Goal: Task Accomplishment & Management: Use online tool/utility

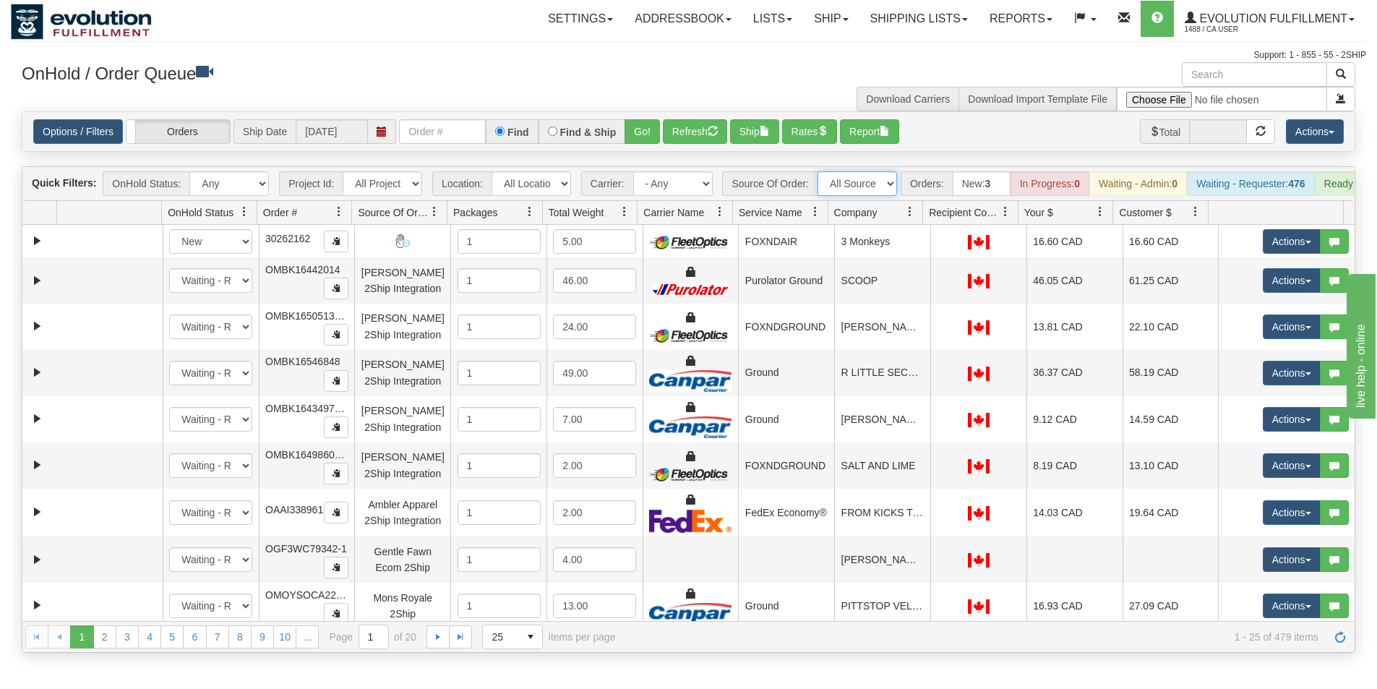
click at [855, 192] on select "All Sources AirBlaster 2Ship Integration Ambler Apparel 2Ship Integration BC [M…" at bounding box center [858, 183] width 80 height 25
select select "EMU Australia 2Ship Integration"
click at [818, 171] on select "All Sources AirBlaster 2Ship Integration Ambler Apparel 2Ship Integration BC [M…" at bounding box center [858, 183] width 80 height 25
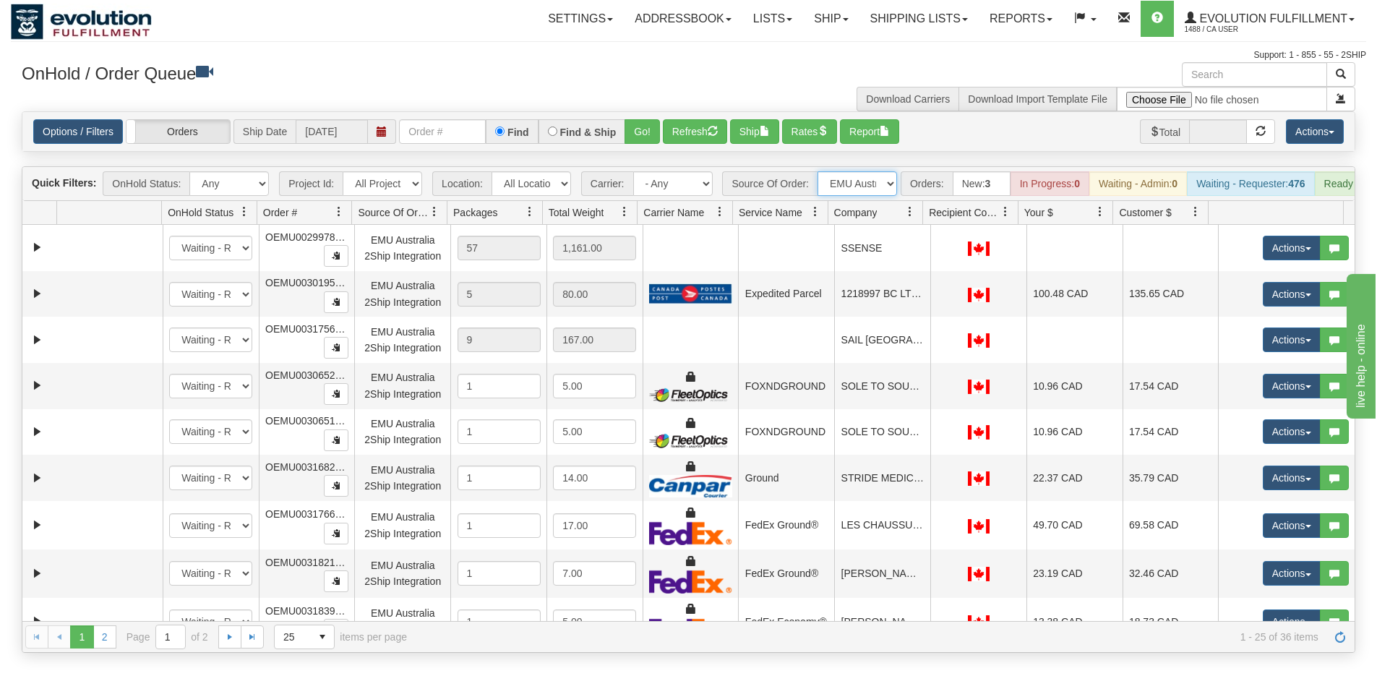
click at [911, 218] on span at bounding box center [911, 212] width 12 height 12
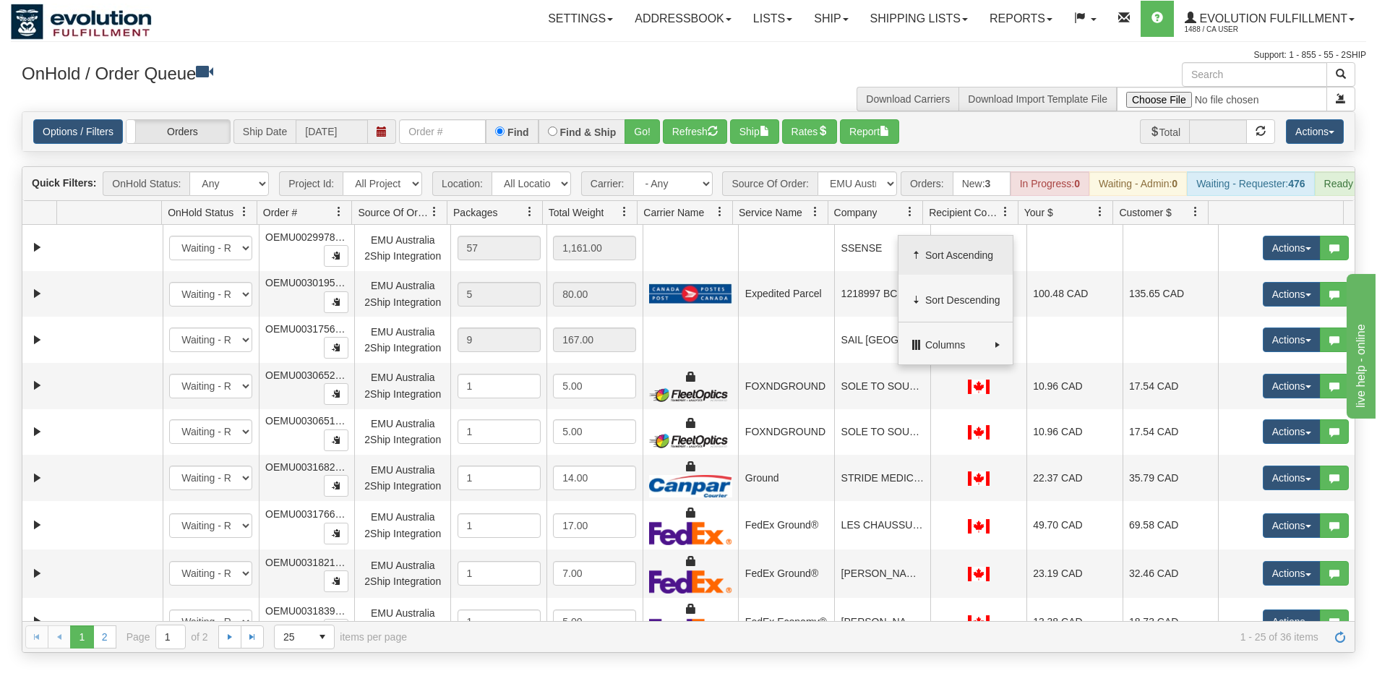
click at [952, 253] on span "Sort Ascending" at bounding box center [963, 255] width 75 height 14
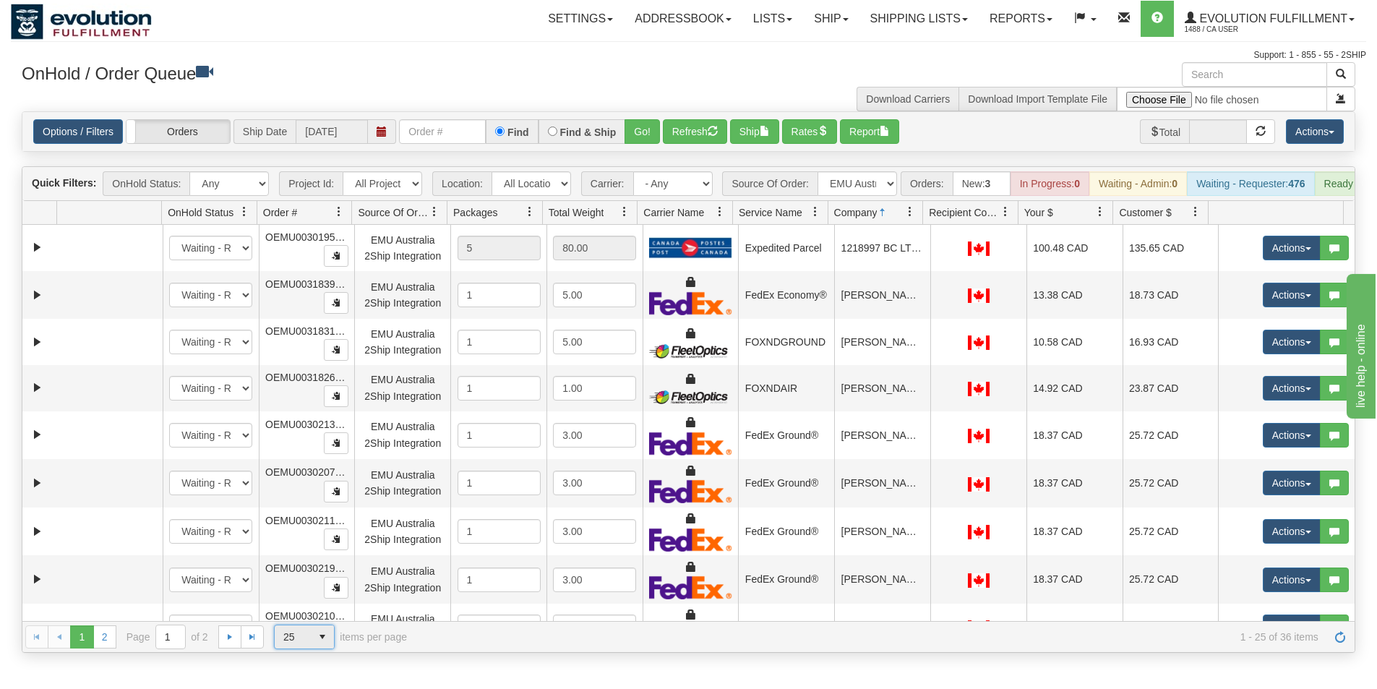
click at [329, 649] on span "select" at bounding box center [322, 636] width 23 height 23
click at [304, 623] on li "100" at bounding box center [304, 625] width 59 height 20
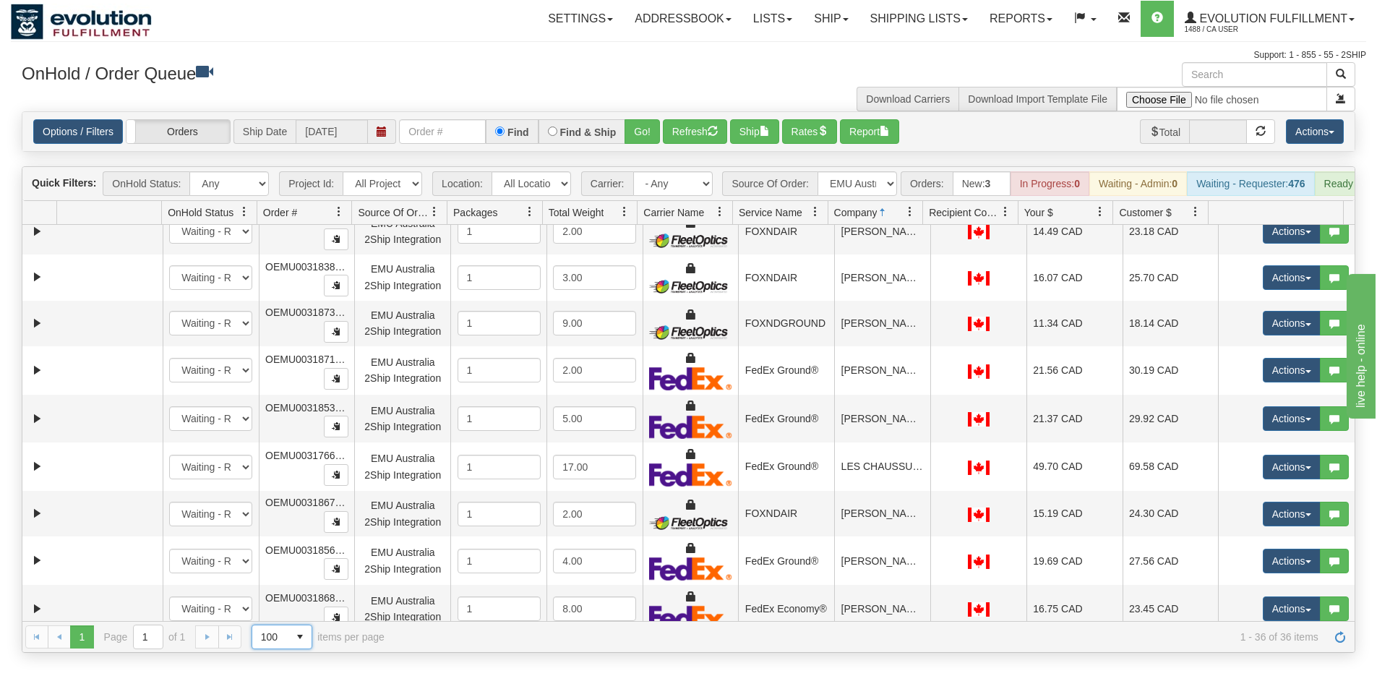
scroll to position [723, 0]
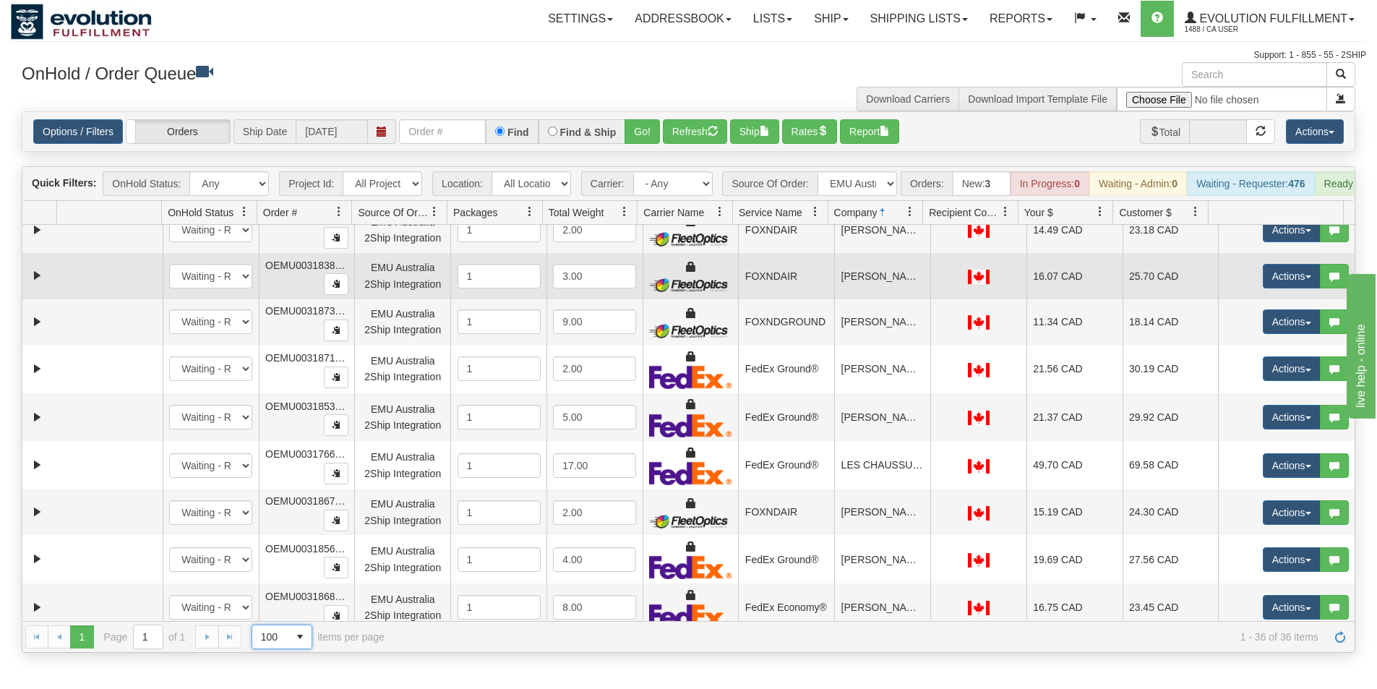
click at [879, 294] on td "[PERSON_NAME]" at bounding box center [882, 276] width 96 height 46
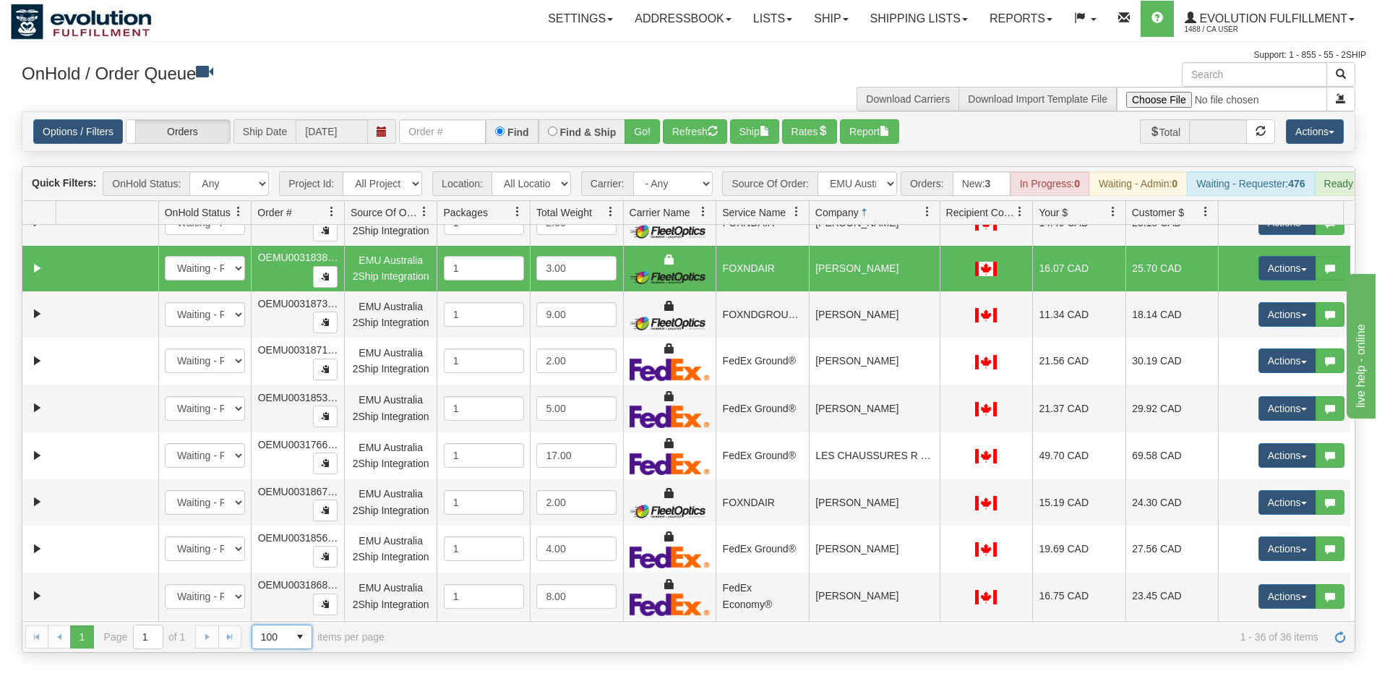
drag, startPoint x: 923, startPoint y: 222, endPoint x: 931, endPoint y: 222, distance: 8.0
click at [931, 222] on div "Id Location Request Id Reply Id OnHold Status Order # Source Of Order Packages …" at bounding box center [683, 212] width 1322 height 23
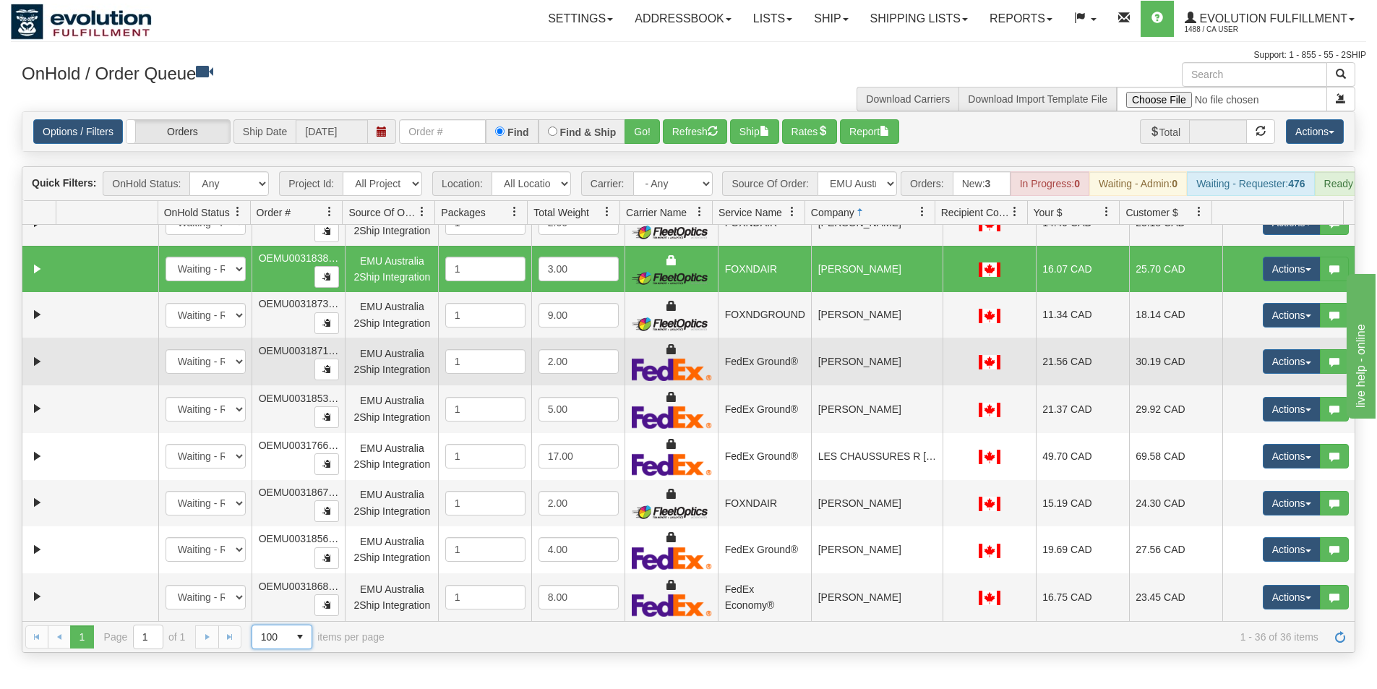
click at [892, 372] on td "[PERSON_NAME]" at bounding box center [876, 362] width 131 height 48
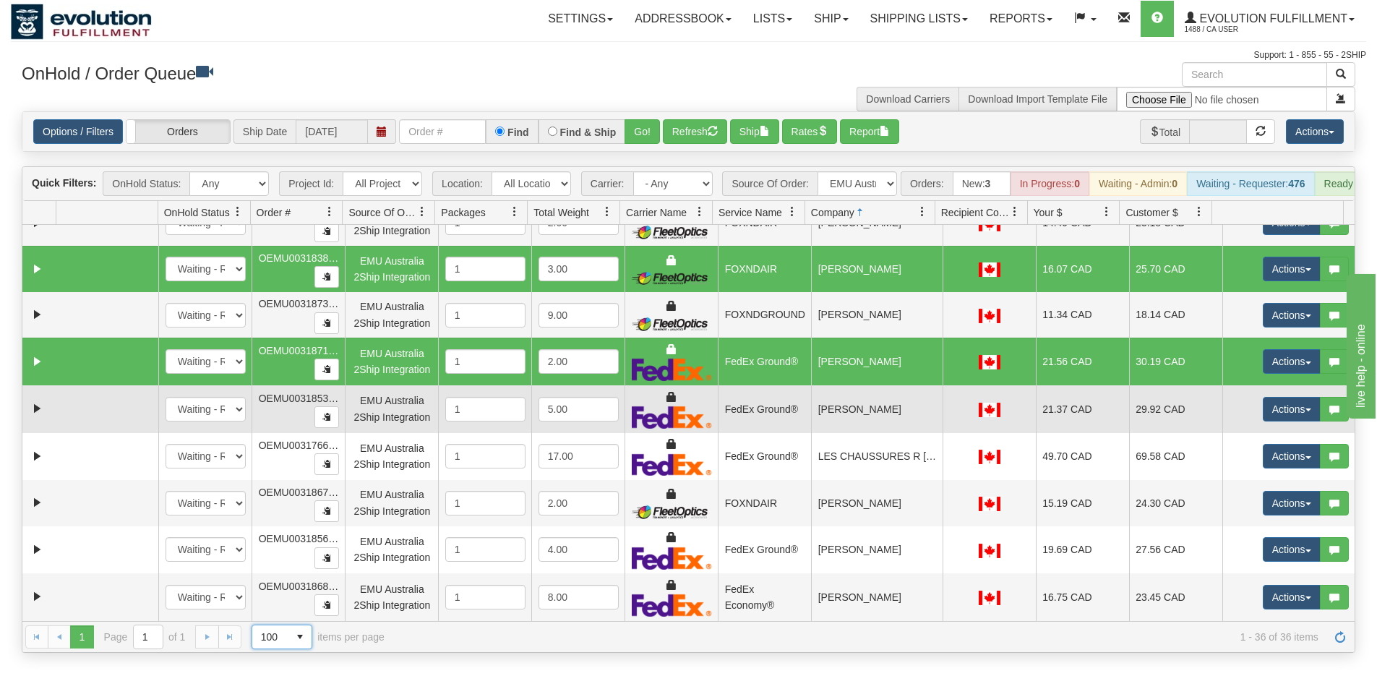
click at [878, 422] on td "[PERSON_NAME]" at bounding box center [876, 409] width 131 height 48
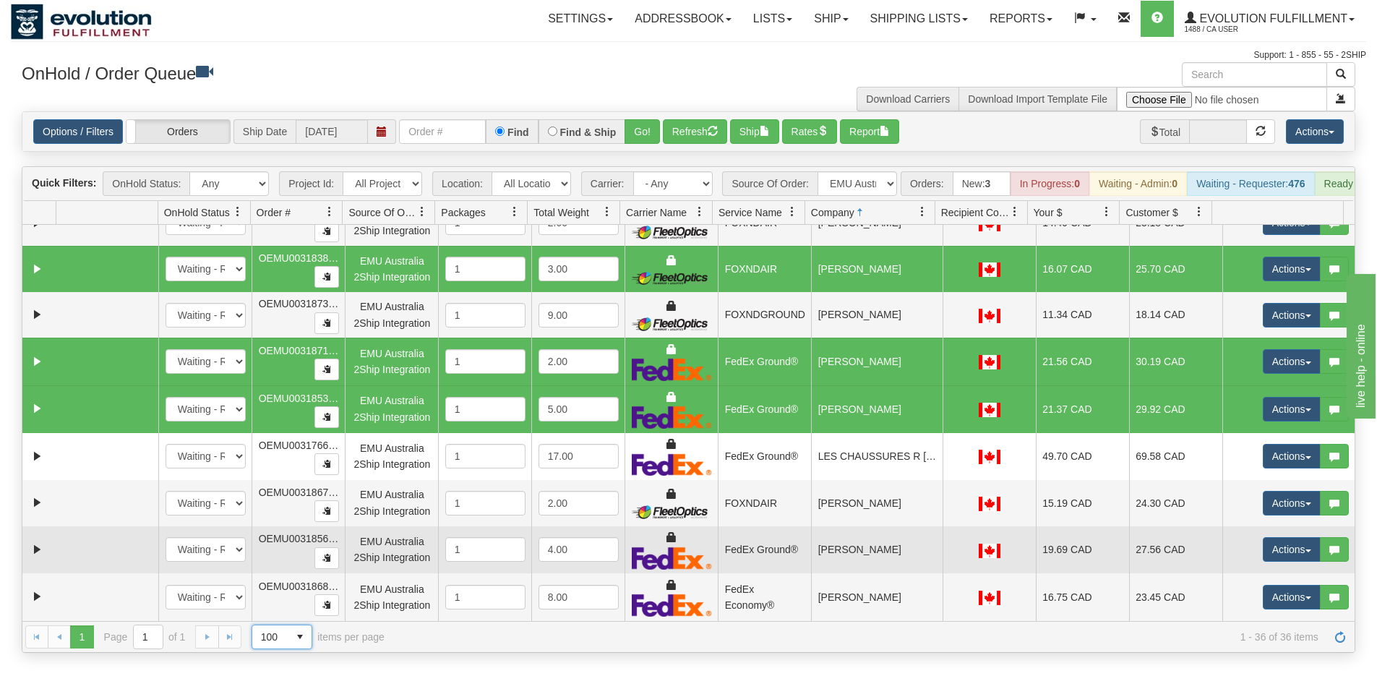
click at [890, 555] on td "[PERSON_NAME]" at bounding box center [876, 550] width 131 height 48
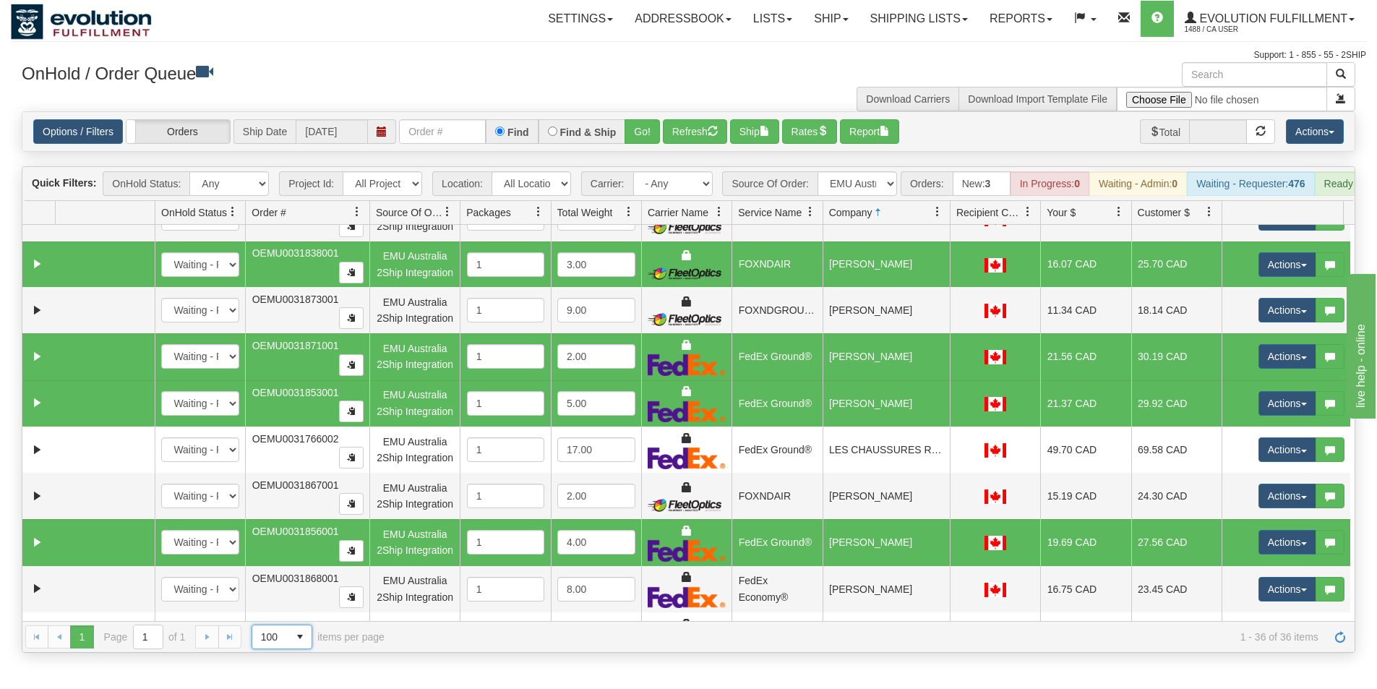
drag, startPoint x: 340, startPoint y: 217, endPoint x: 348, endPoint y: 217, distance: 8.0
click at [348, 217] on div "Id Location Request Id Reply Id OnHold Status Order # Source Of Order Packages …" at bounding box center [683, 212] width 1322 height 23
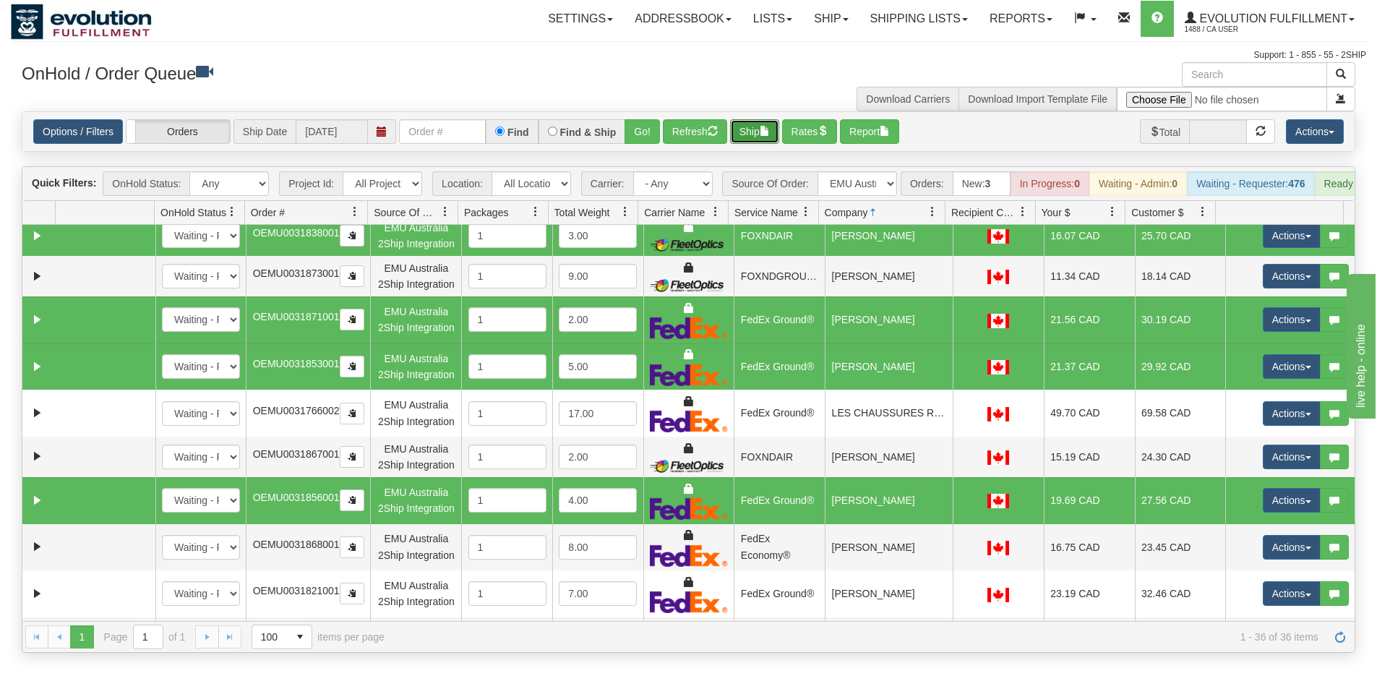
click at [756, 134] on button "Ship" at bounding box center [754, 131] width 49 height 25
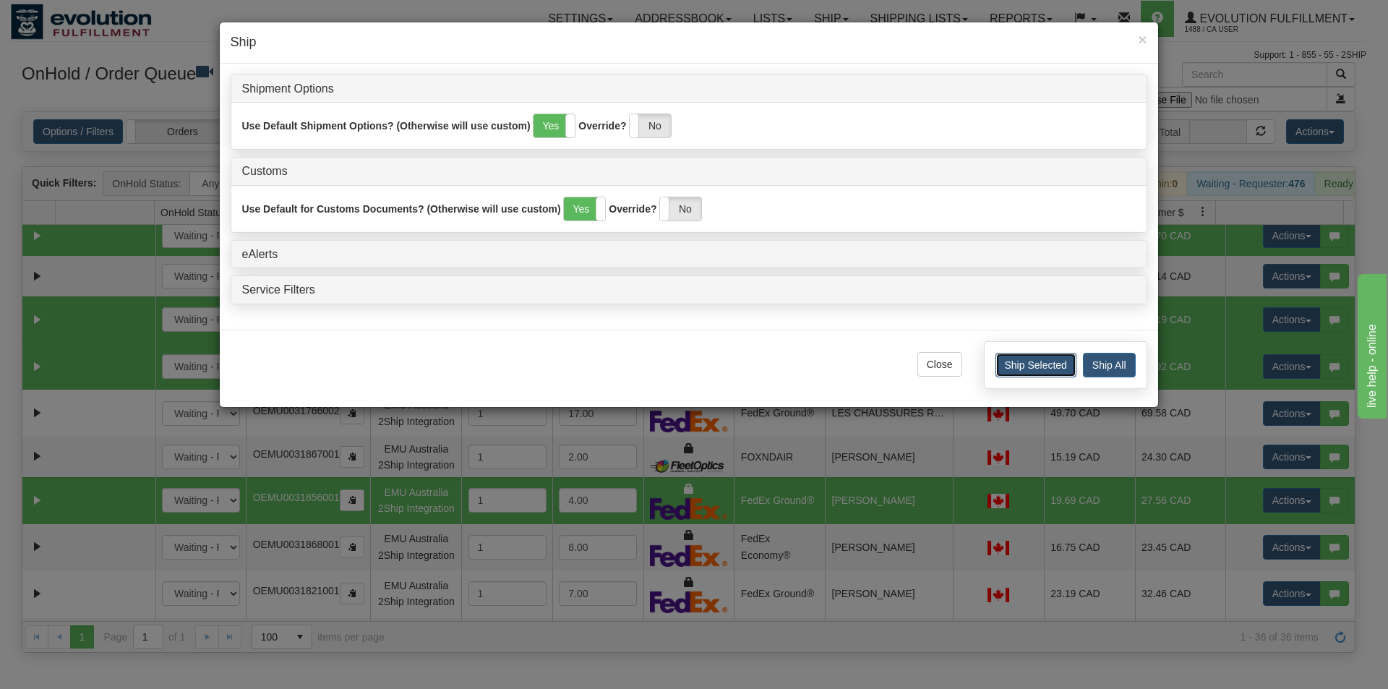
click at [1043, 367] on button "Ship Selected" at bounding box center [1036, 365] width 81 height 25
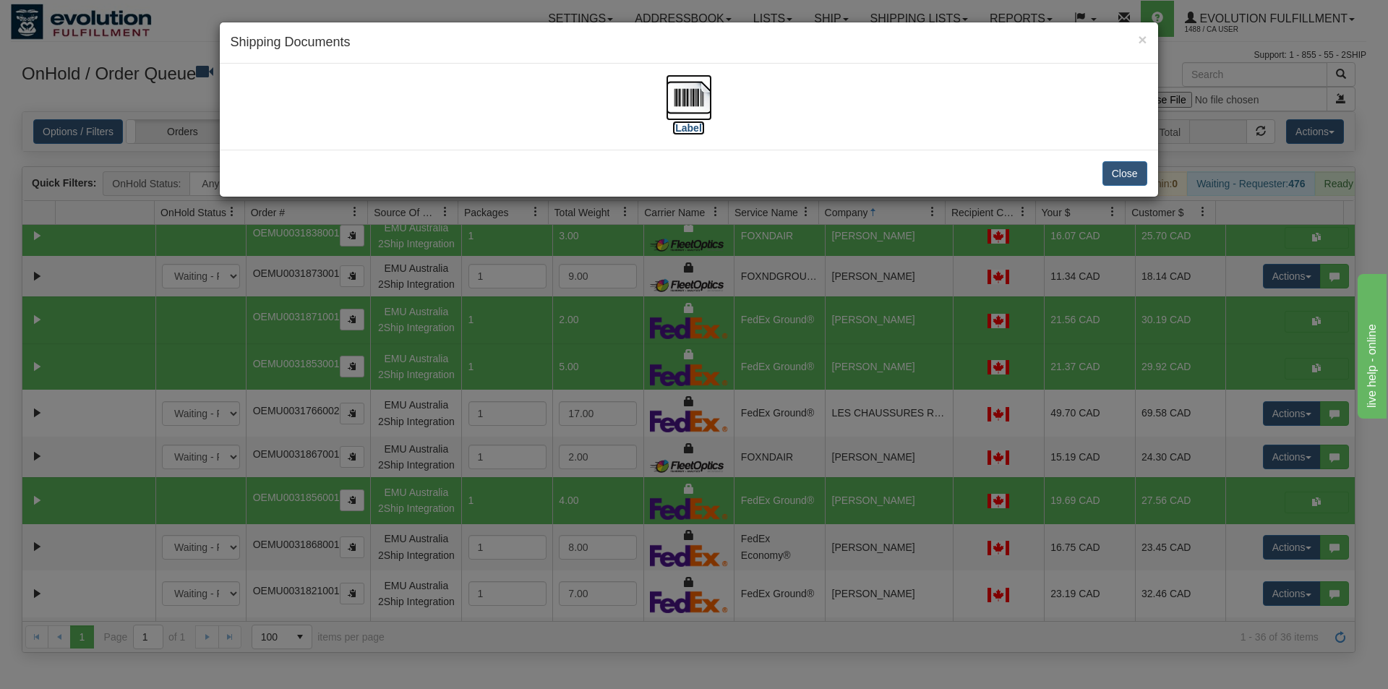
click at [699, 109] on img at bounding box center [689, 97] width 46 height 46
click at [818, 239] on div "× Shipping Documents [Label] Close" at bounding box center [694, 344] width 1388 height 689
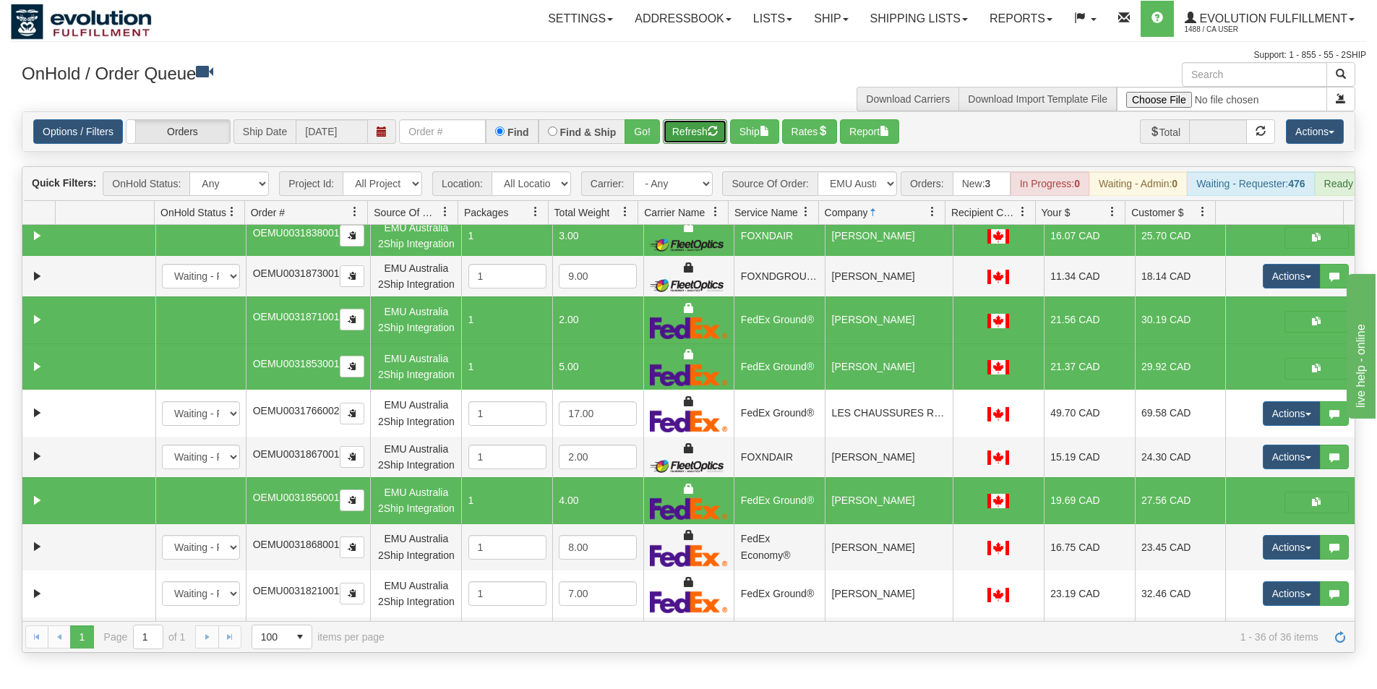
click at [691, 133] on button "Refresh" at bounding box center [695, 131] width 64 height 25
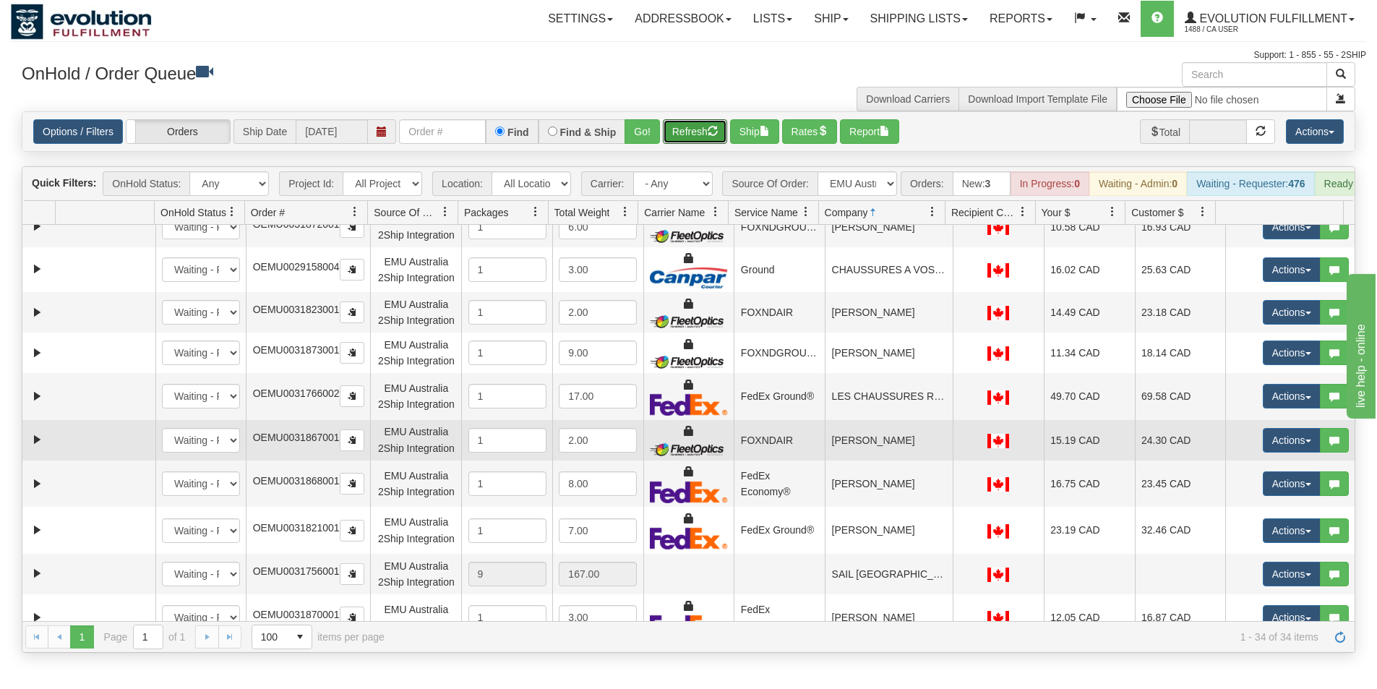
scroll to position [868, 0]
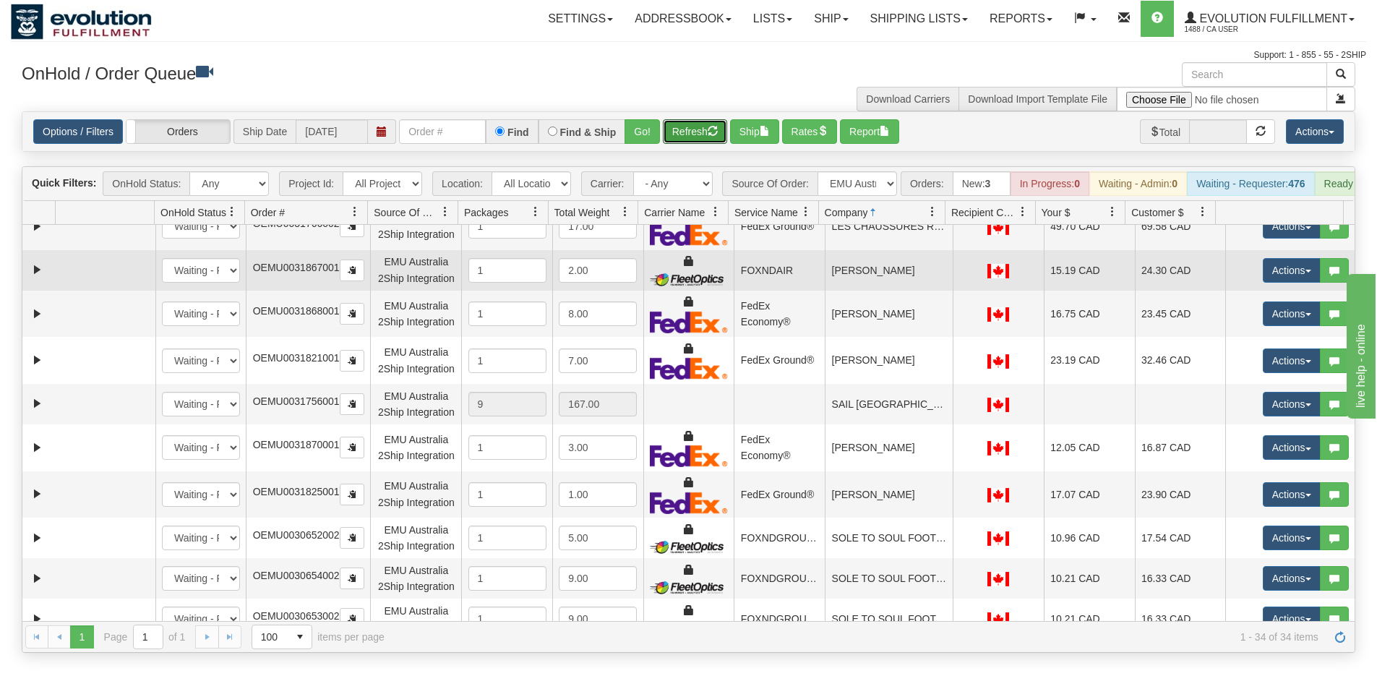
click at [873, 291] on td "[PERSON_NAME]" at bounding box center [889, 270] width 128 height 40
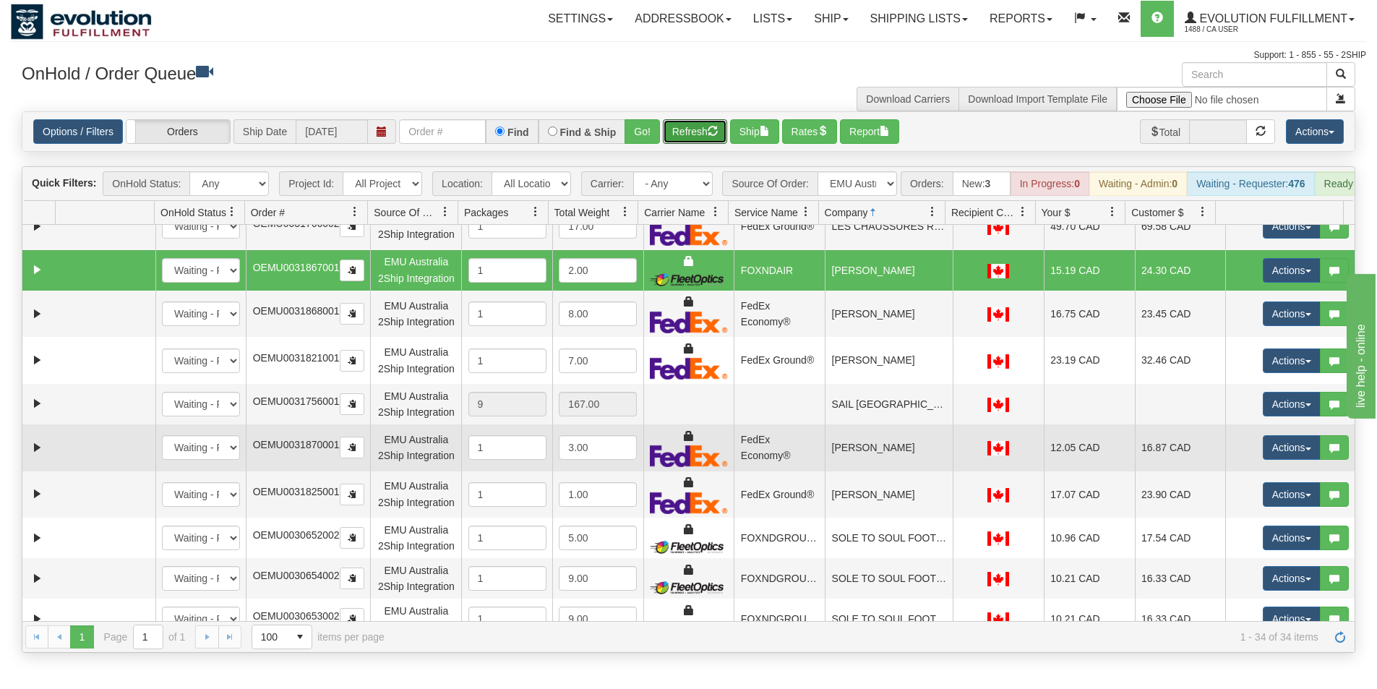
click at [881, 471] on td "[PERSON_NAME]" at bounding box center [889, 447] width 128 height 47
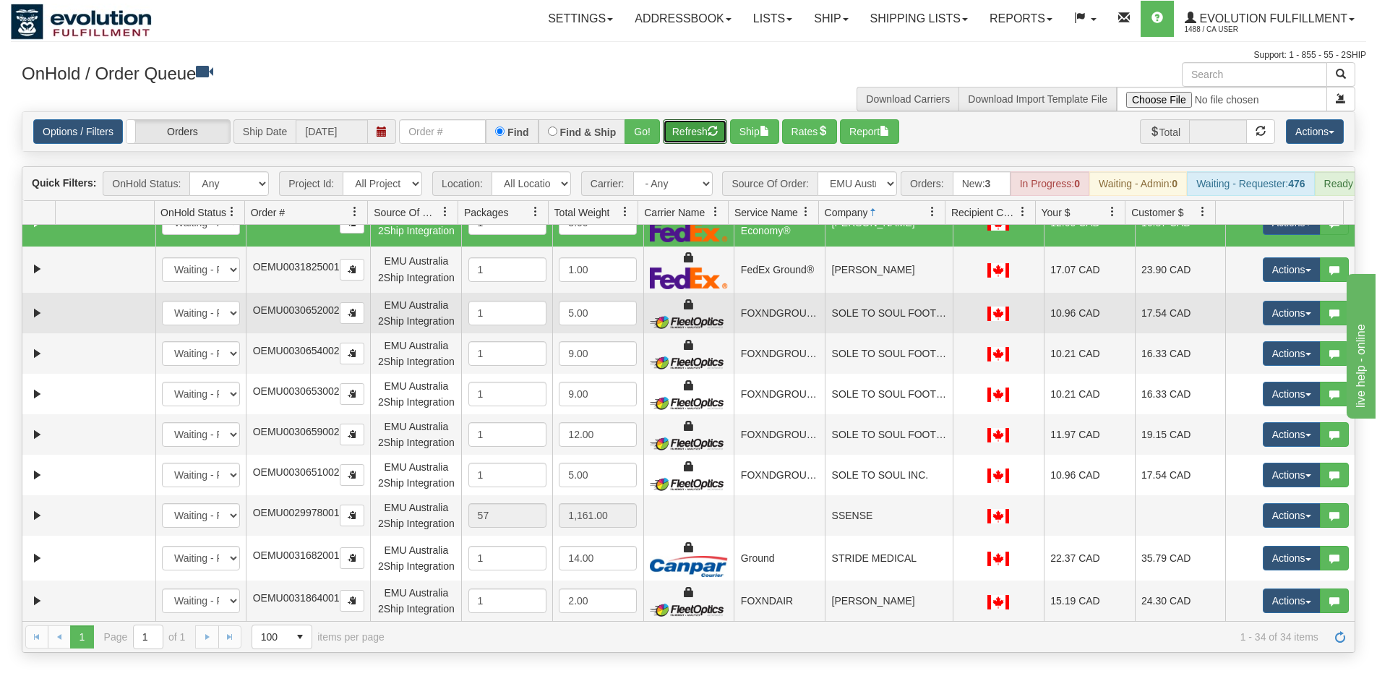
scroll to position [1174, 0]
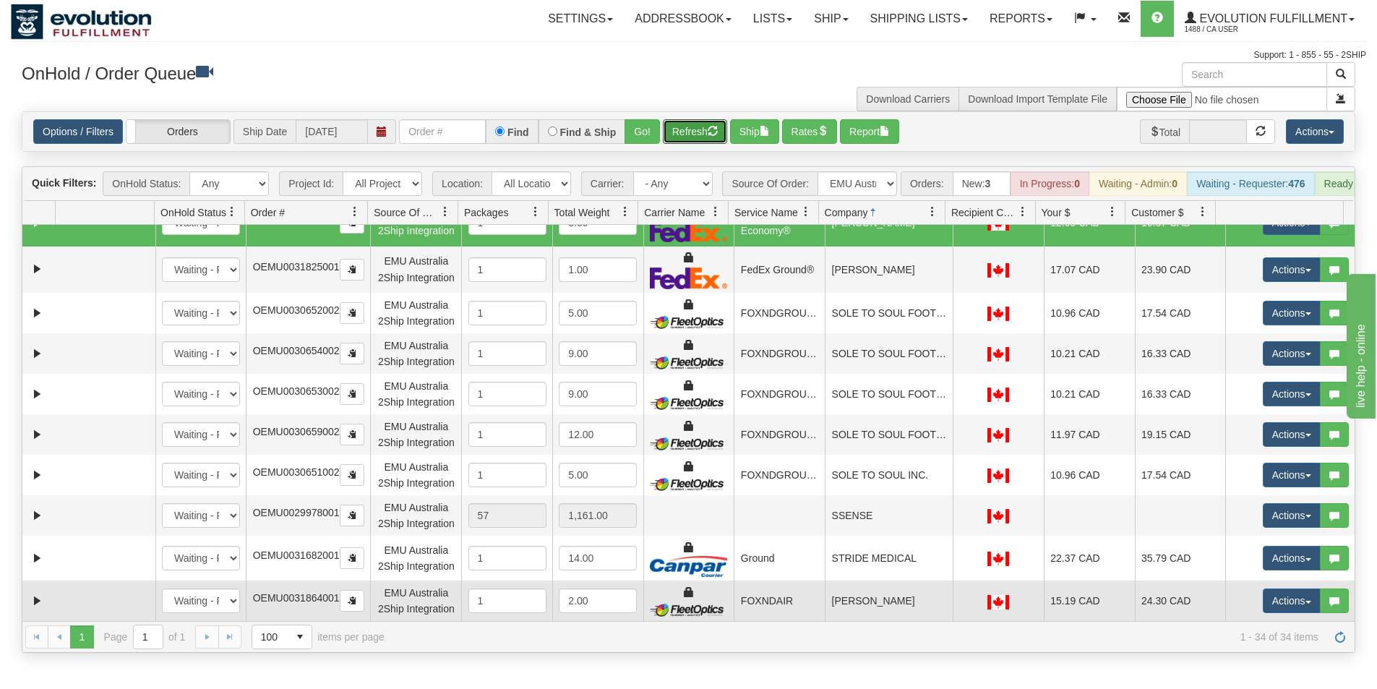
click at [890, 607] on td "[PERSON_NAME]" at bounding box center [889, 601] width 128 height 40
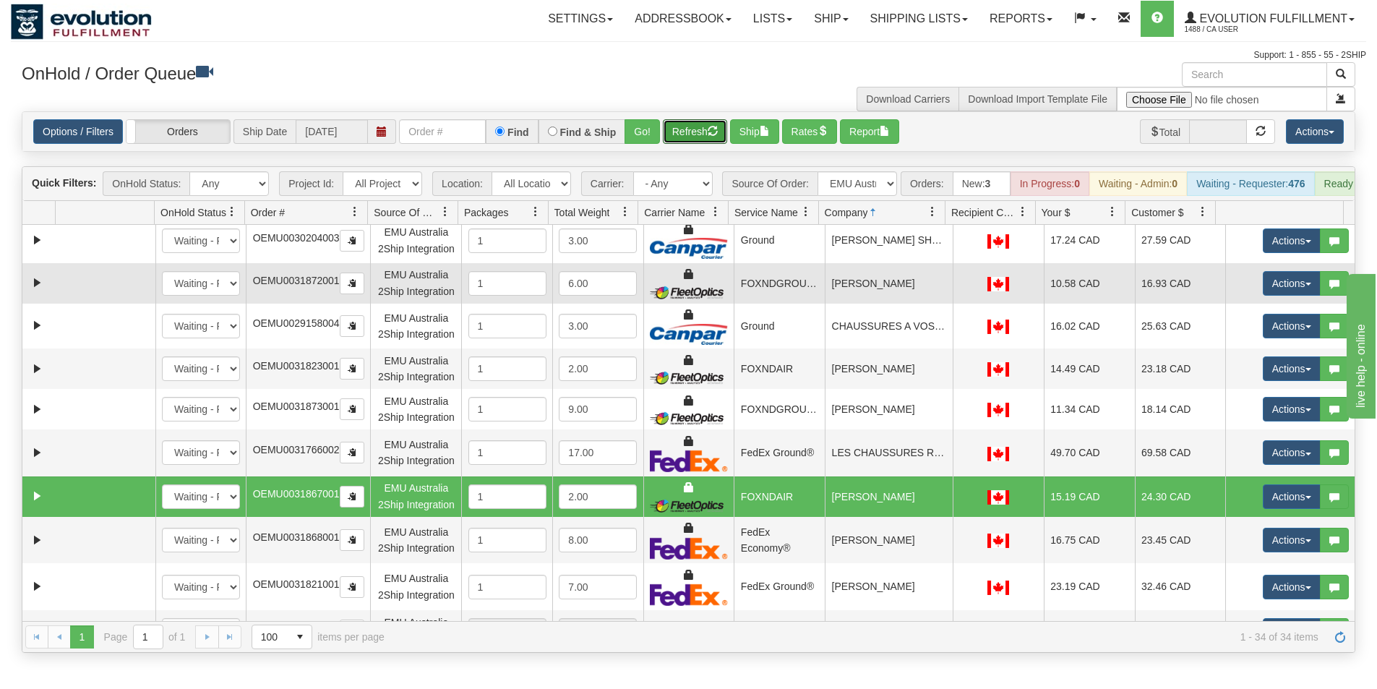
scroll to position [667, 0]
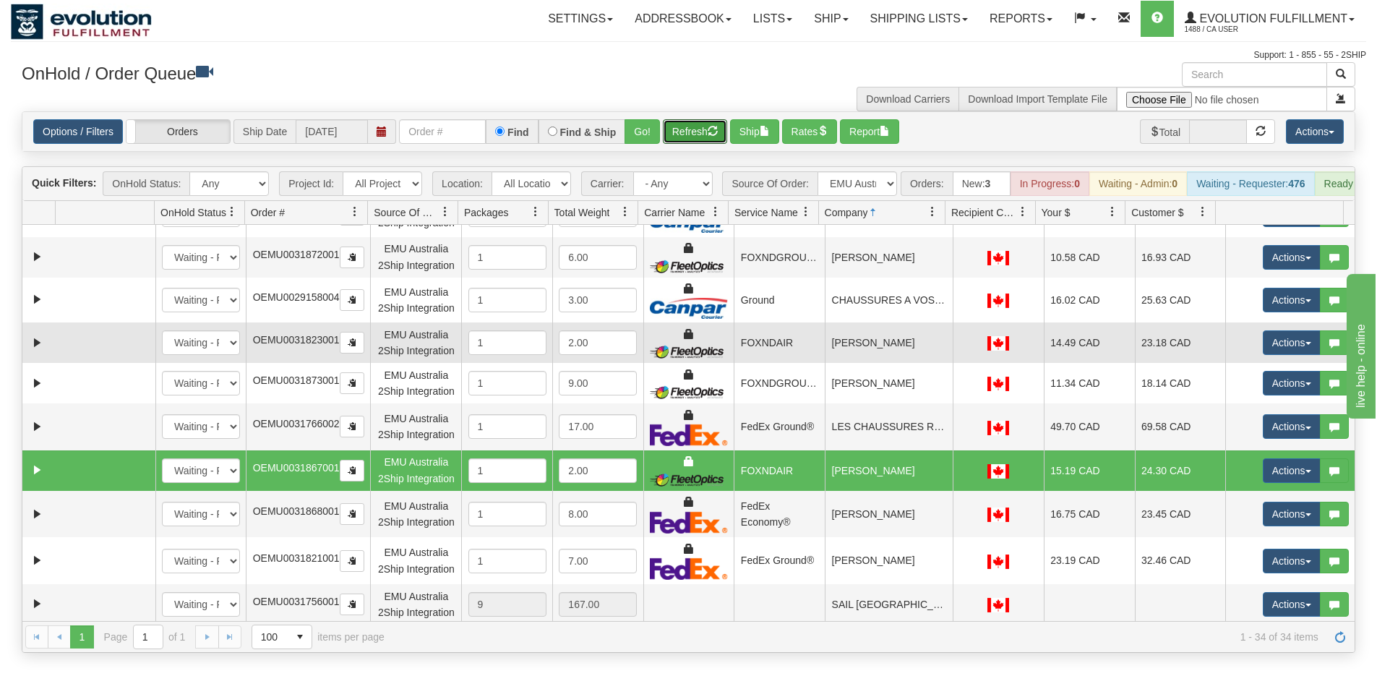
click at [863, 363] on td "[PERSON_NAME]" at bounding box center [889, 342] width 128 height 40
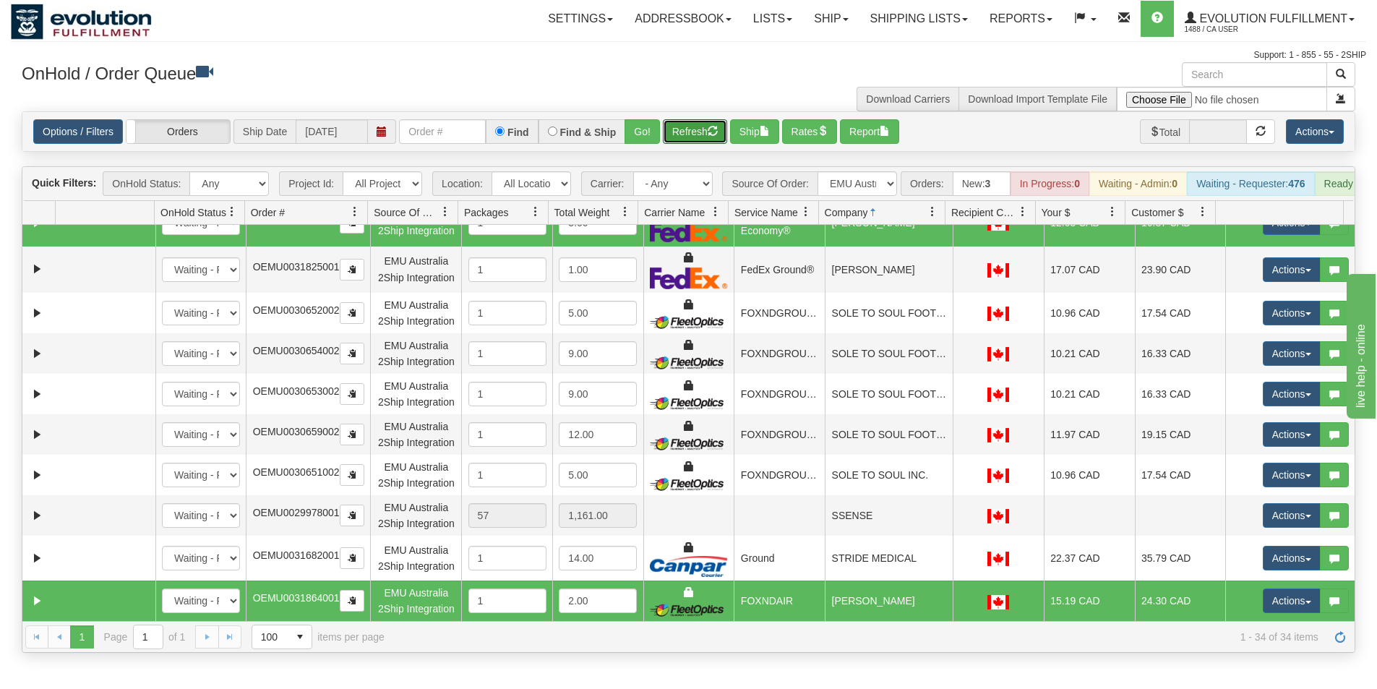
scroll to position [1174, 0]
click at [759, 136] on button "Ship" at bounding box center [754, 131] width 49 height 25
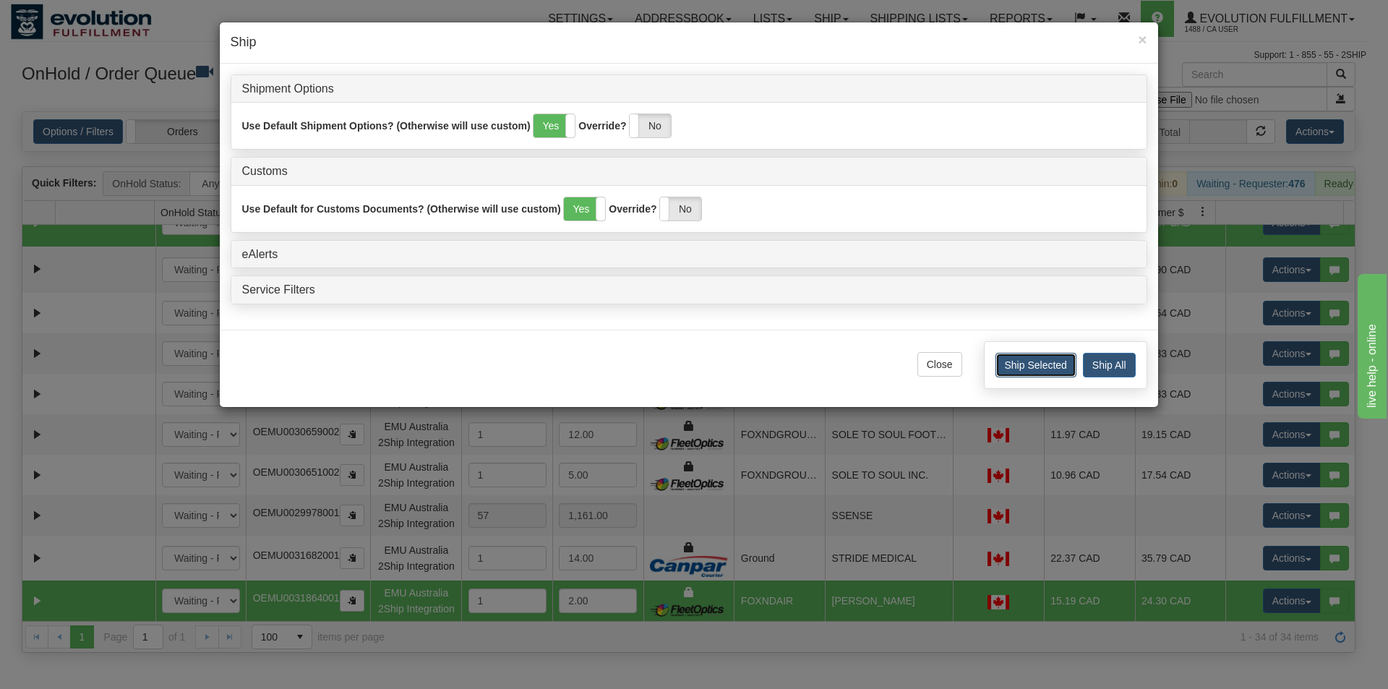
click at [1041, 364] on button "Ship Selected" at bounding box center [1036, 365] width 81 height 25
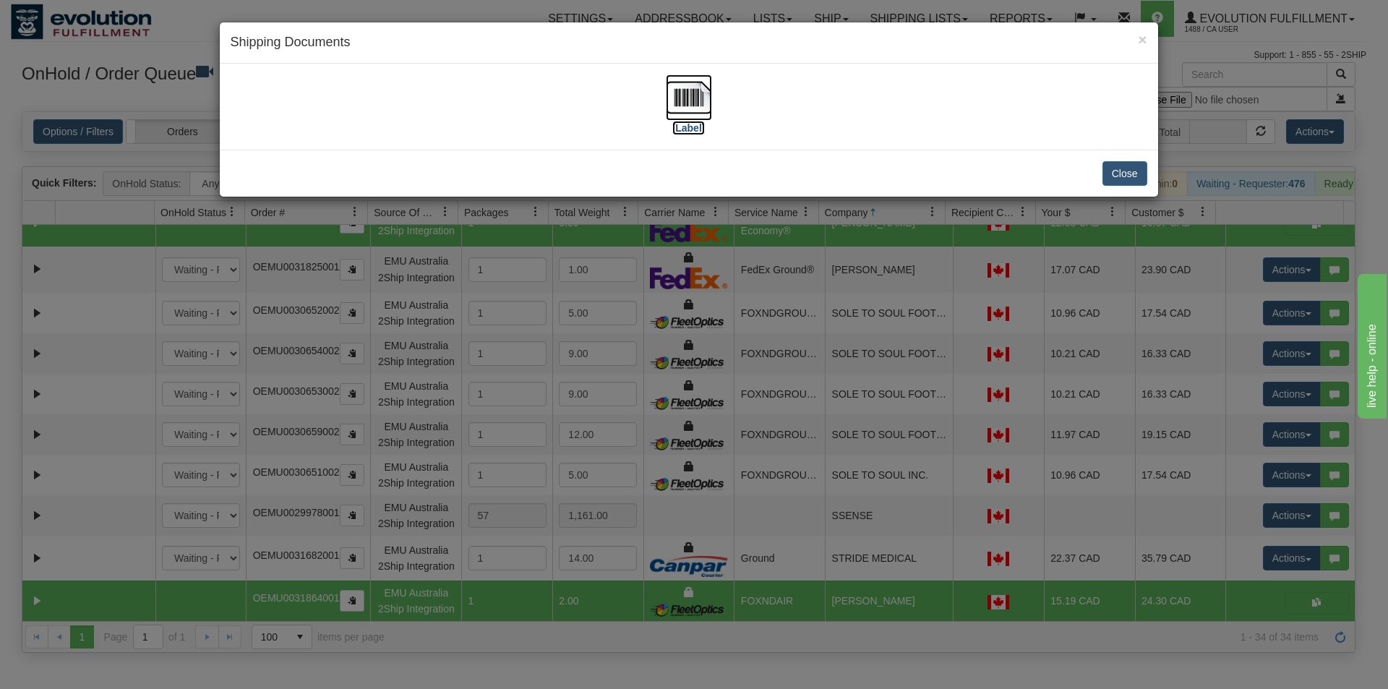
click at [687, 103] on img at bounding box center [689, 97] width 46 height 46
click at [710, 310] on div "× Shipping Documents [Label] Close" at bounding box center [694, 344] width 1388 height 689
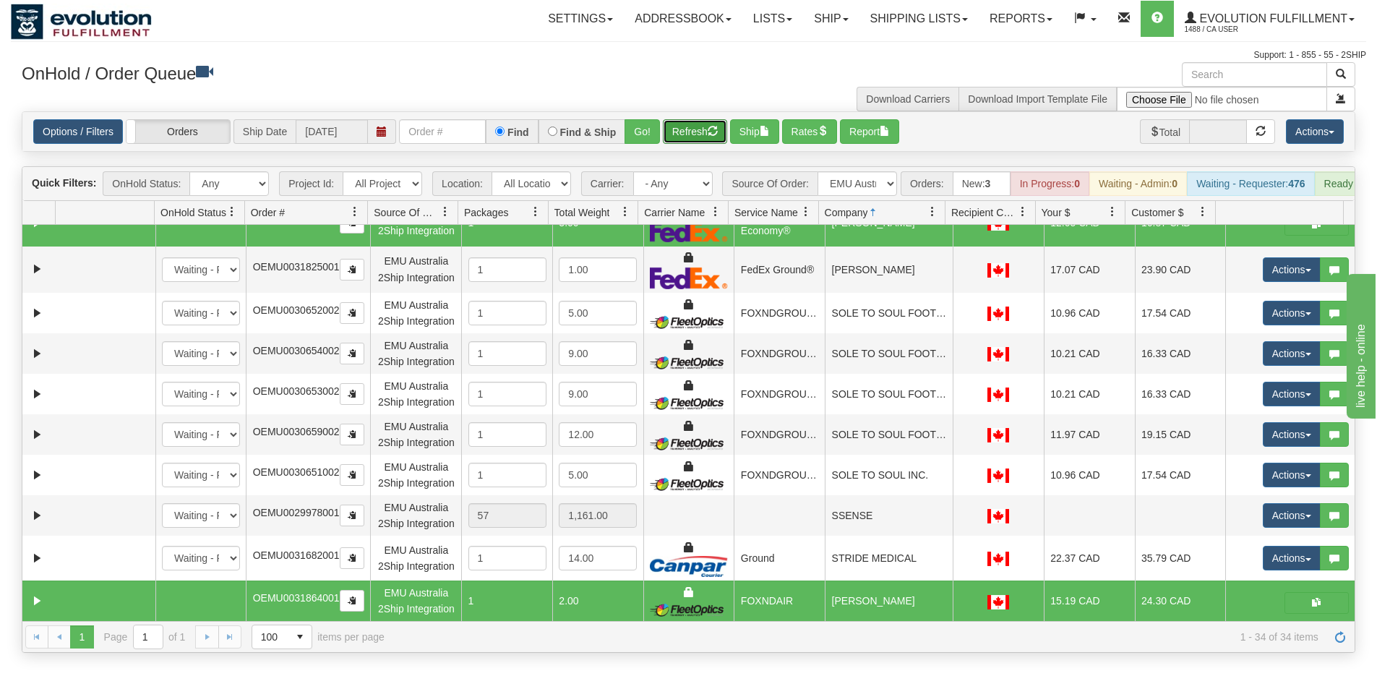
click at [696, 127] on button "Refresh" at bounding box center [695, 131] width 64 height 25
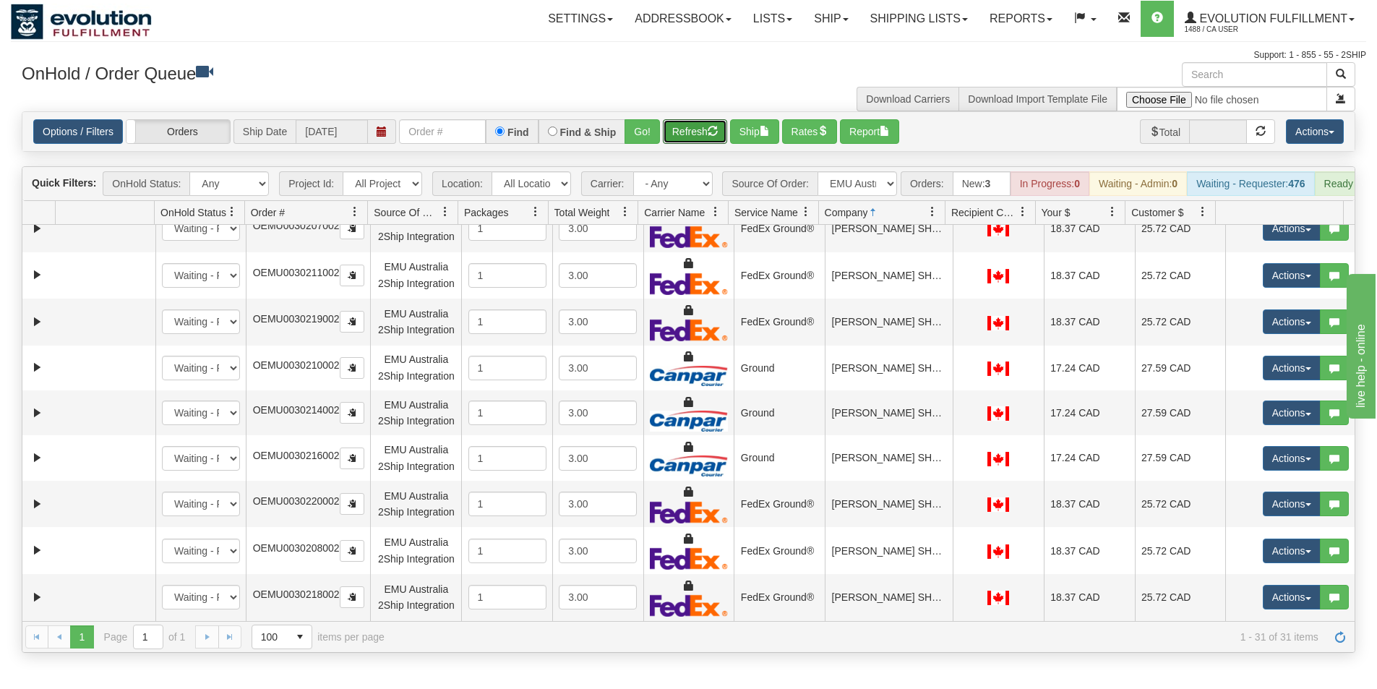
scroll to position [0, 0]
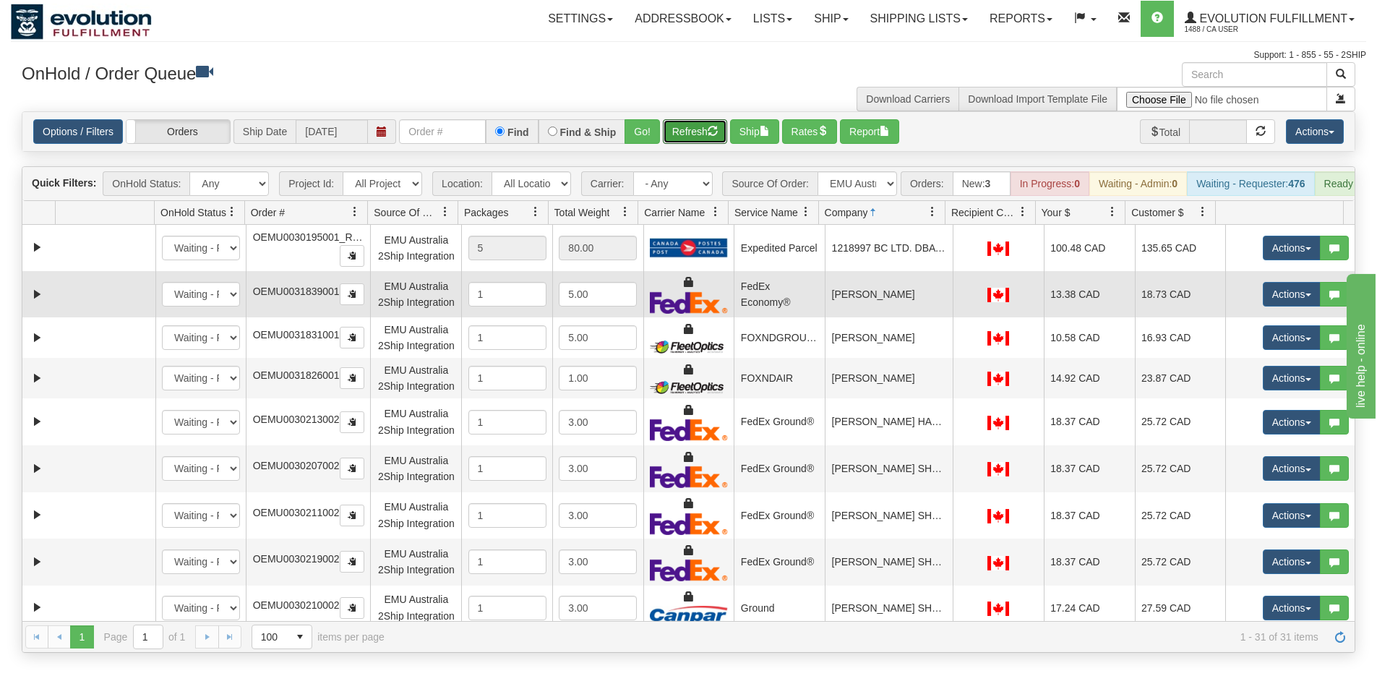
click at [876, 312] on td "[PERSON_NAME]" at bounding box center [889, 294] width 128 height 47
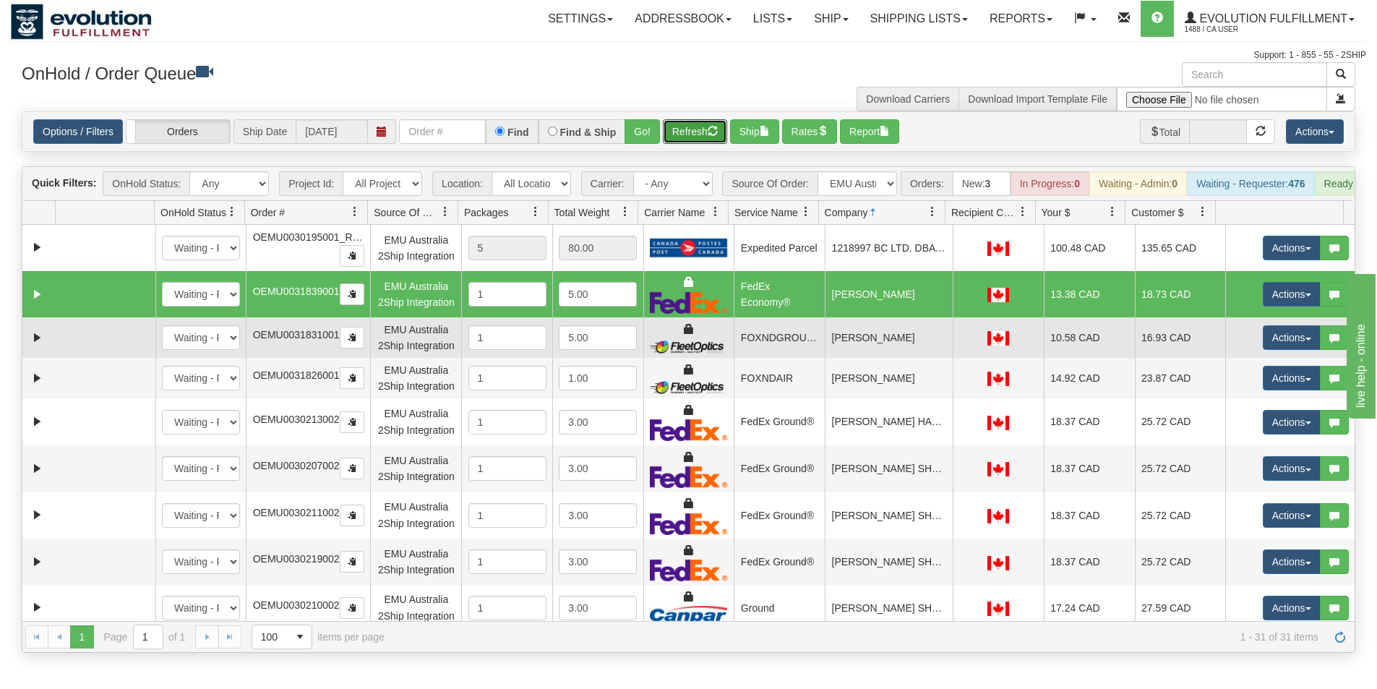
click at [866, 358] on td "[PERSON_NAME]" at bounding box center [889, 337] width 128 height 40
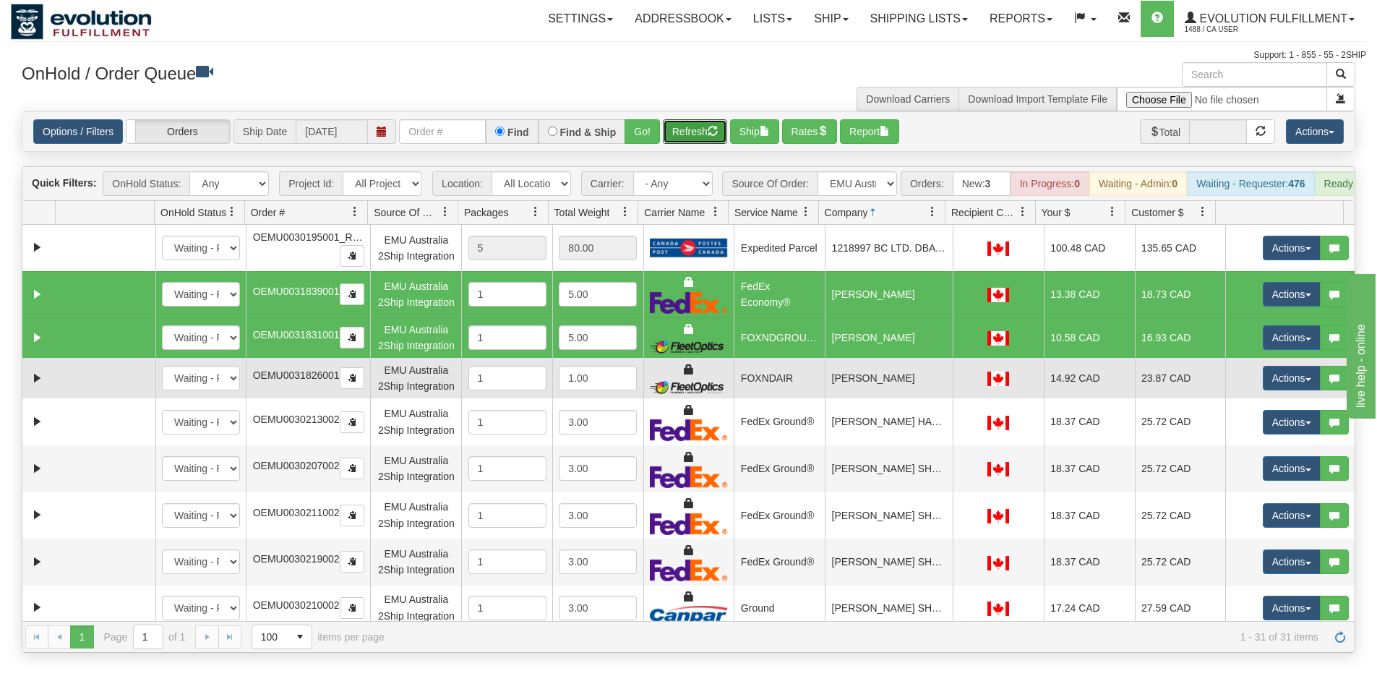
click at [871, 398] on td "[PERSON_NAME]" at bounding box center [889, 378] width 128 height 40
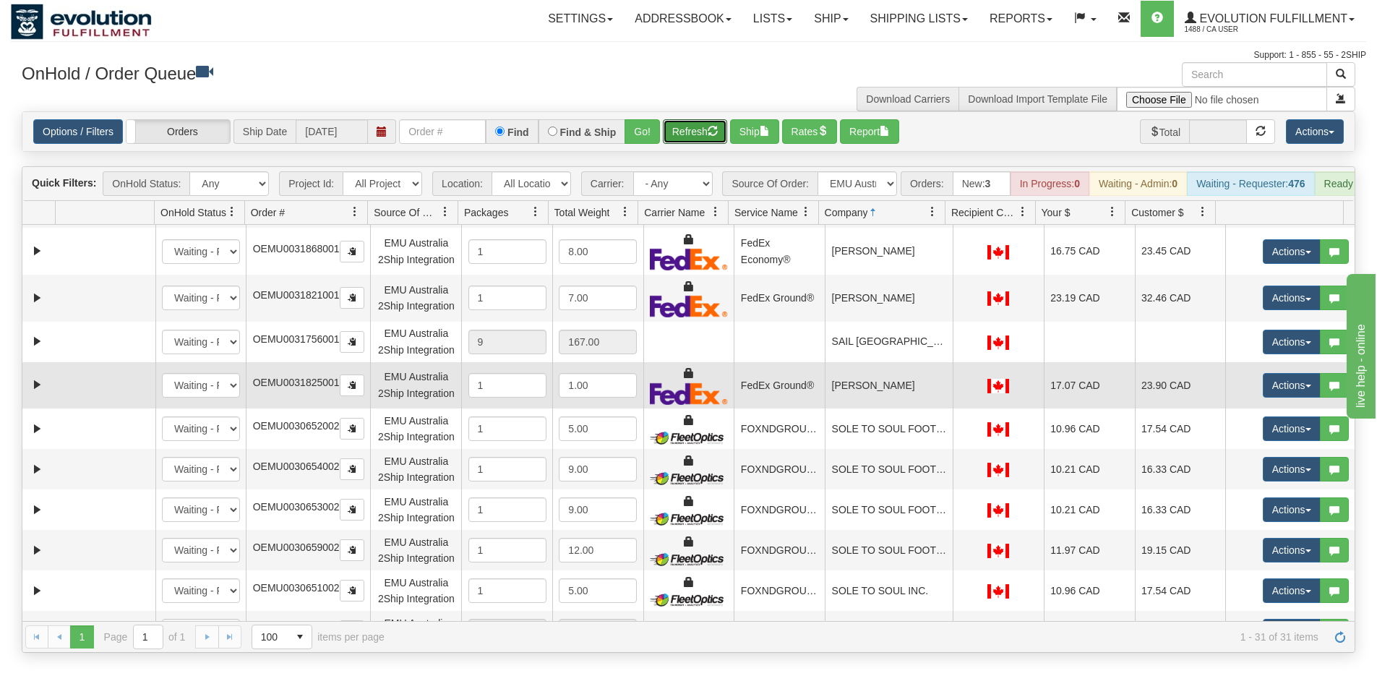
scroll to position [891, 0]
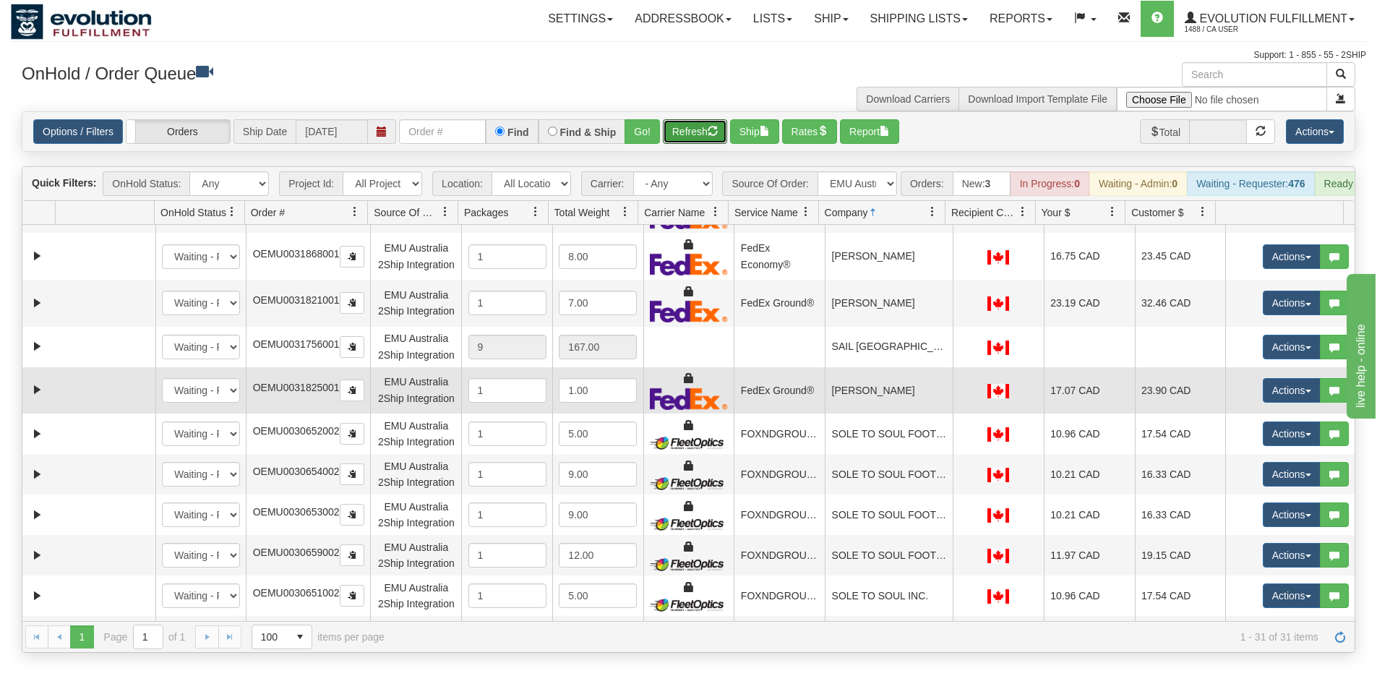
click at [871, 414] on td "[PERSON_NAME]" at bounding box center [889, 390] width 128 height 47
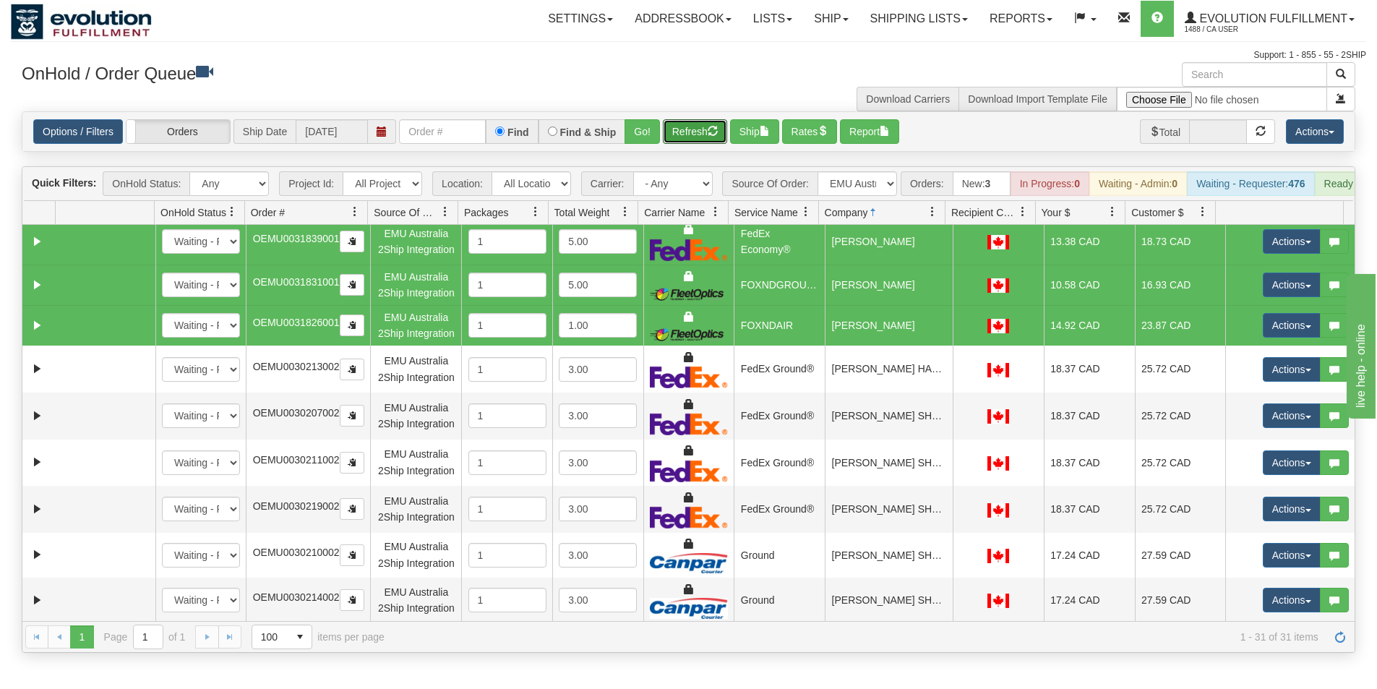
scroll to position [0, 0]
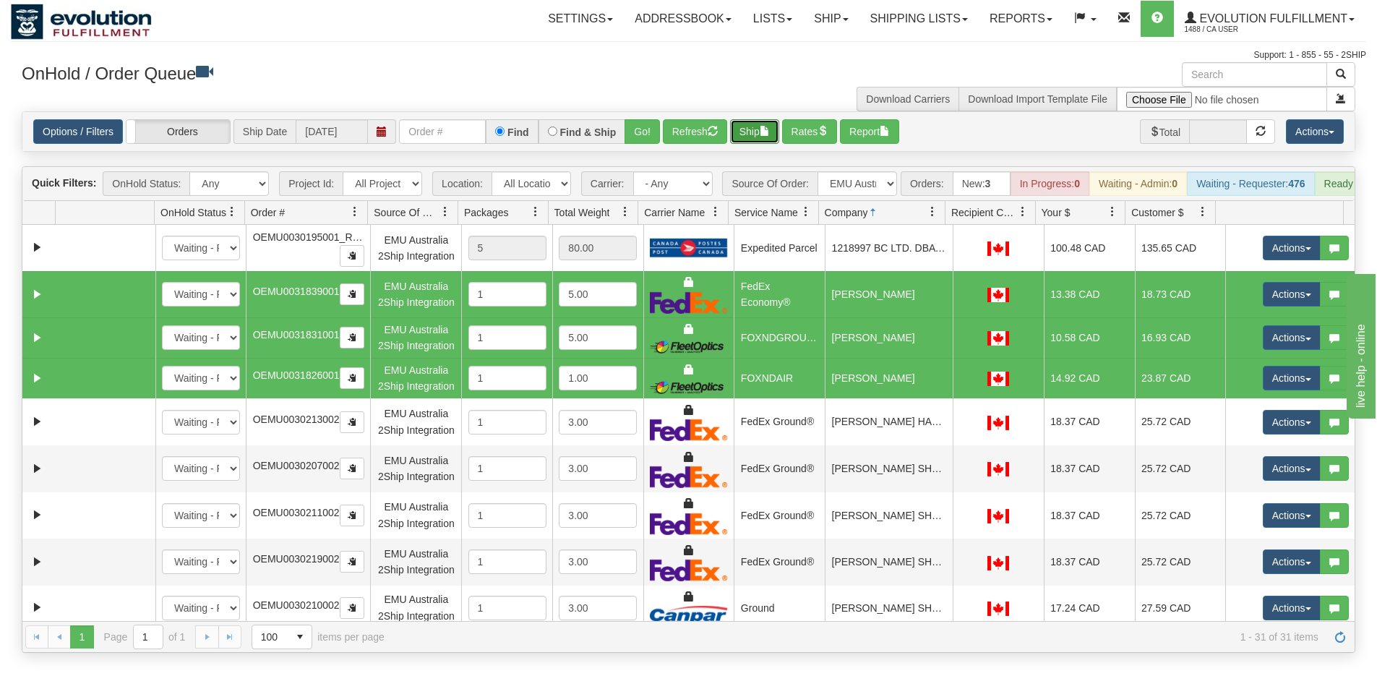
click at [765, 132] on span "button" at bounding box center [765, 131] width 10 height 10
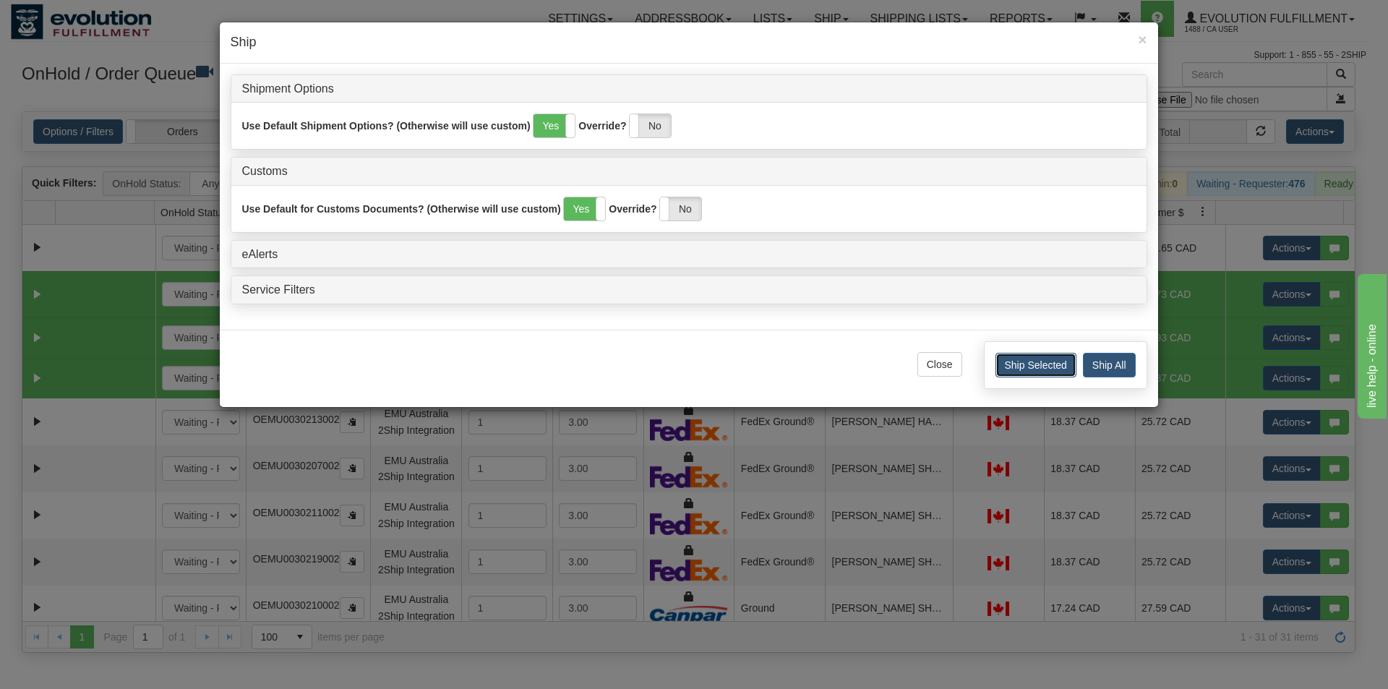
click at [1038, 364] on button "Ship Selected" at bounding box center [1036, 365] width 81 height 25
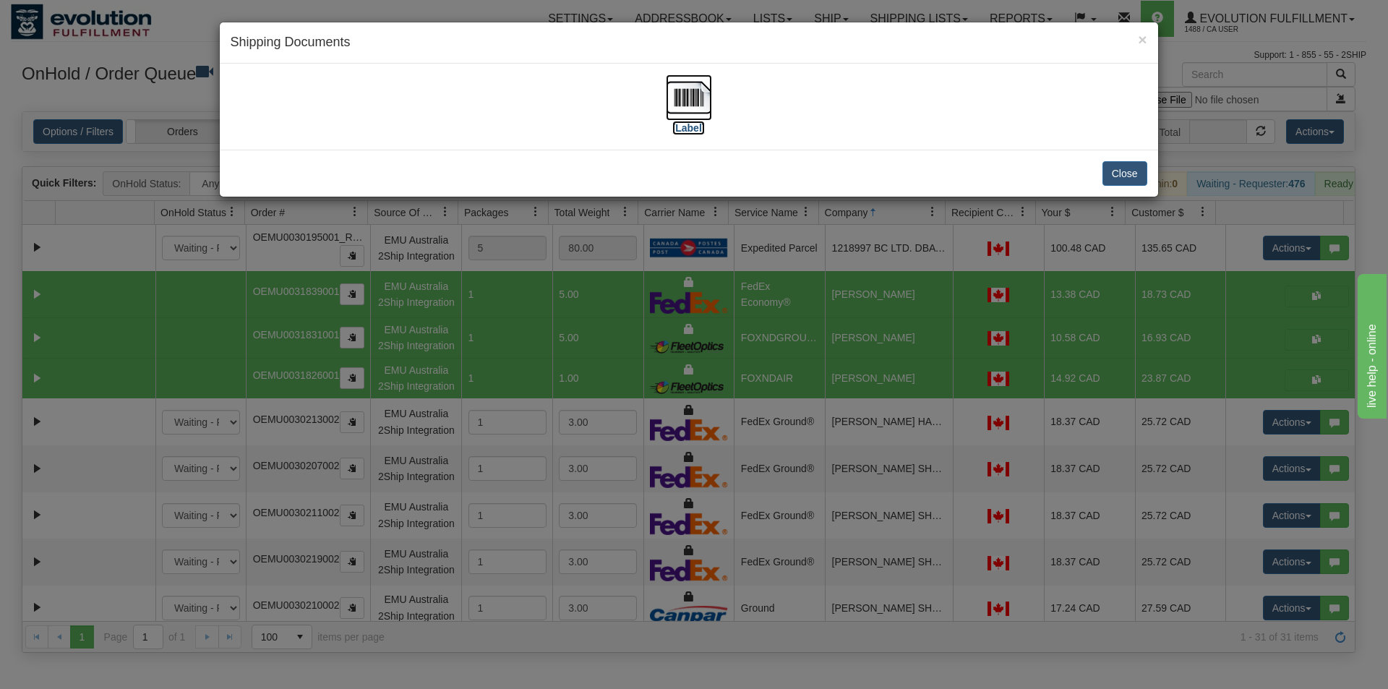
click at [700, 101] on img at bounding box center [689, 97] width 46 height 46
click at [694, 328] on div "× Shipping Documents [Label] Close" at bounding box center [694, 344] width 1388 height 689
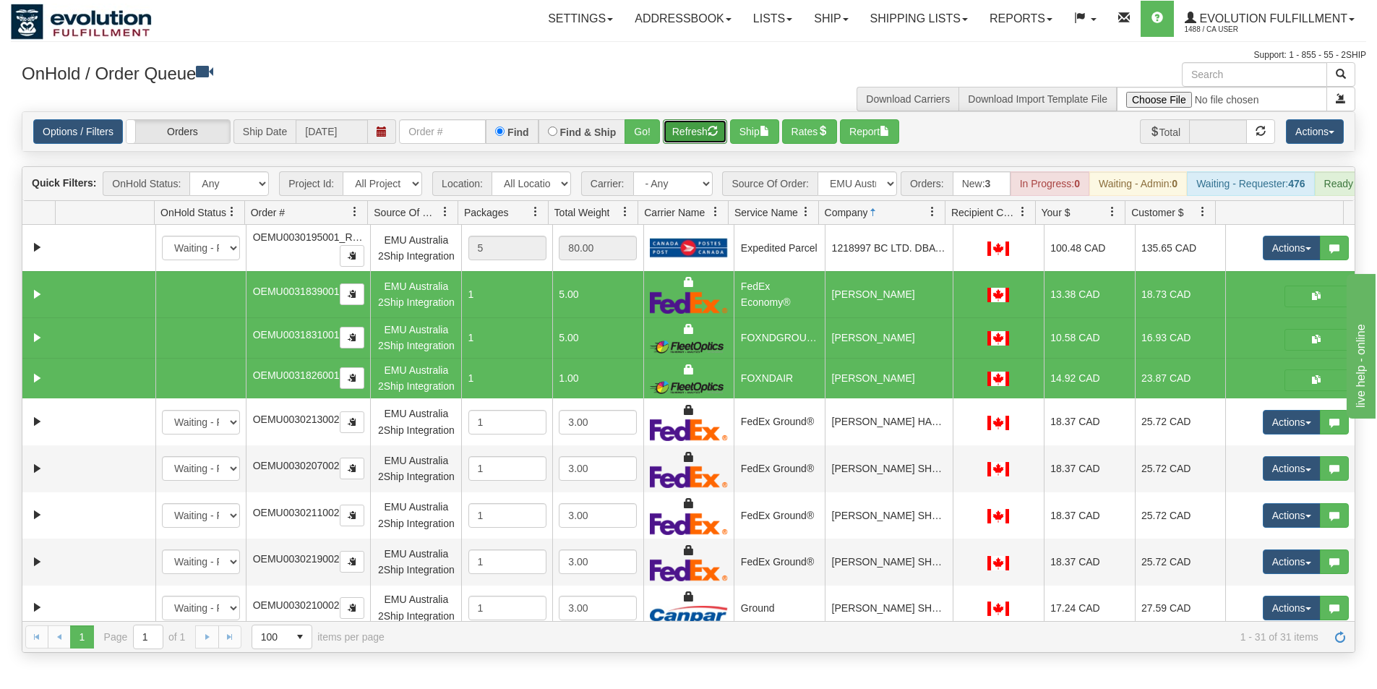
click at [687, 134] on button "Refresh" at bounding box center [695, 131] width 64 height 25
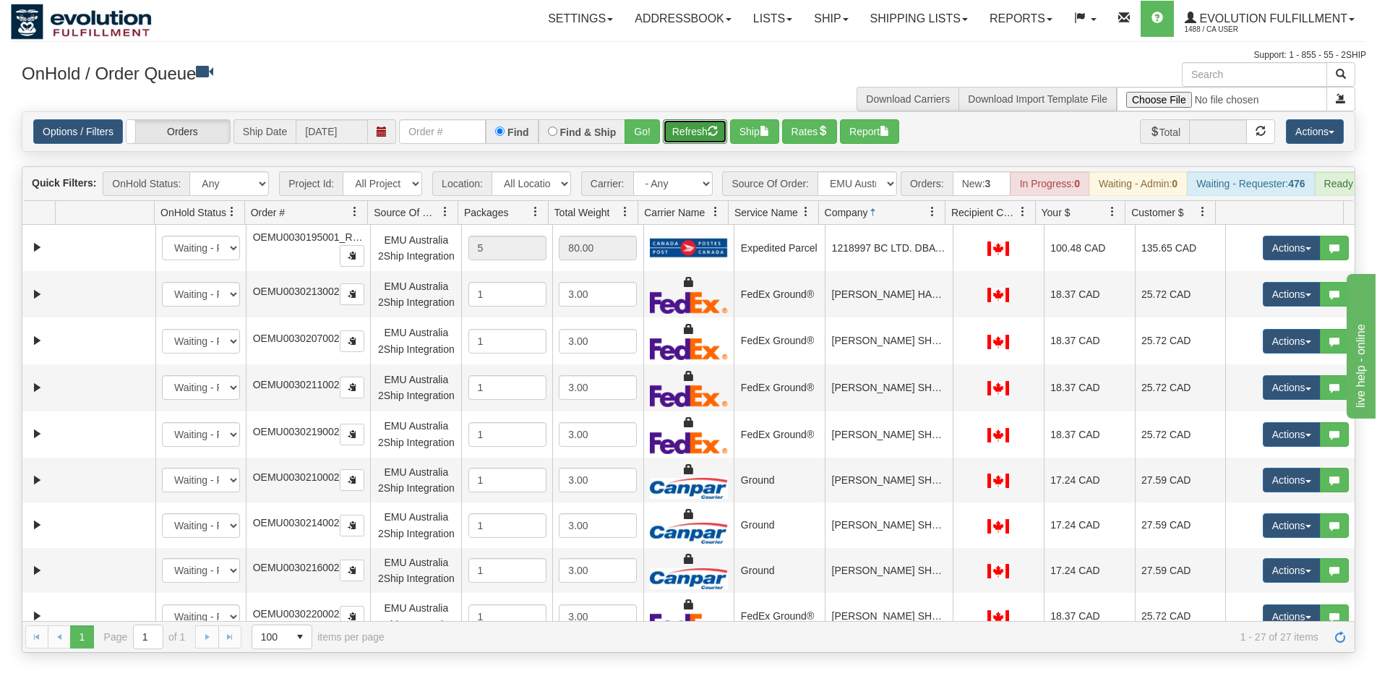
click at [678, 128] on button "Refresh" at bounding box center [695, 131] width 64 height 25
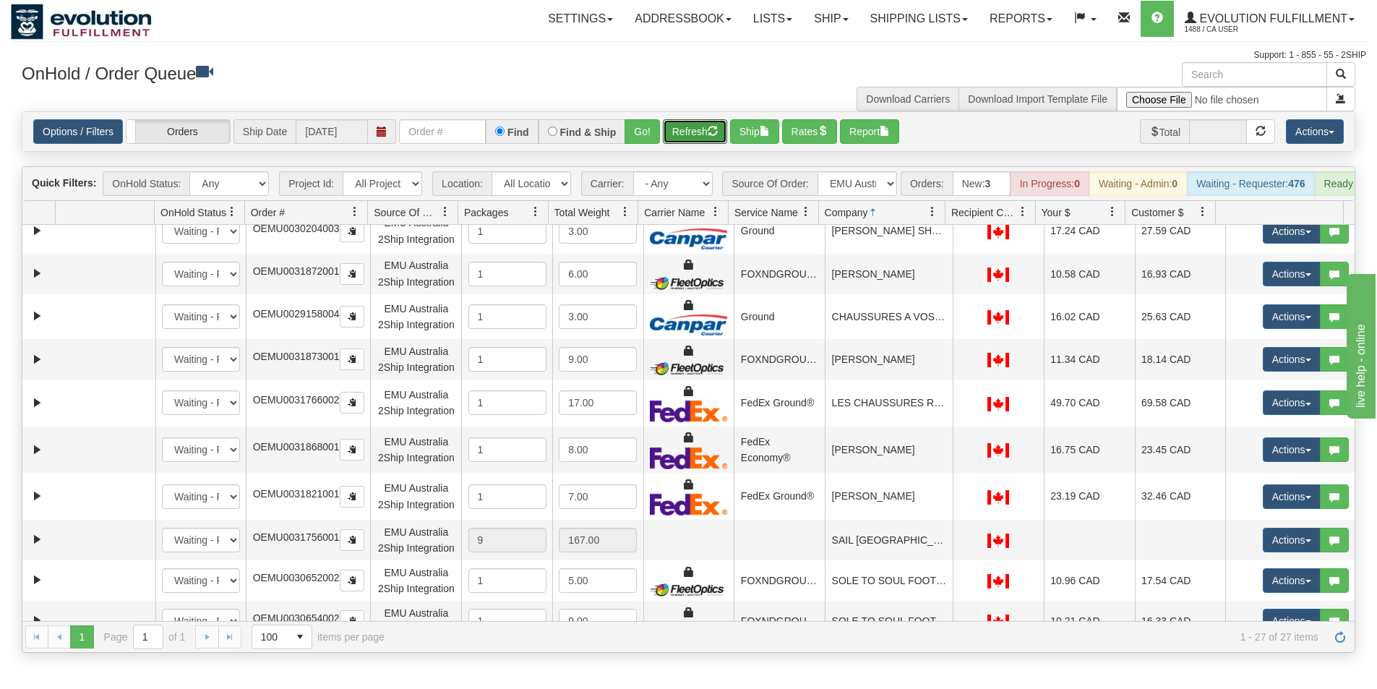
scroll to position [578, 0]
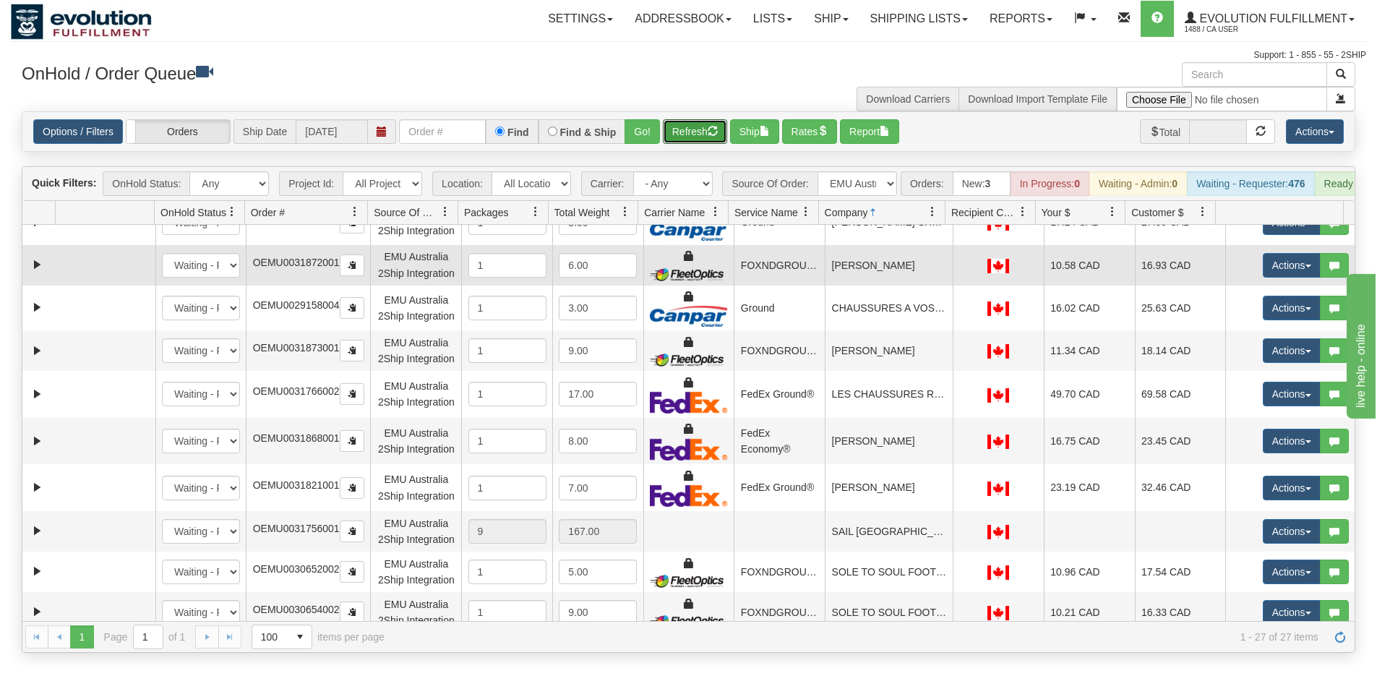
click at [871, 283] on td "[PERSON_NAME]" at bounding box center [889, 265] width 128 height 40
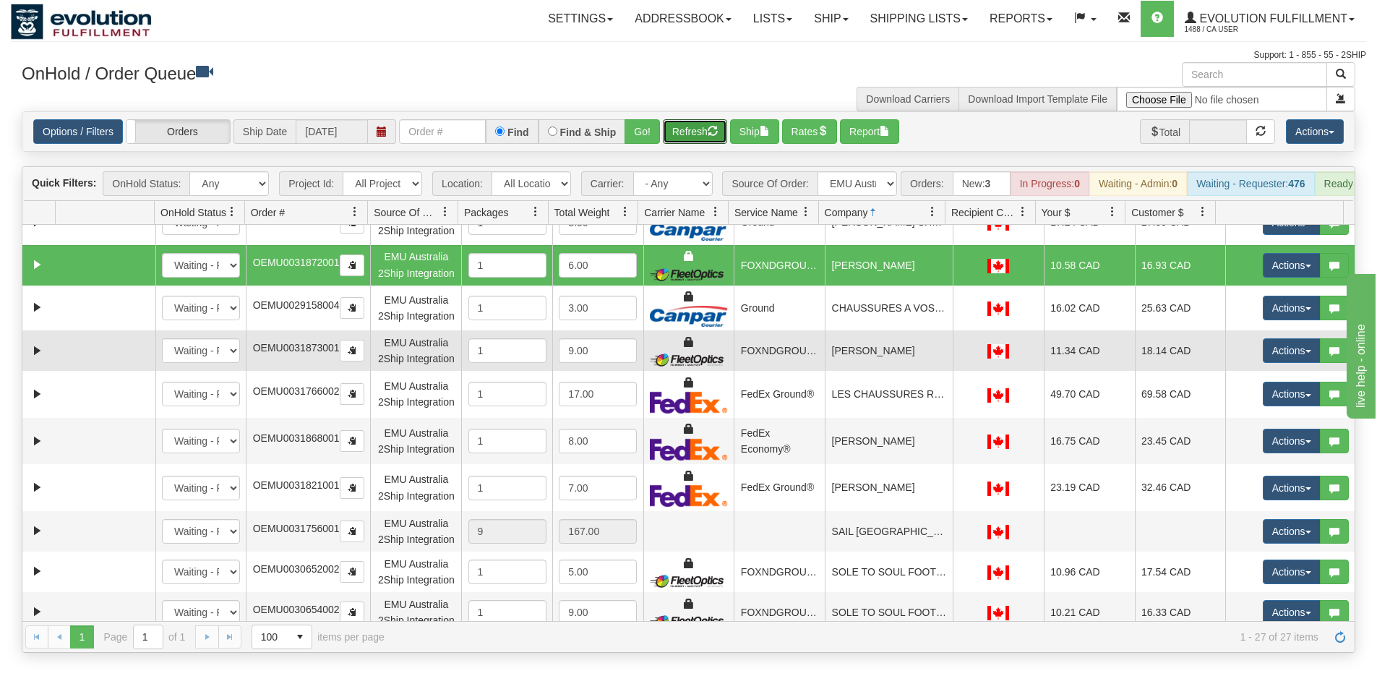
click at [863, 371] on td "[PERSON_NAME]" at bounding box center [889, 350] width 128 height 40
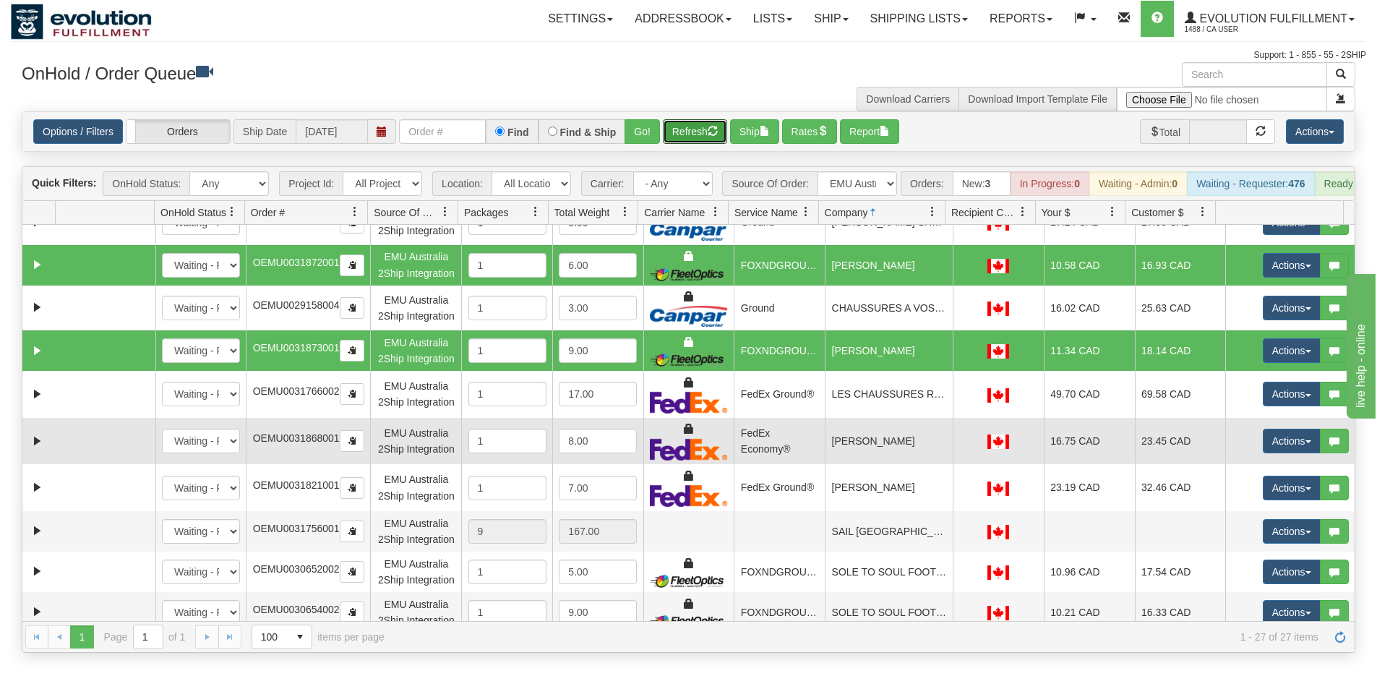
click at [887, 465] on td "[PERSON_NAME]" at bounding box center [889, 441] width 128 height 47
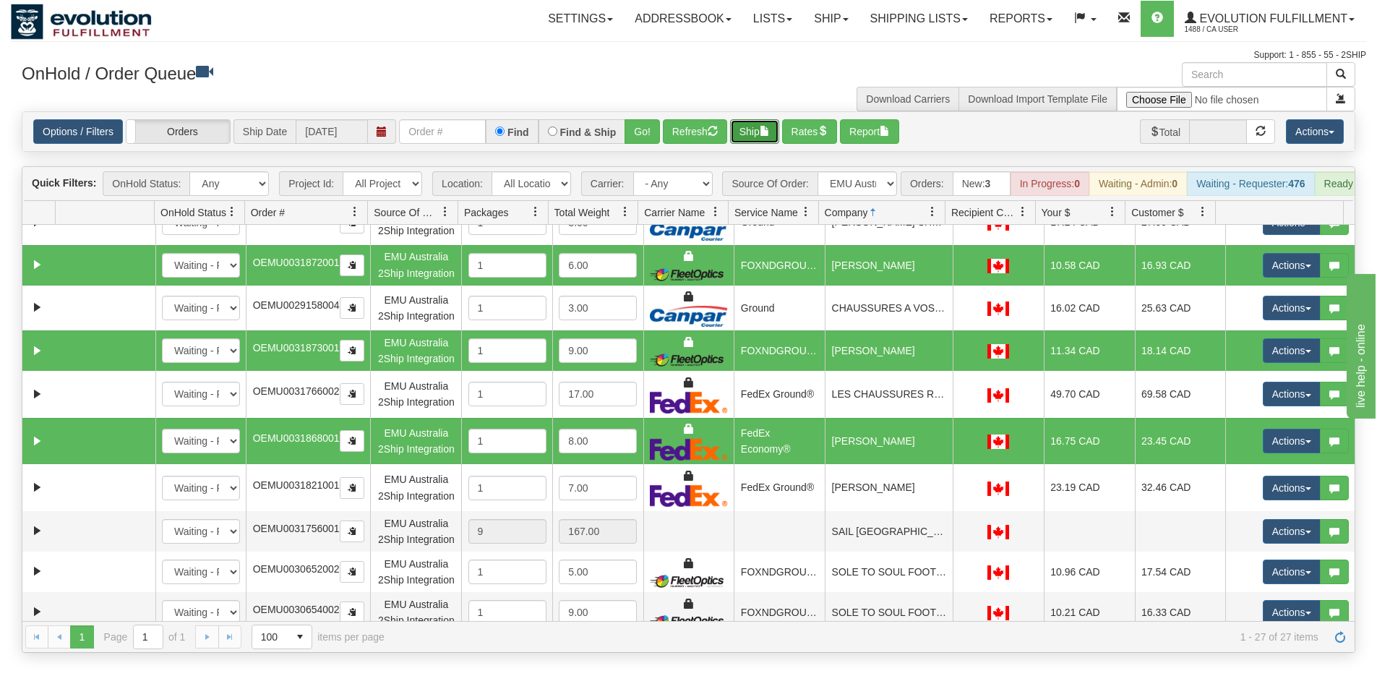
click at [757, 131] on button "Ship" at bounding box center [754, 131] width 49 height 25
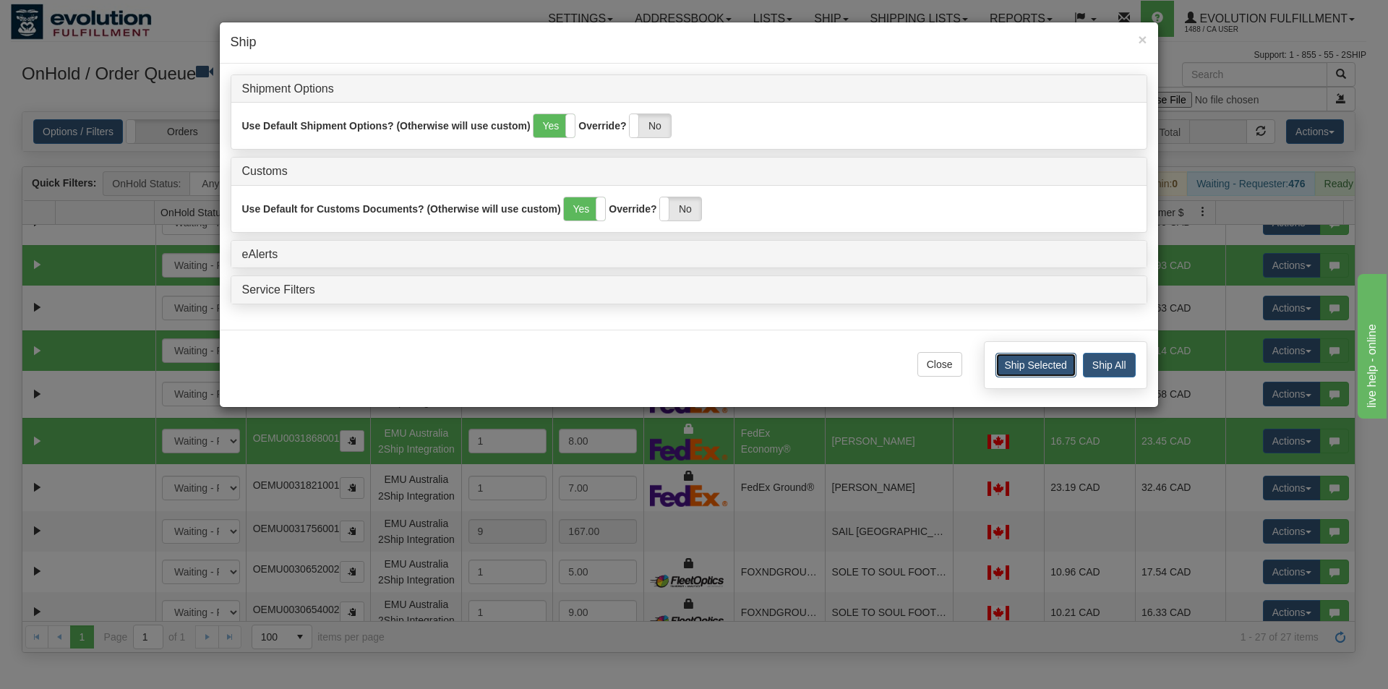
click at [1013, 360] on button "Ship Selected" at bounding box center [1036, 365] width 81 height 25
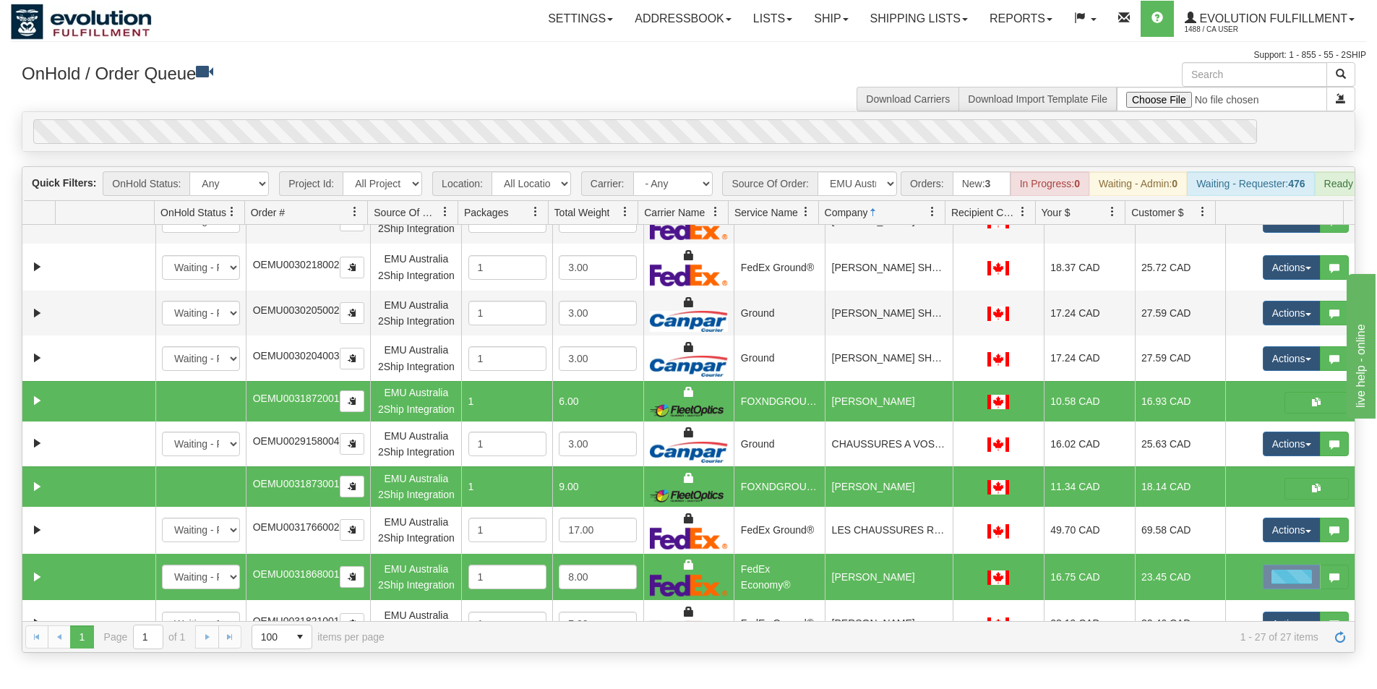
scroll to position [434, 0]
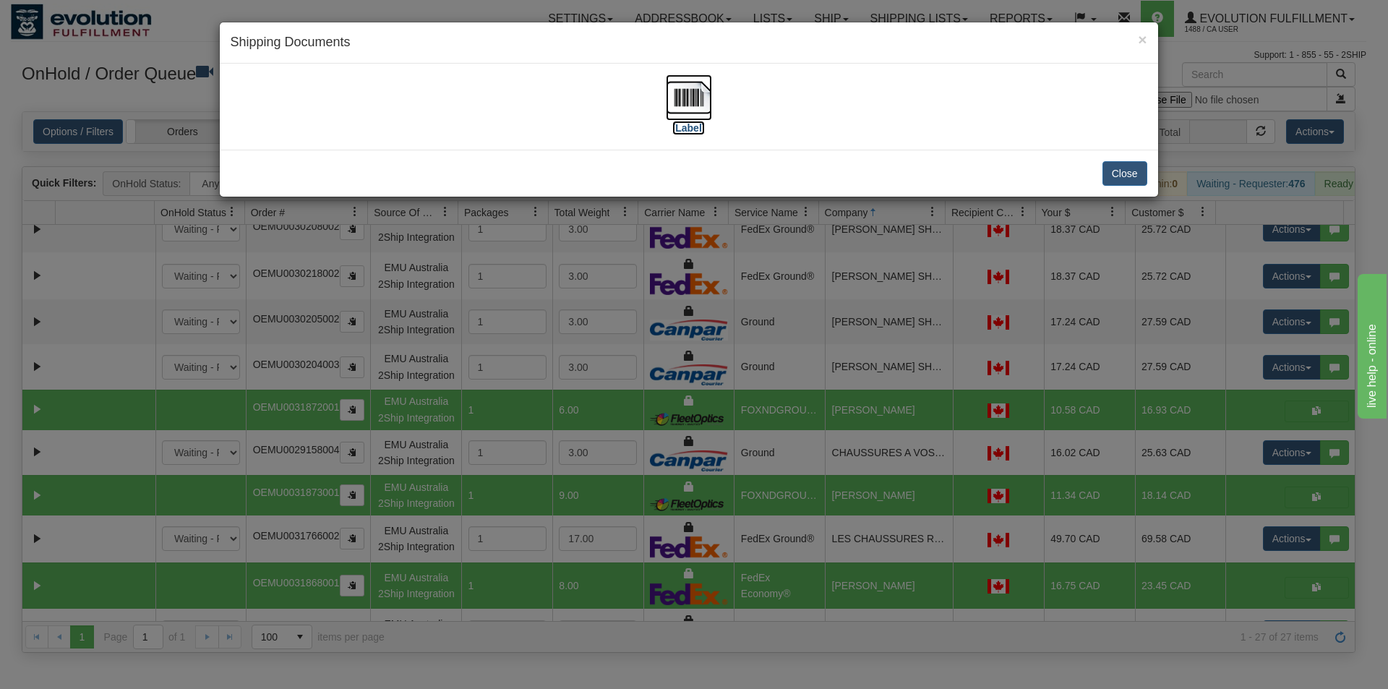
click at [672, 105] on img at bounding box center [689, 97] width 46 height 46
click at [744, 356] on div "× Shipping Documents [Label] Close" at bounding box center [694, 344] width 1388 height 689
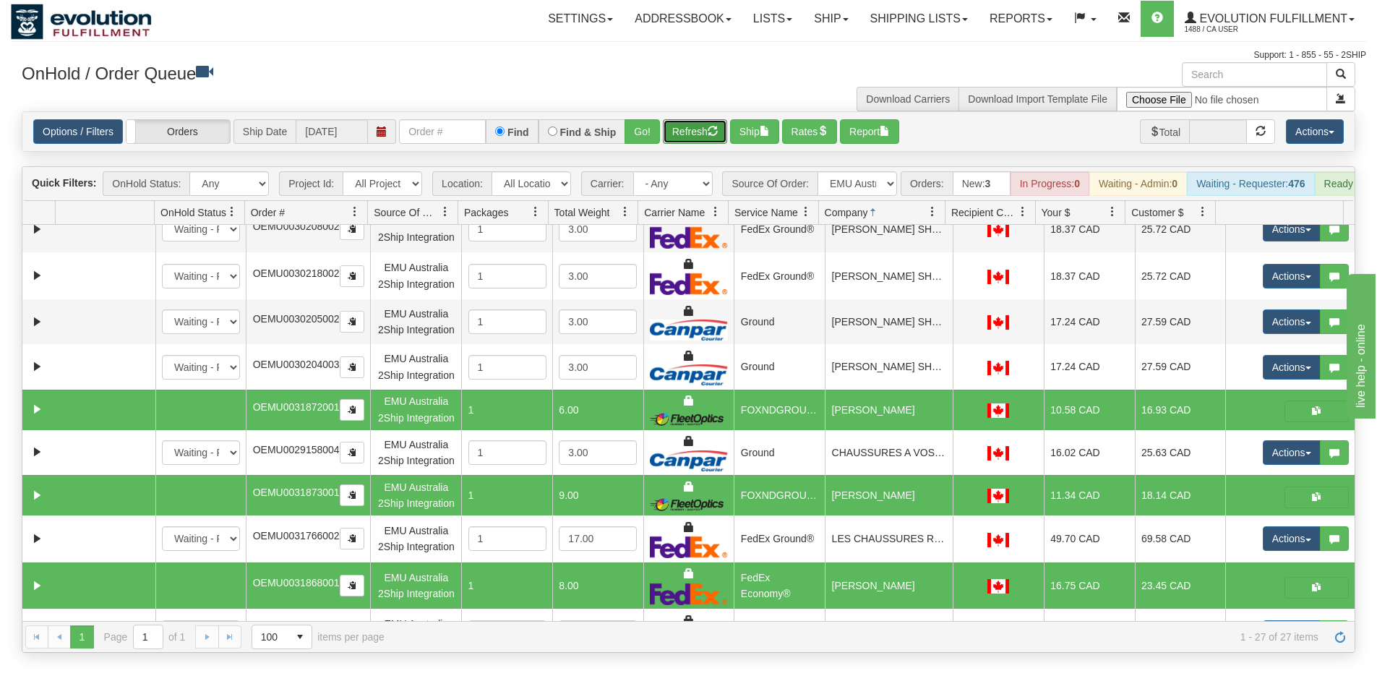
click at [705, 129] on button "Refresh" at bounding box center [695, 131] width 64 height 25
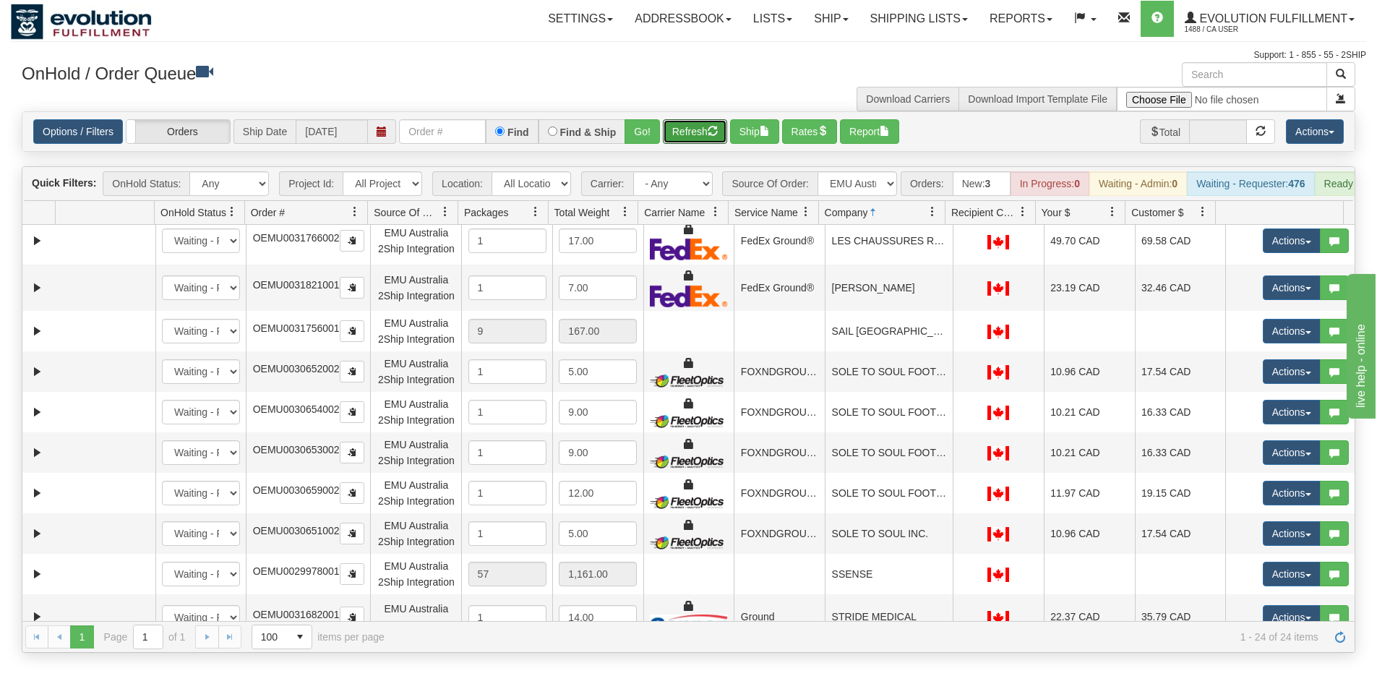
scroll to position [712, 0]
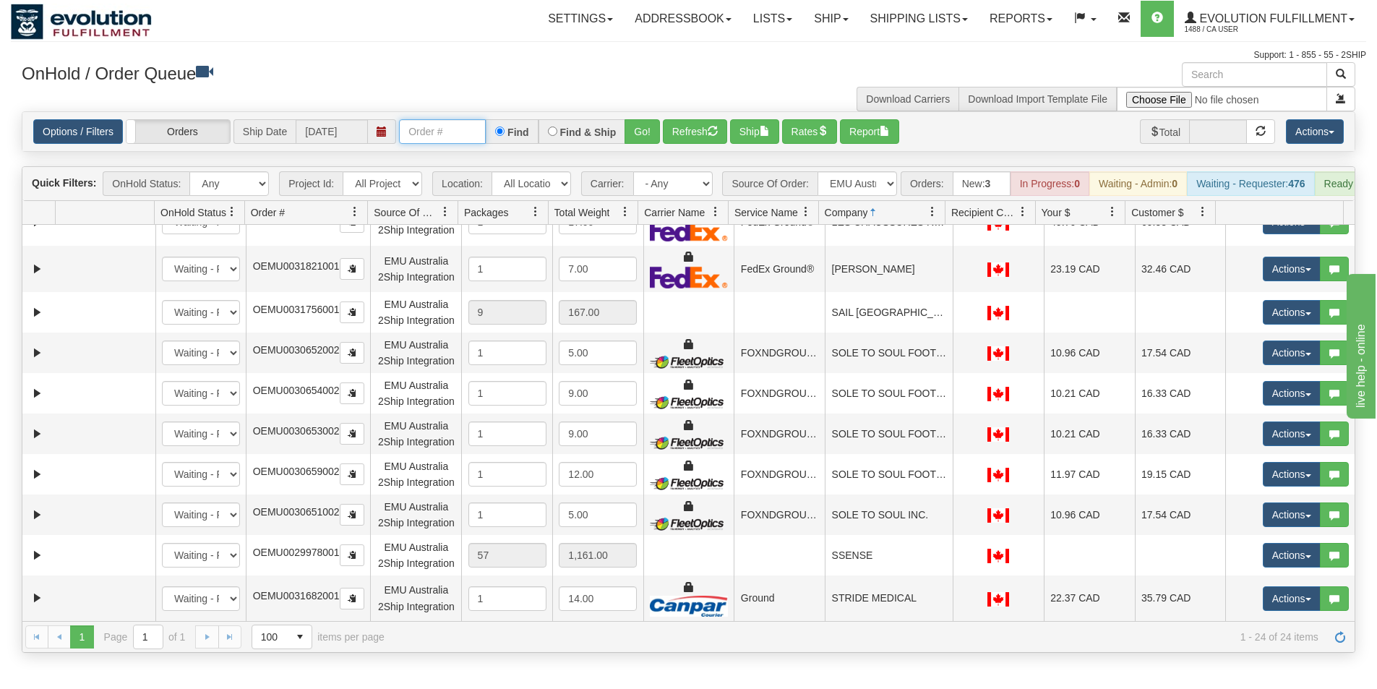
click at [431, 134] on input "text" at bounding box center [442, 131] width 87 height 25
click at [635, 134] on button "Go!" at bounding box center [642, 131] width 35 height 25
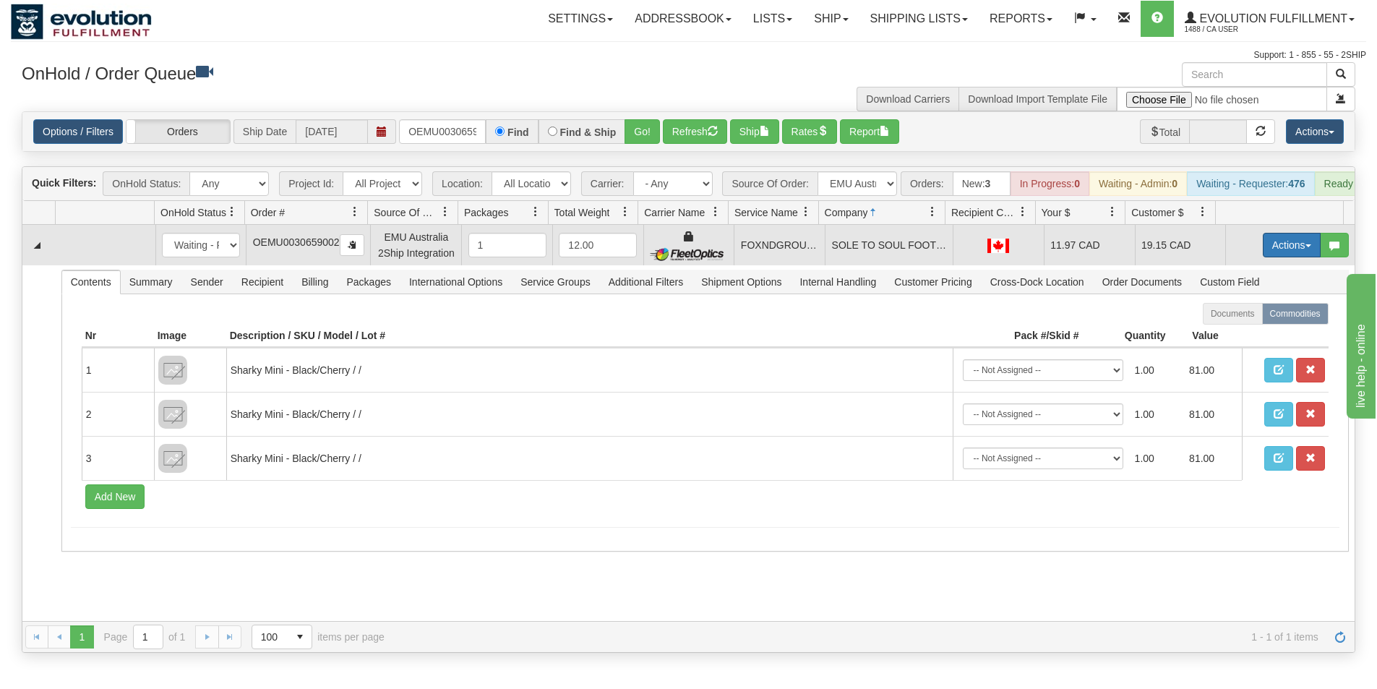
click at [1273, 255] on button "Actions" at bounding box center [1292, 245] width 58 height 25
click at [1233, 335] on span "Ship" at bounding box center [1234, 329] width 30 height 12
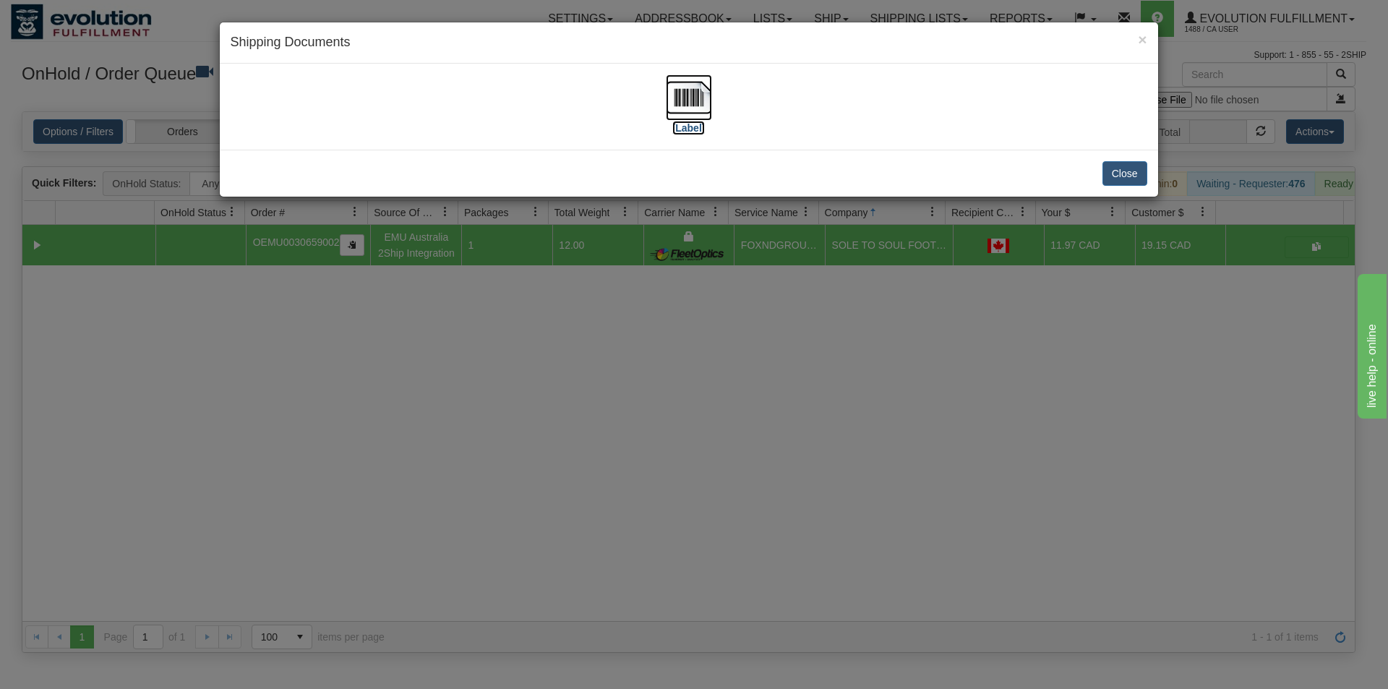
click at [695, 101] on img at bounding box center [689, 97] width 46 height 46
click at [715, 440] on div "× Shipping Documents [Label] Close" at bounding box center [694, 344] width 1388 height 689
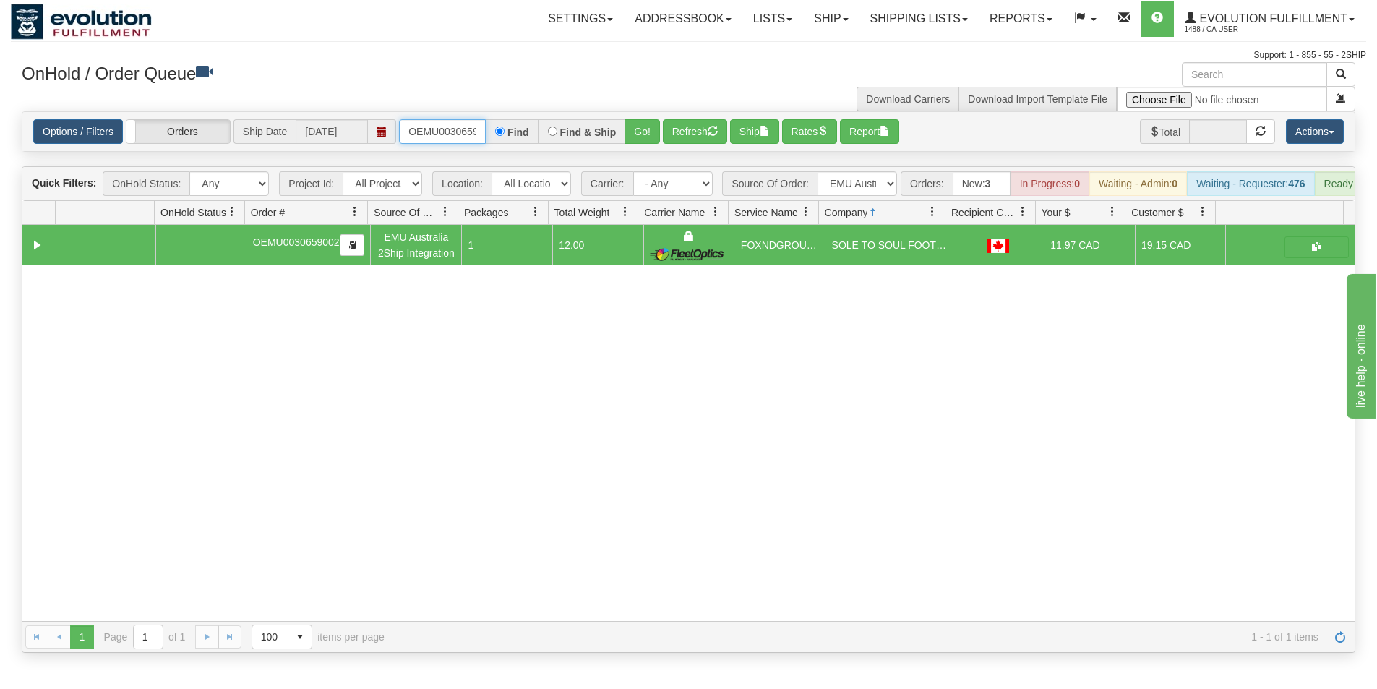
scroll to position [0, 19]
drag, startPoint x: 408, startPoint y: 131, endPoint x: 491, endPoint y: 134, distance: 83.2
click at [491, 134] on div "OEMU0030659002 Find Find & Ship Go!" at bounding box center [529, 131] width 261 height 25
click at [636, 145] on div "Options / Filters Group Shipments Orders Ship Date [DATE] OEMU0030205002 Find F…" at bounding box center [688, 131] width 1333 height 39
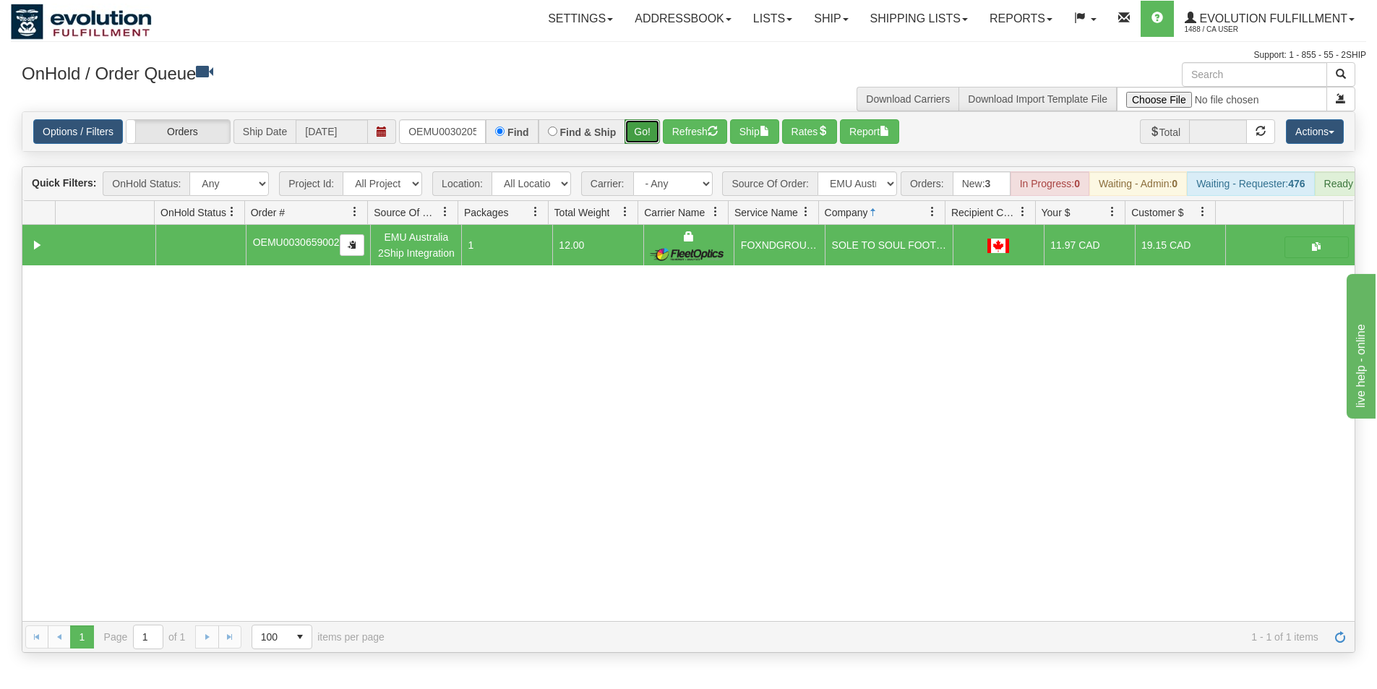
click at [638, 136] on button "Go!" at bounding box center [642, 131] width 35 height 25
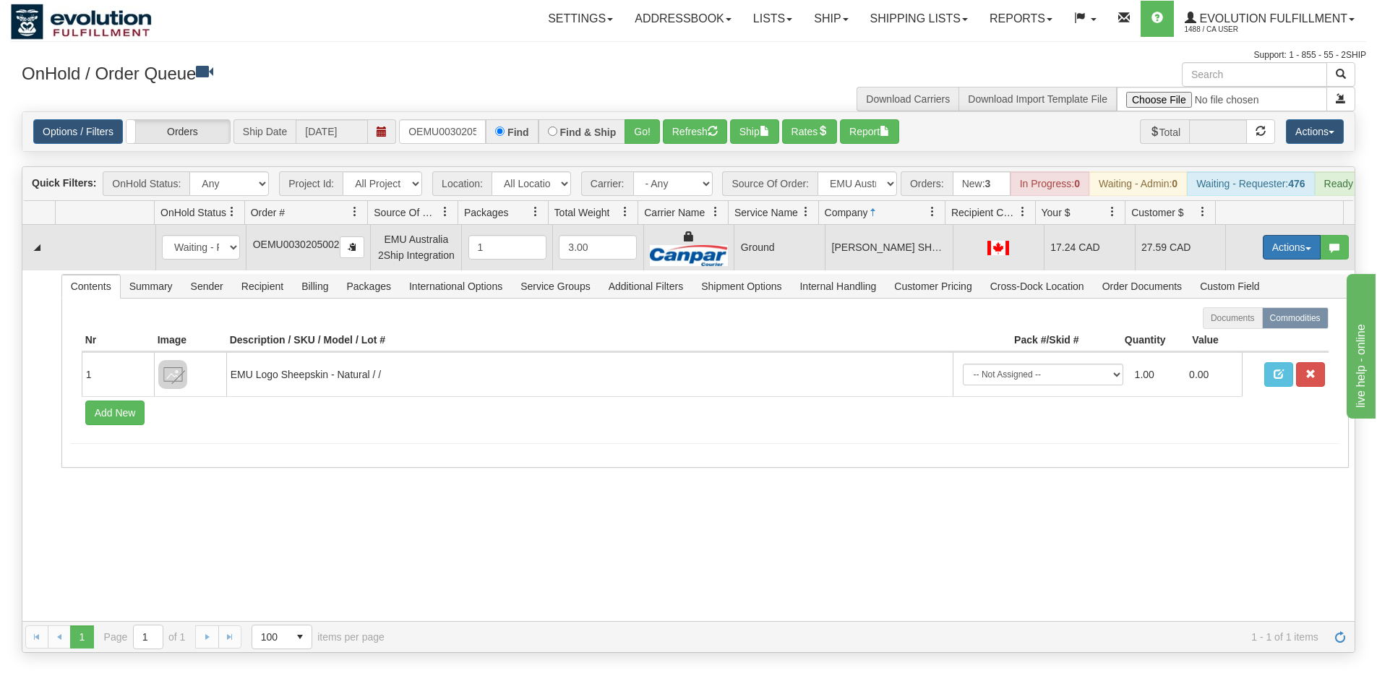
click at [1284, 260] on button "Actions" at bounding box center [1292, 247] width 58 height 25
click at [1236, 341] on link "Ship" at bounding box center [1263, 331] width 116 height 19
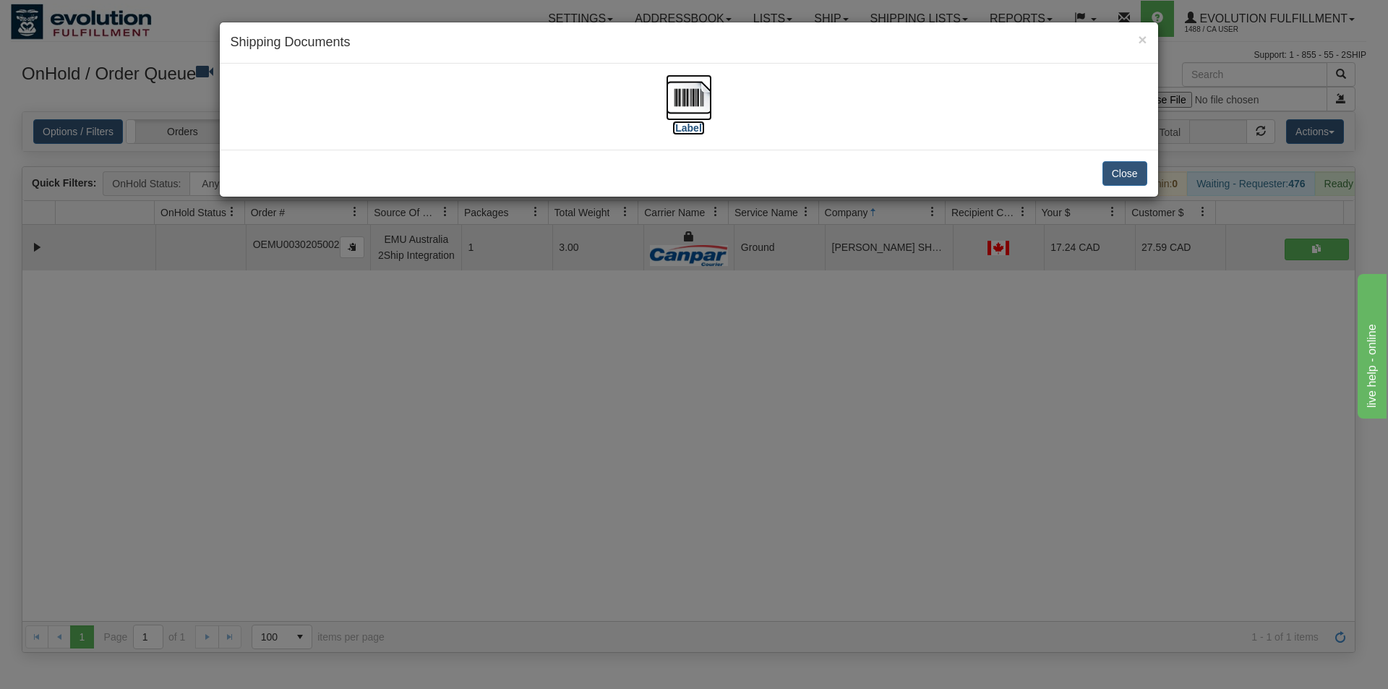
click at [699, 106] on img at bounding box center [689, 97] width 46 height 46
click at [803, 431] on div "× Shipping Documents [Label] Close" at bounding box center [694, 344] width 1388 height 689
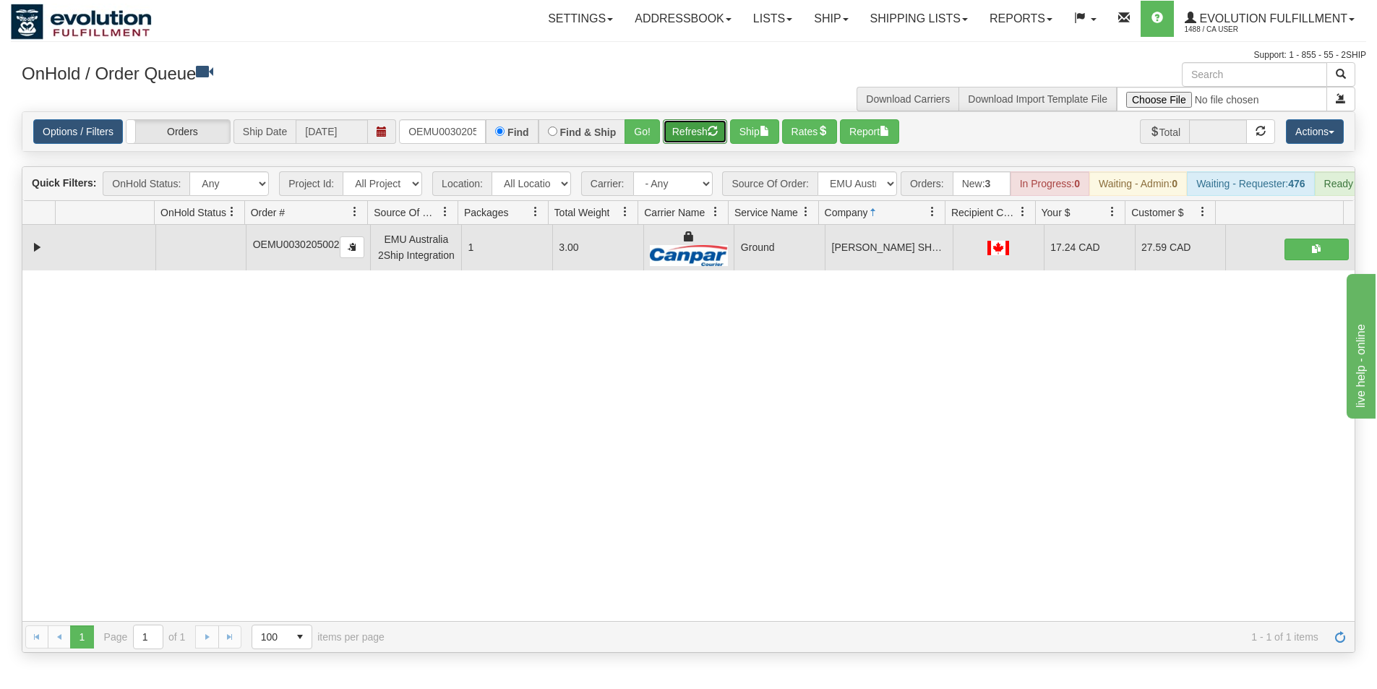
click at [704, 131] on button "Refresh" at bounding box center [695, 131] width 64 height 25
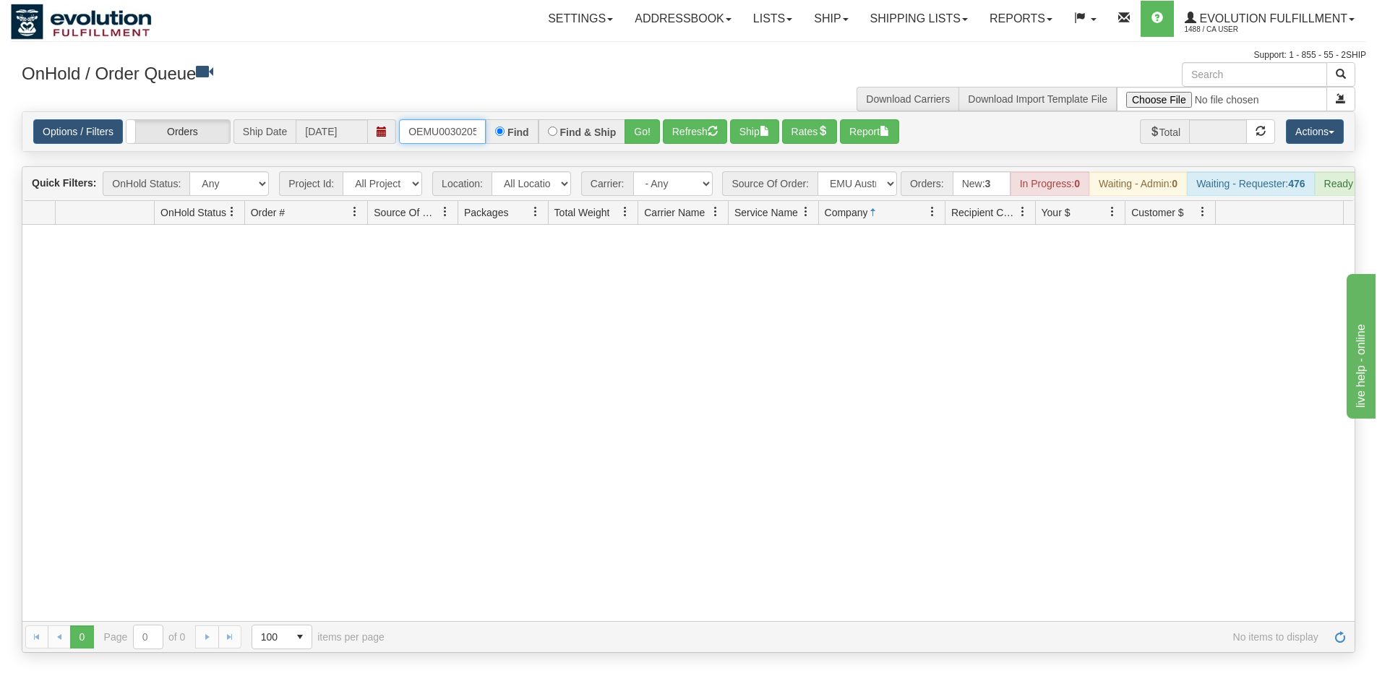
scroll to position [0, 19]
drag, startPoint x: 409, startPoint y: 132, endPoint x: 487, endPoint y: 140, distance: 77.7
click at [487, 140] on div "OEMU0030205002 Find Find & Ship Go!" at bounding box center [529, 131] width 261 height 25
click at [639, 142] on button "Go!" at bounding box center [642, 131] width 35 height 25
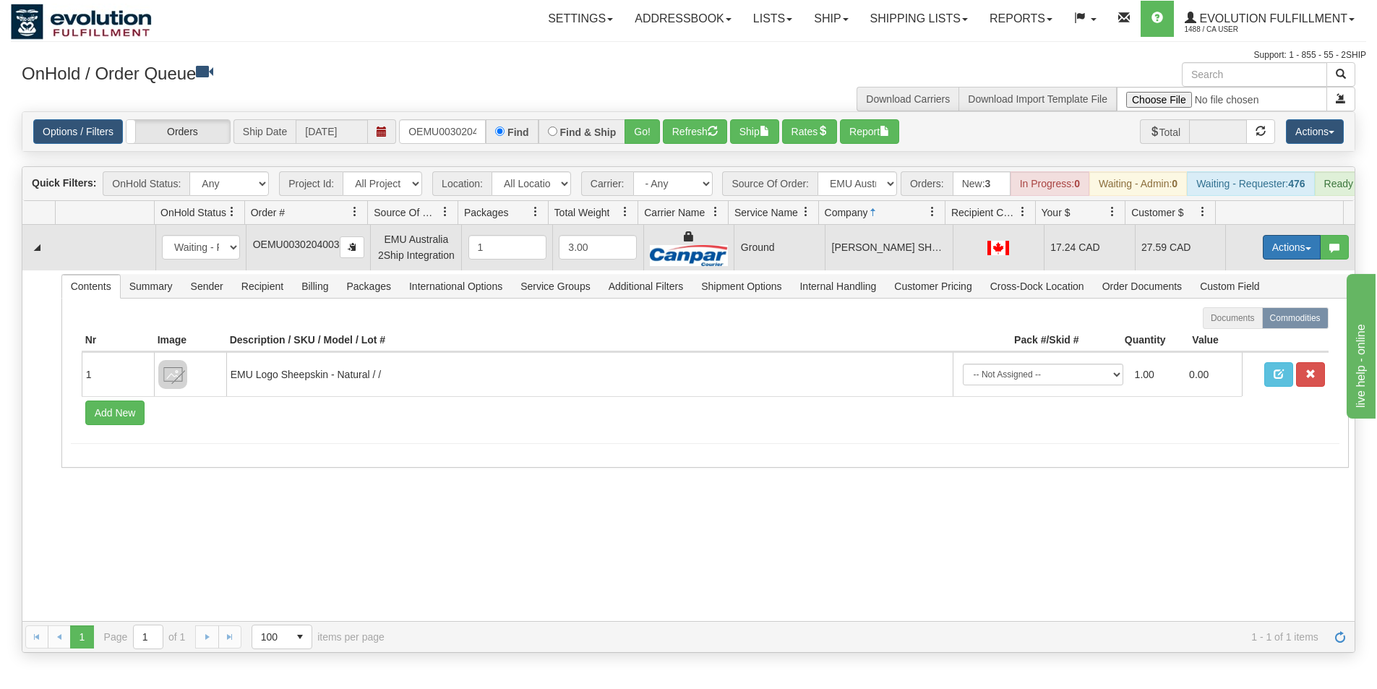
click at [1279, 256] on button "Actions" at bounding box center [1292, 247] width 58 height 25
click at [1250, 318] on span "Rate All Services" at bounding box center [1262, 313] width 87 height 12
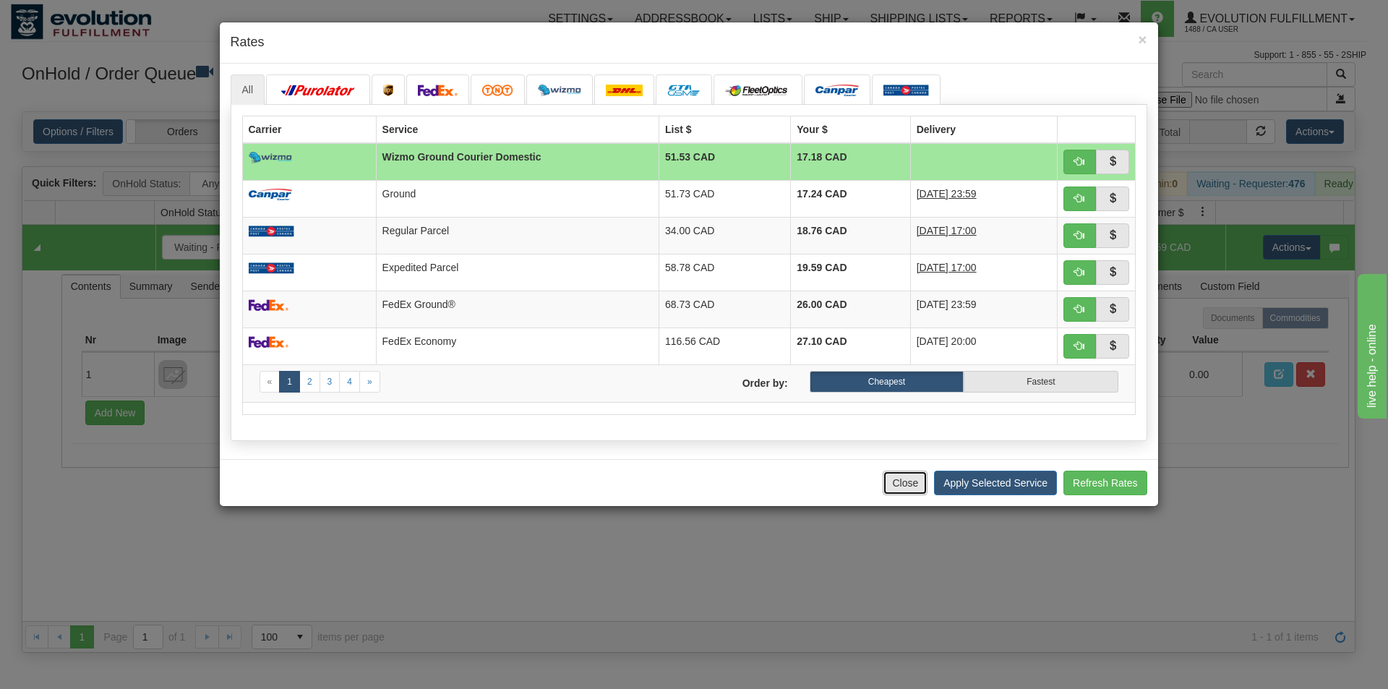
click at [897, 486] on button "Close" at bounding box center [905, 483] width 45 height 25
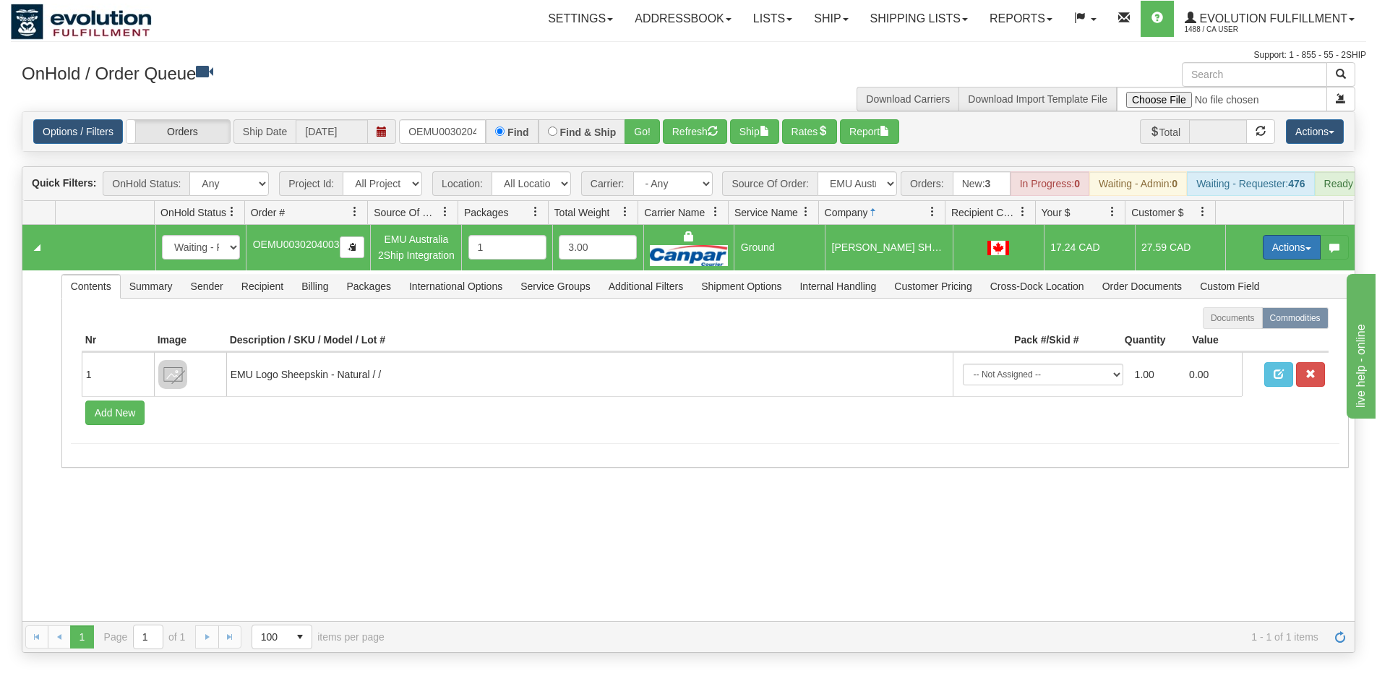
click at [1272, 256] on button "Actions" at bounding box center [1292, 247] width 58 height 25
click at [1232, 337] on span "Ship" at bounding box center [1234, 331] width 30 height 12
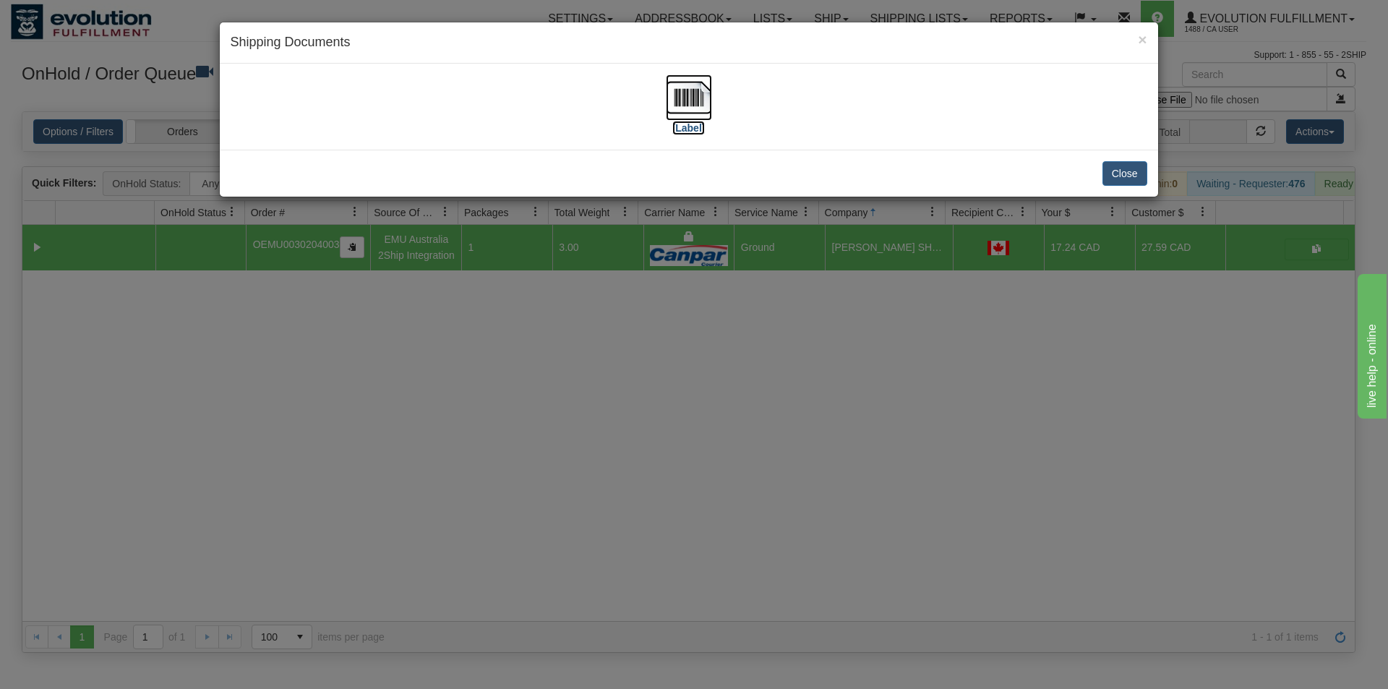
click at [685, 101] on img at bounding box center [689, 97] width 46 height 46
click at [695, 424] on div "× Shipping Documents [Label] Close" at bounding box center [694, 344] width 1388 height 689
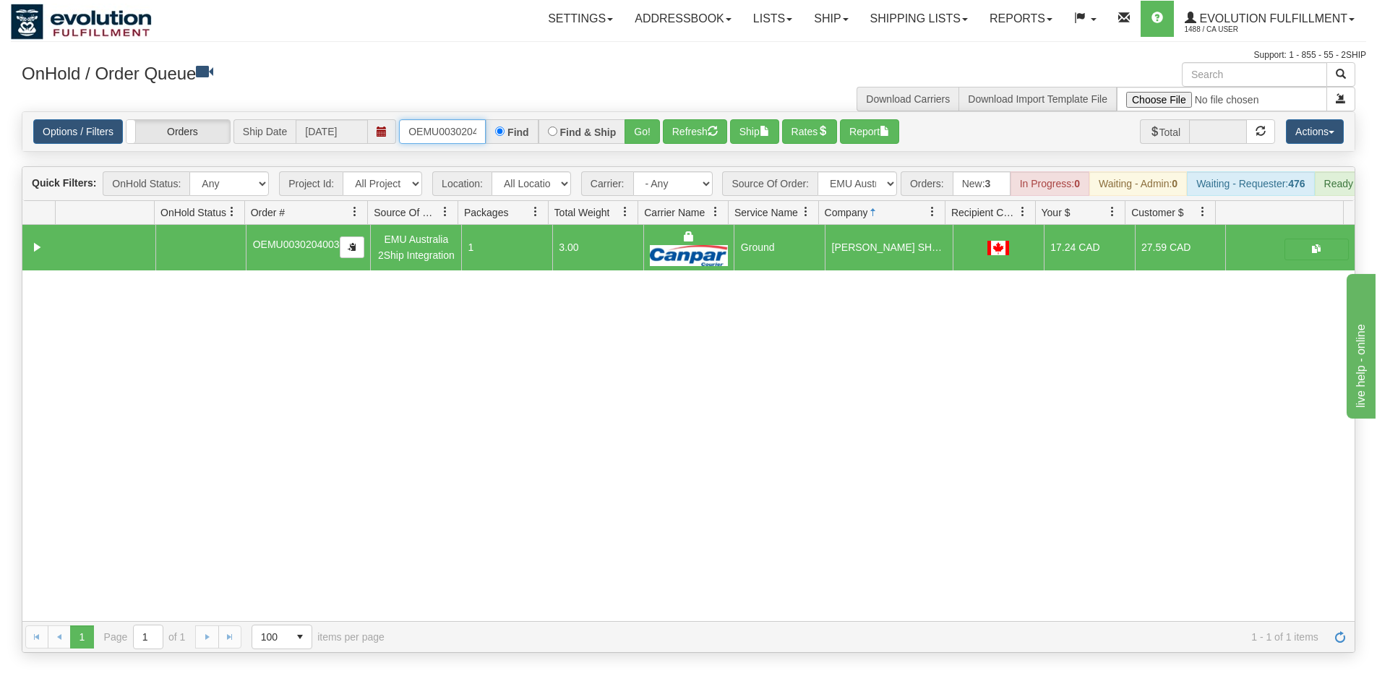
scroll to position [0, 19]
drag, startPoint x: 404, startPoint y: 130, endPoint x: 583, endPoint y: 129, distance: 178.6
click at [583, 129] on div "OEMU0030204003 Find Find & Ship Go!" at bounding box center [529, 131] width 261 height 25
click at [642, 126] on button "Go!" at bounding box center [642, 131] width 35 height 25
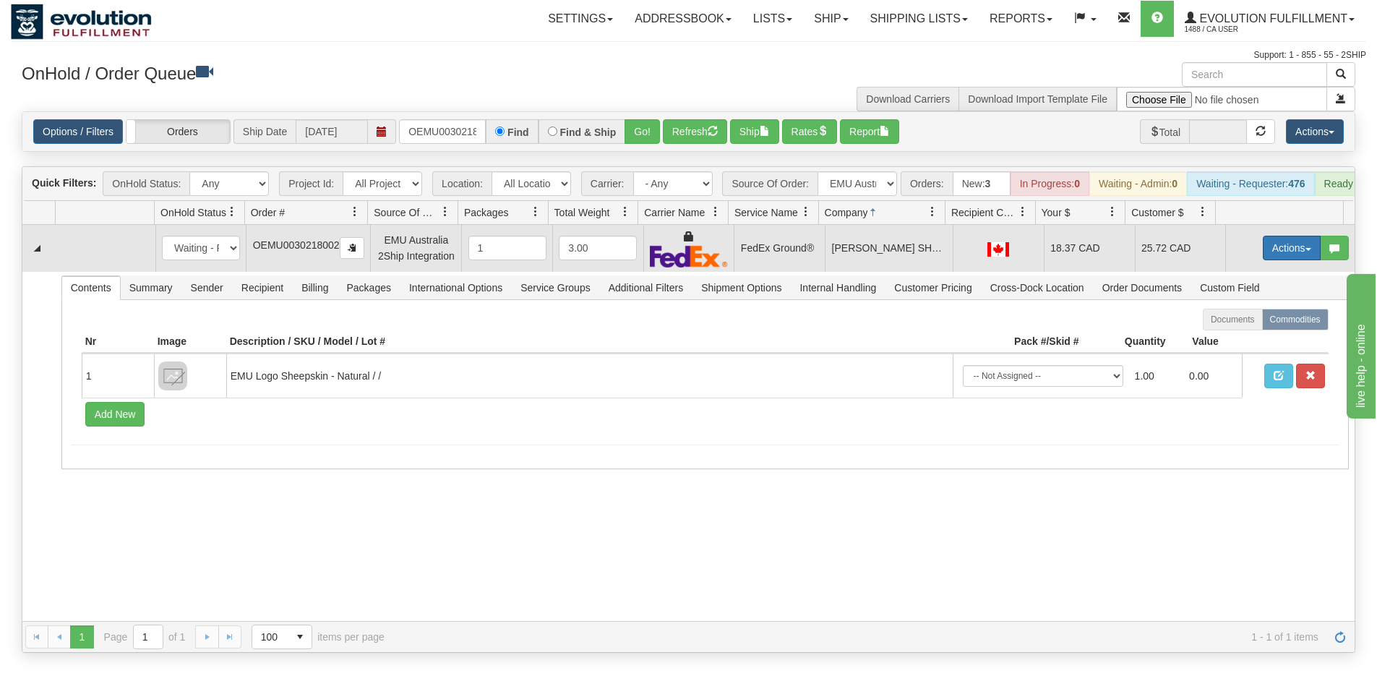
click at [1276, 255] on button "Actions" at bounding box center [1292, 248] width 58 height 25
click at [1237, 341] on link "Ship" at bounding box center [1263, 331] width 116 height 19
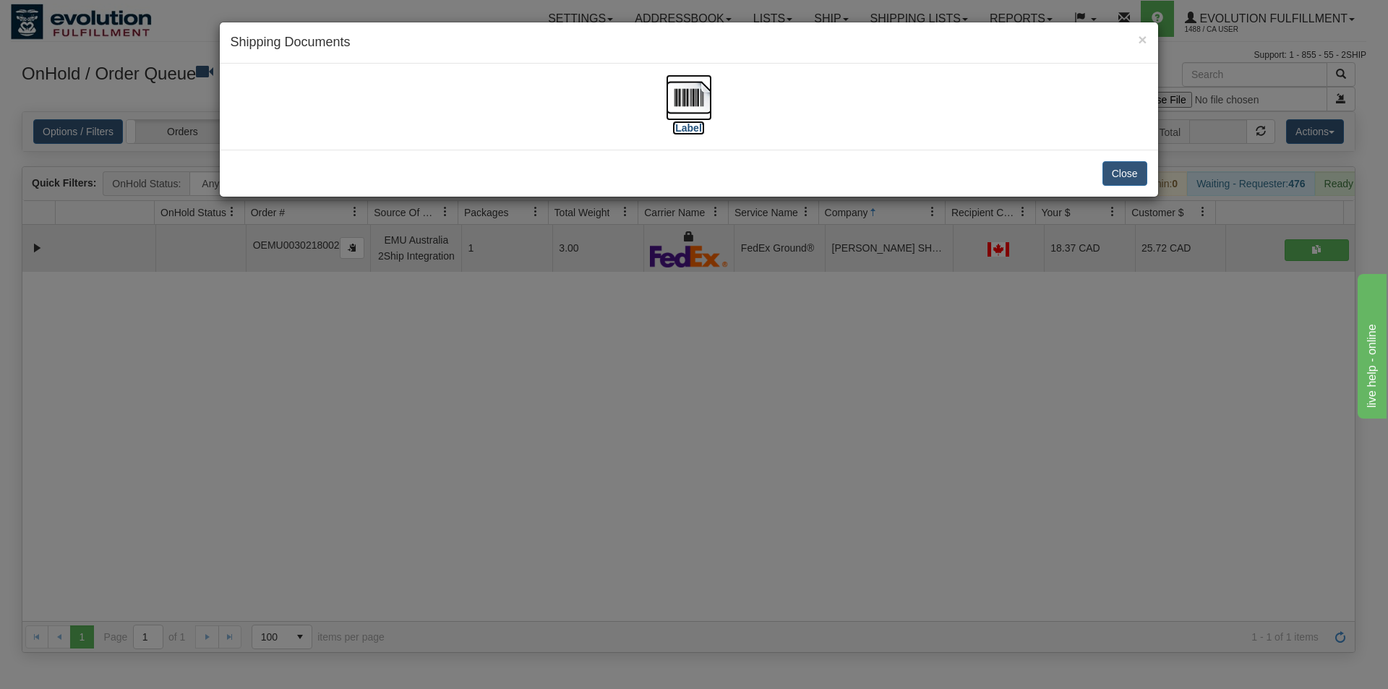
click at [684, 90] on img at bounding box center [689, 97] width 46 height 46
click at [783, 443] on div "× Shipping Documents [Label] Close" at bounding box center [694, 344] width 1388 height 689
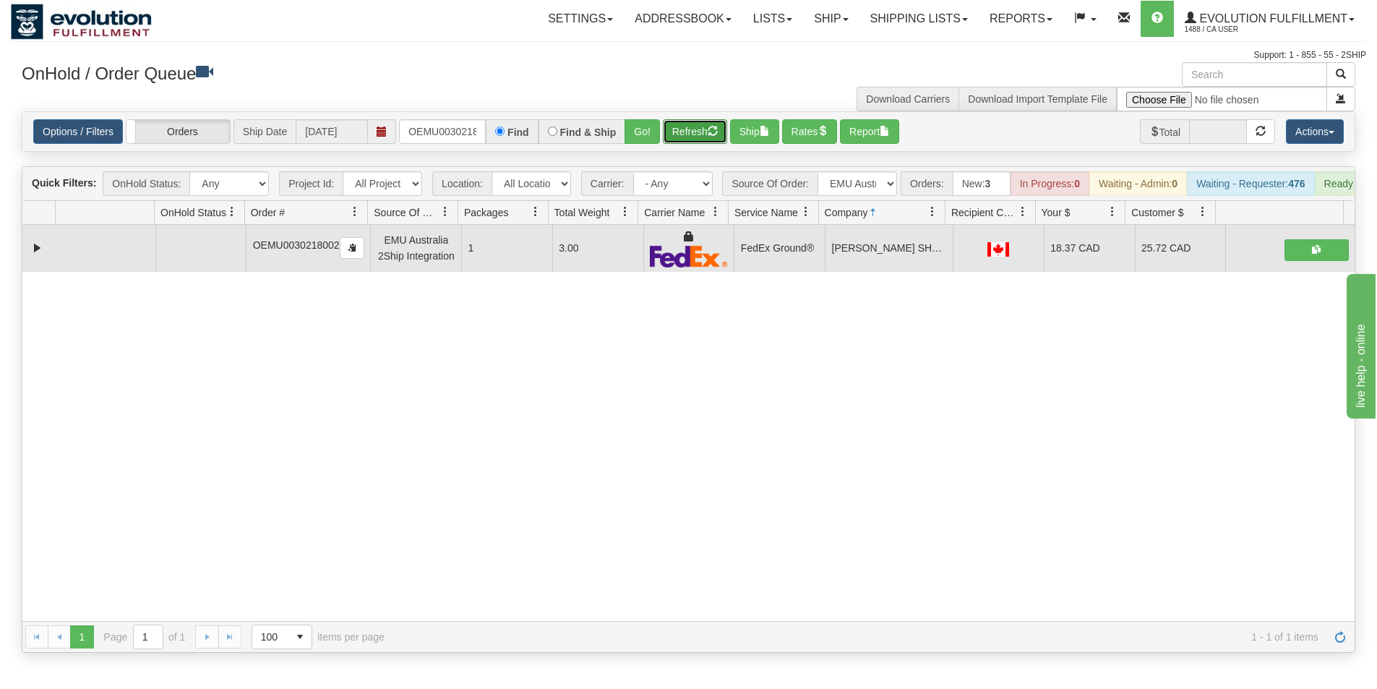
click at [698, 135] on button "Refresh" at bounding box center [695, 131] width 64 height 25
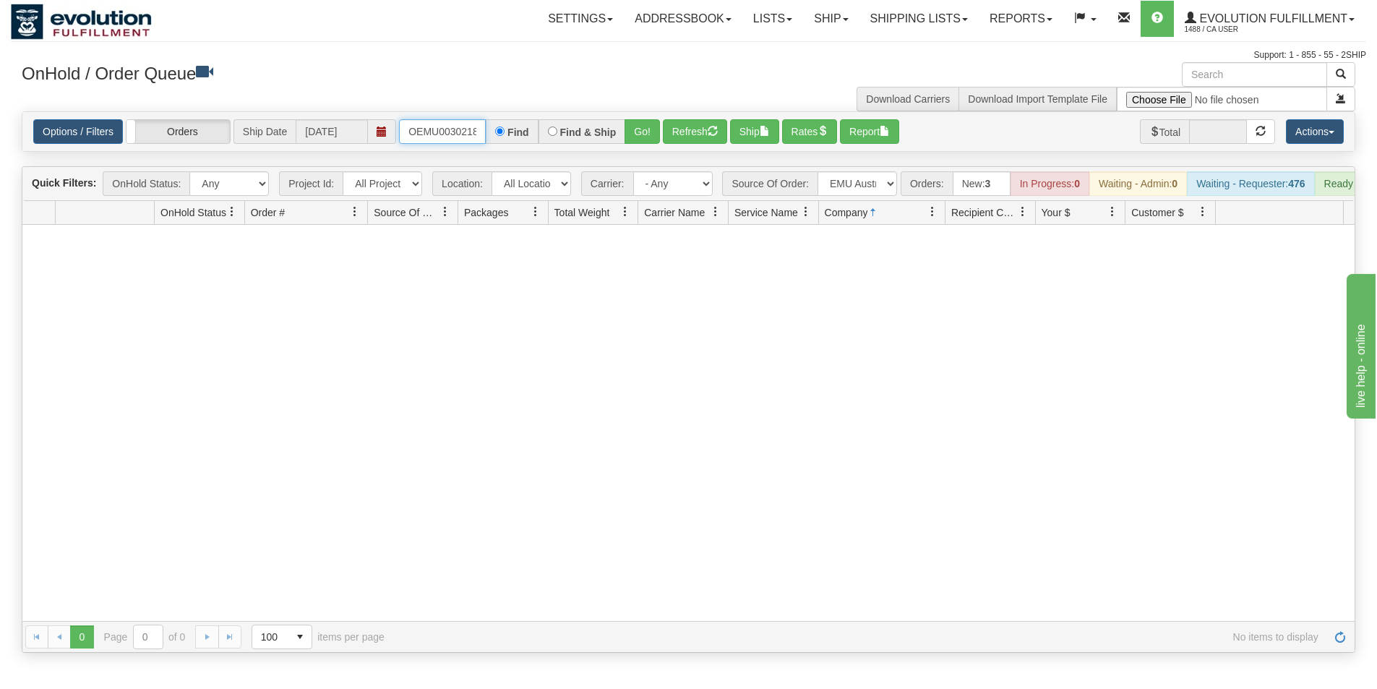
scroll to position [0, 19]
drag, startPoint x: 406, startPoint y: 131, endPoint x: 502, endPoint y: 129, distance: 95.5
click at [494, 130] on div "OEMU0030218002 Find Find & Ship Go!" at bounding box center [529, 131] width 261 height 25
click at [648, 131] on button "Go!" at bounding box center [642, 131] width 35 height 25
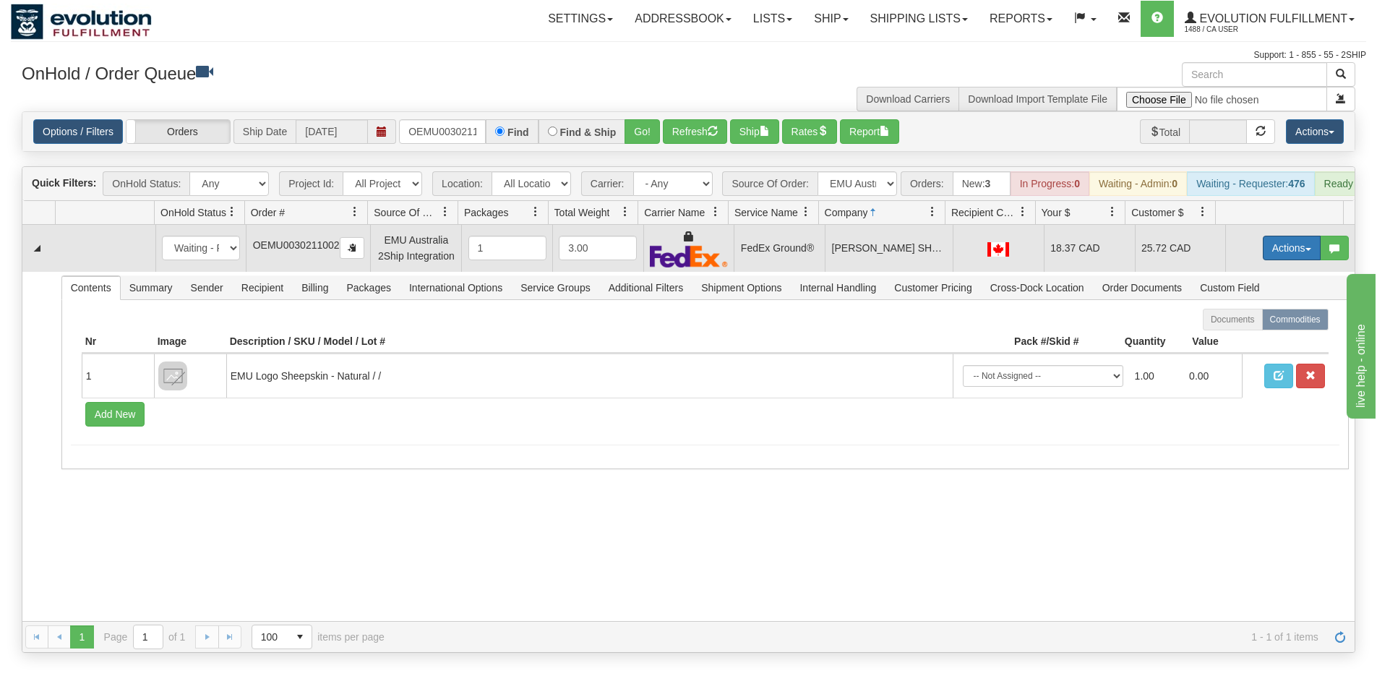
click at [1281, 259] on button "Actions" at bounding box center [1292, 248] width 58 height 25
click at [1229, 338] on span "Ship" at bounding box center [1234, 332] width 30 height 12
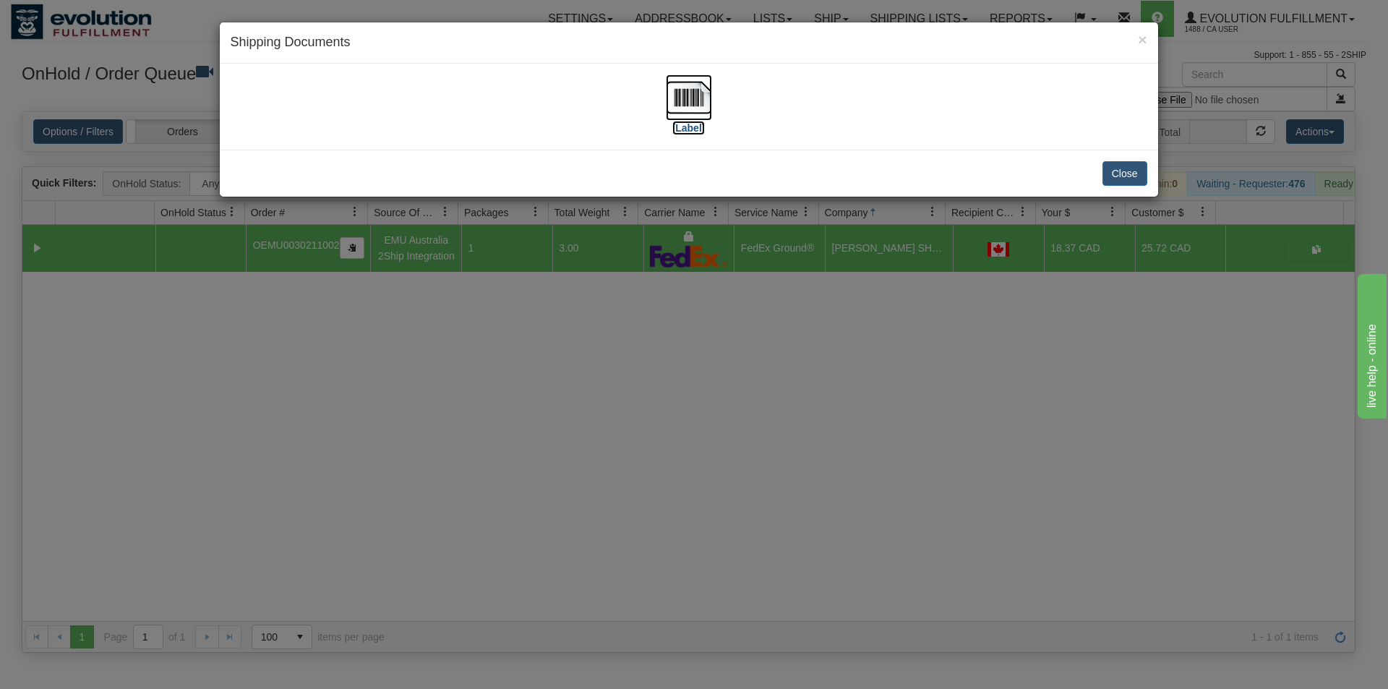
click at [694, 103] on img at bounding box center [689, 97] width 46 height 46
click at [696, 511] on div "× Shipping Documents [Label] Close" at bounding box center [694, 344] width 1388 height 689
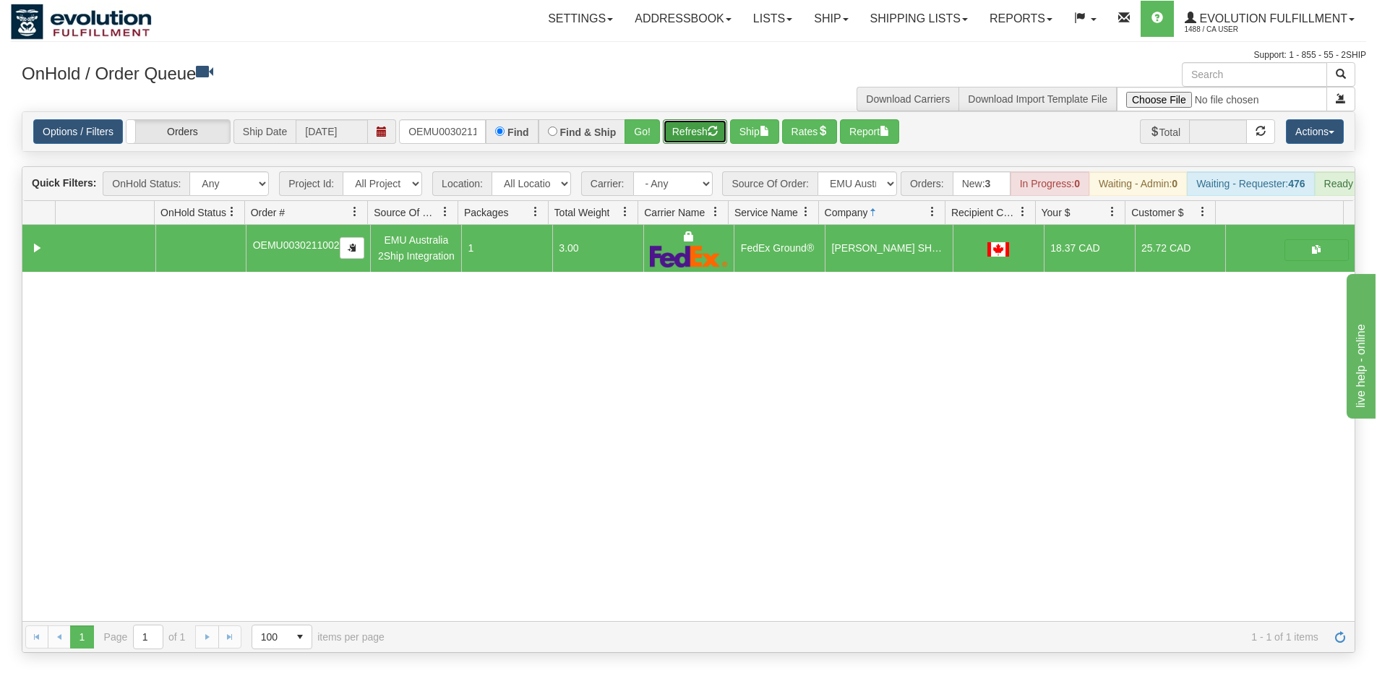
click at [691, 127] on button "Refresh" at bounding box center [695, 131] width 64 height 25
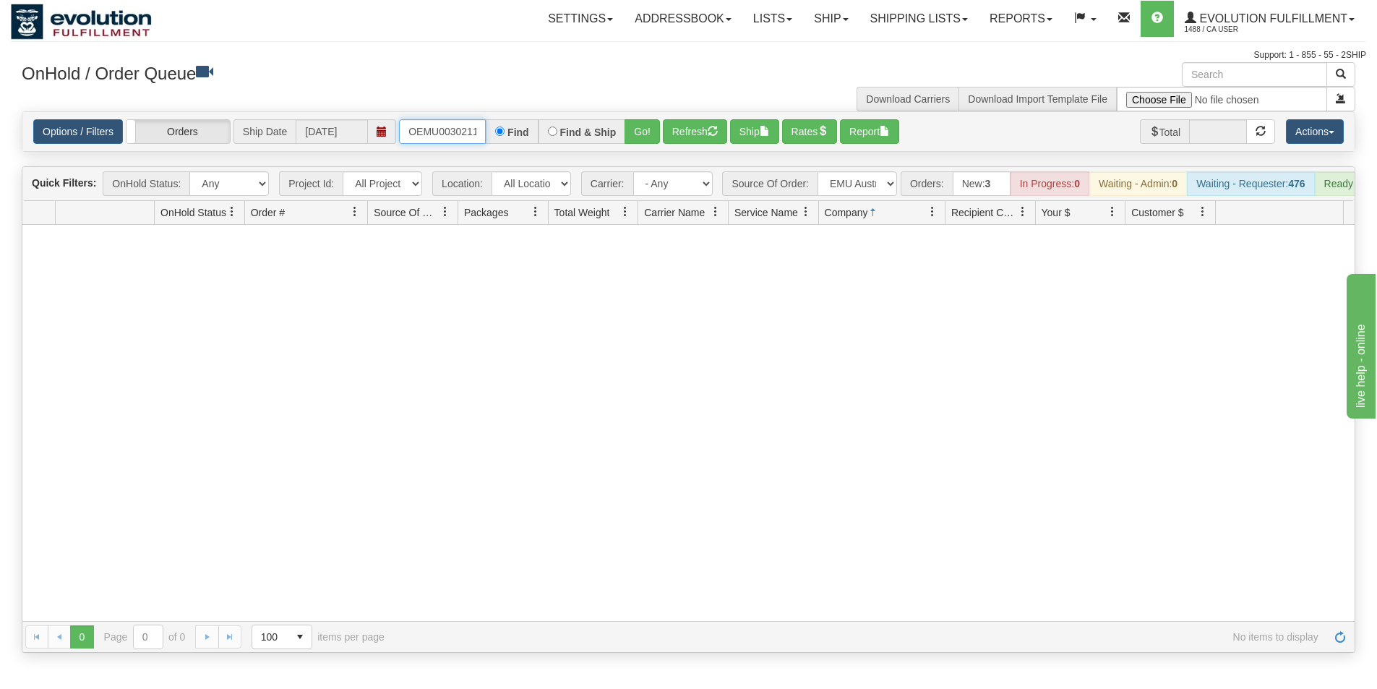
scroll to position [0, 18]
drag, startPoint x: 406, startPoint y: 129, endPoint x: 502, endPoint y: 140, distance: 96.8
click at [502, 140] on div "OEMU0030211002 Find Find & Ship Go!" at bounding box center [529, 131] width 261 height 25
click at [645, 143] on button "Go!" at bounding box center [642, 131] width 35 height 25
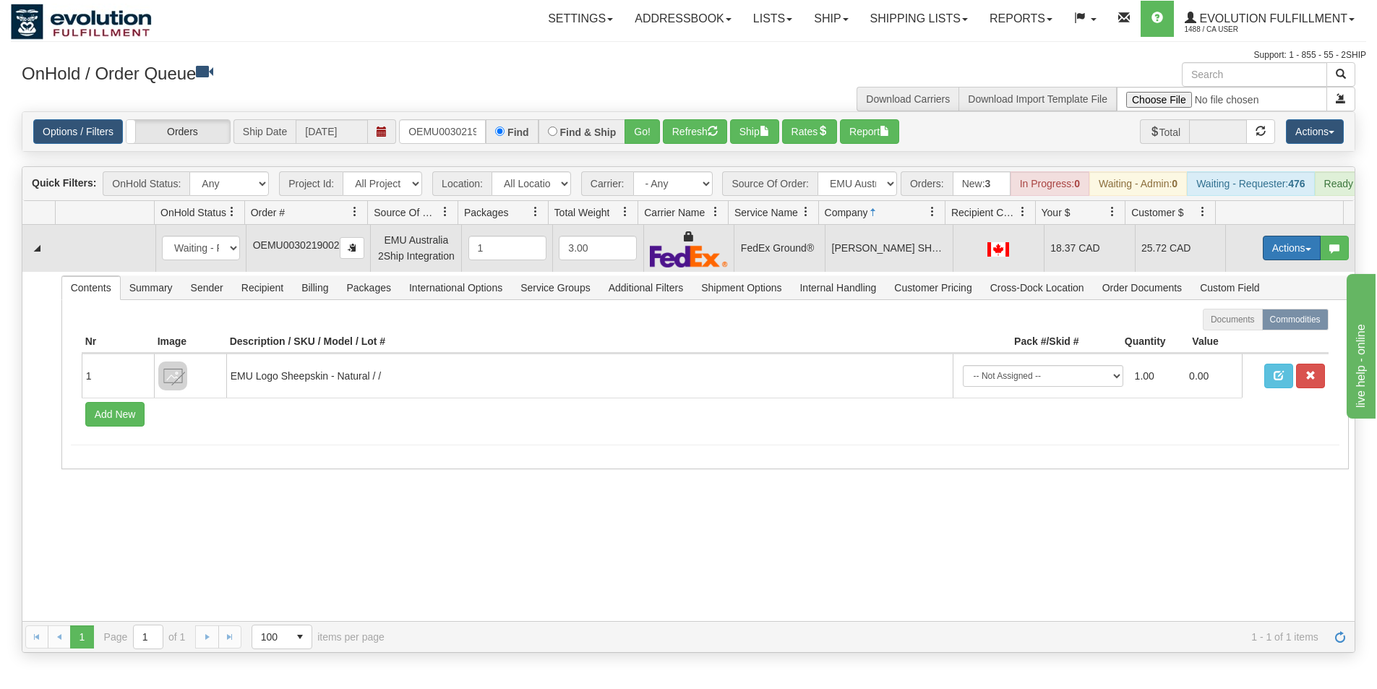
click at [1264, 257] on button "Actions" at bounding box center [1292, 248] width 58 height 25
click at [1227, 338] on span "Ship" at bounding box center [1234, 332] width 30 height 12
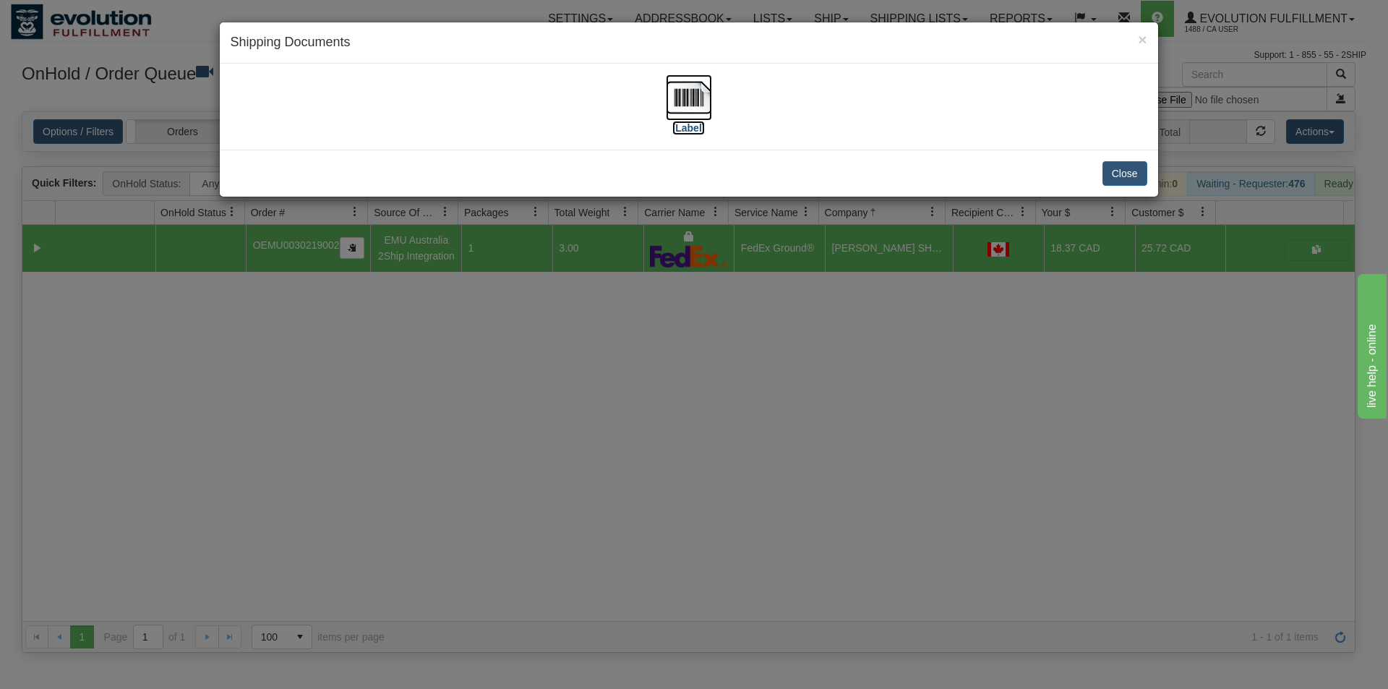
click at [691, 103] on img at bounding box center [689, 97] width 46 height 46
click at [595, 536] on div "× Shipping Documents [Label] Close" at bounding box center [694, 344] width 1388 height 689
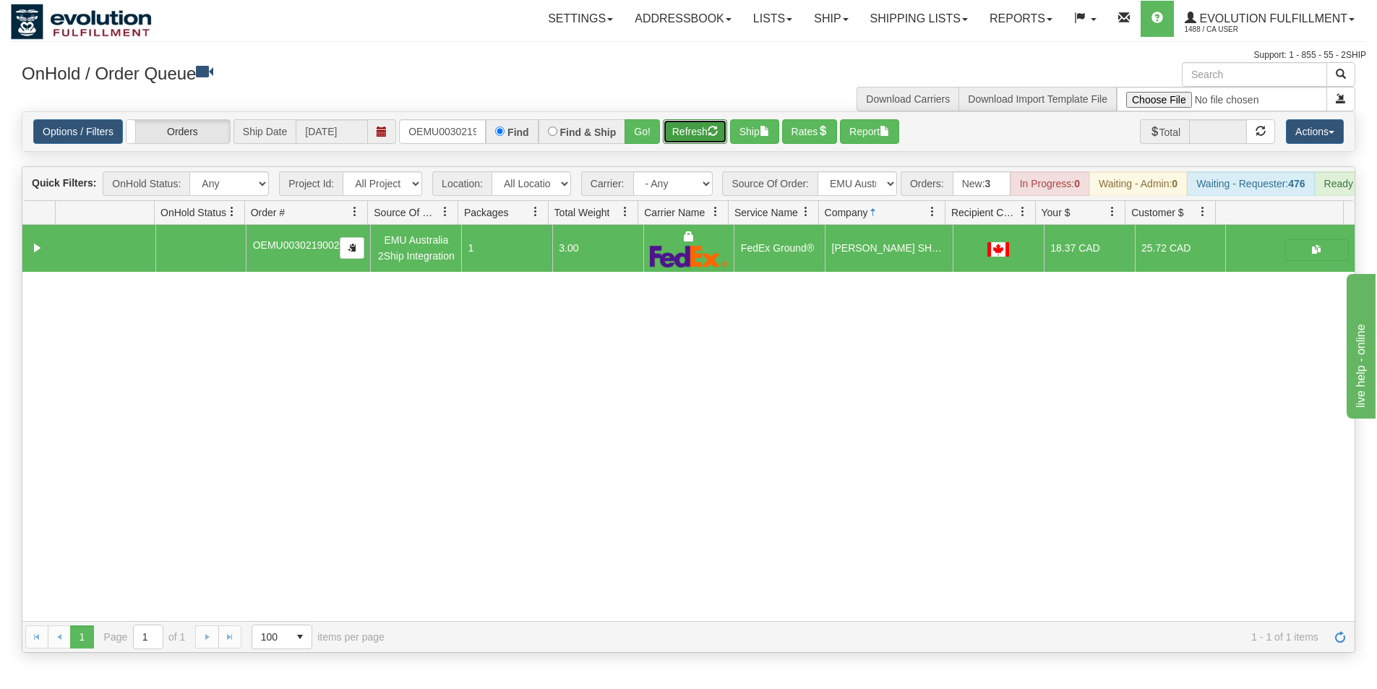
click at [685, 141] on button "Refresh" at bounding box center [695, 131] width 64 height 25
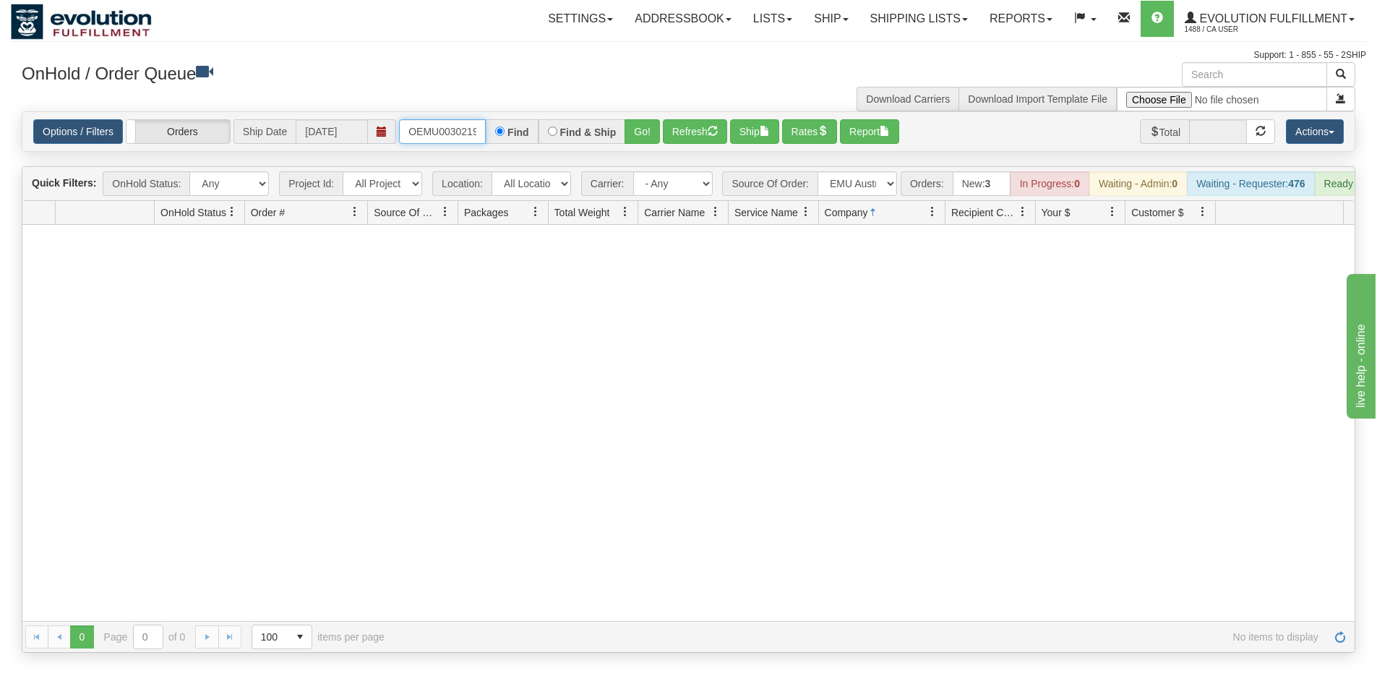
scroll to position [0, 19]
drag, startPoint x: 405, startPoint y: 131, endPoint x: 515, endPoint y: 140, distance: 110.3
click at [515, 140] on div "OEMU0030219002 Find Find & Ship Go!" at bounding box center [529, 131] width 261 height 25
click at [685, 135] on button "Refresh" at bounding box center [695, 131] width 64 height 25
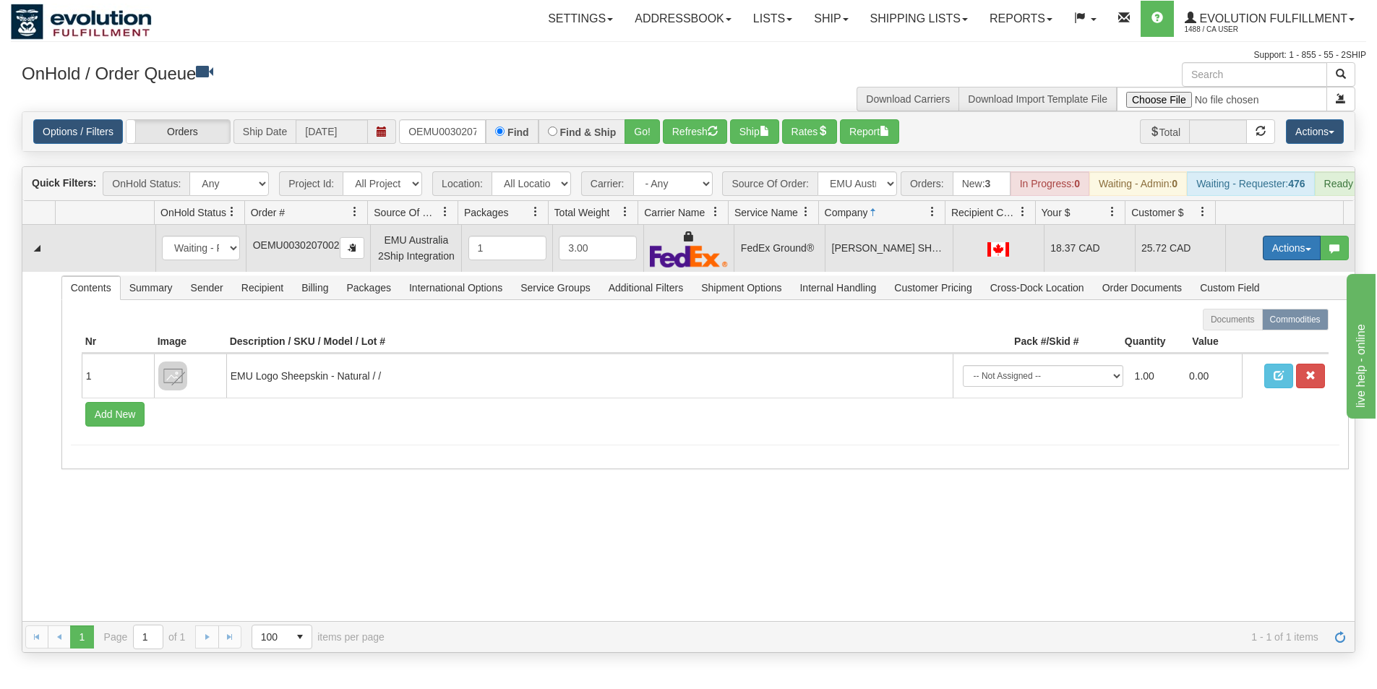
click at [1263, 260] on button "Actions" at bounding box center [1292, 248] width 58 height 25
click at [1234, 338] on span "Ship" at bounding box center [1234, 332] width 30 height 12
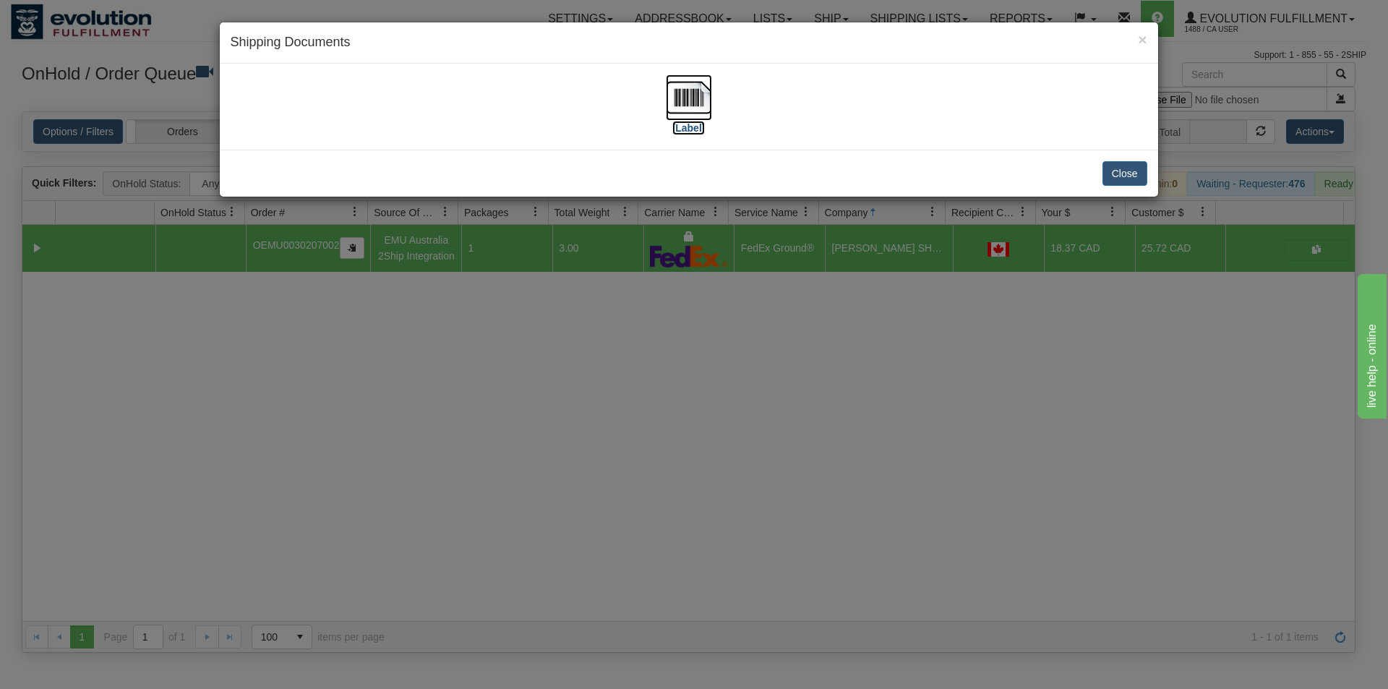
click at [704, 104] on img at bounding box center [689, 97] width 46 height 46
click at [645, 401] on div "× Shipping Documents [Label] Close" at bounding box center [694, 344] width 1388 height 689
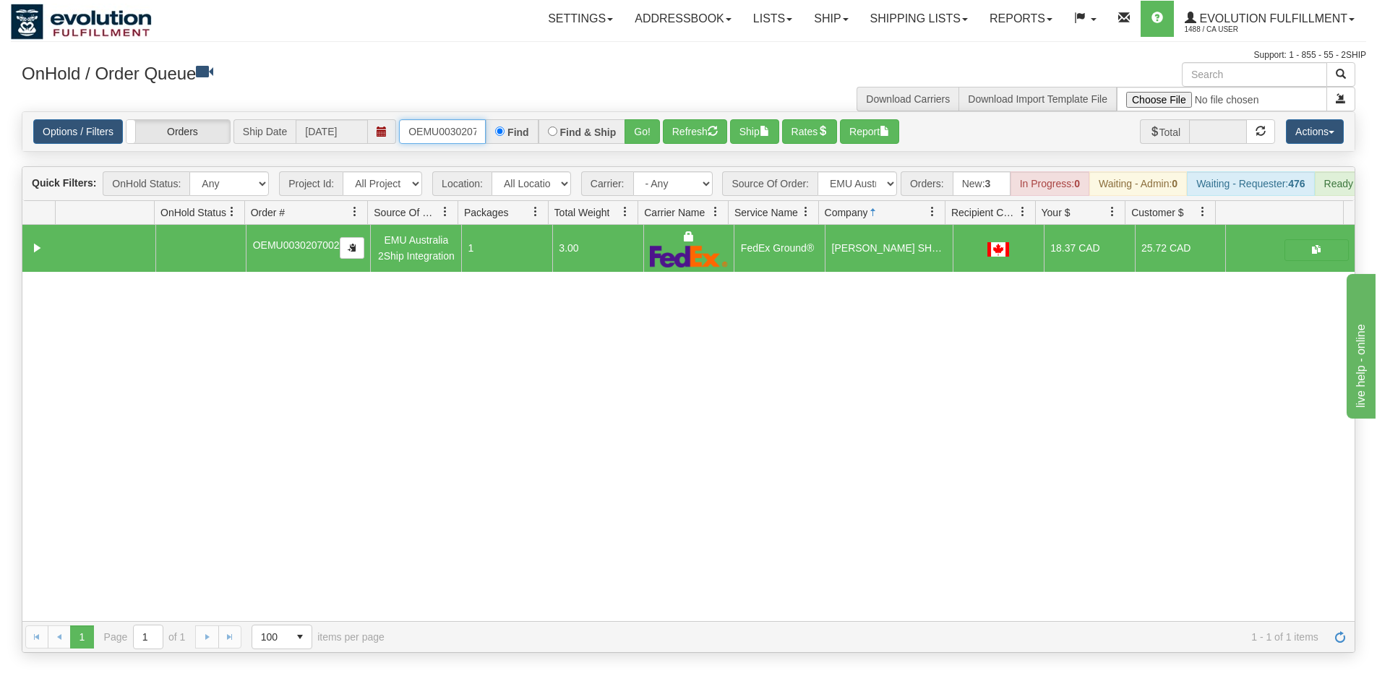
scroll to position [0, 19]
drag, startPoint x: 408, startPoint y: 130, endPoint x: 501, endPoint y: 132, distance: 93.3
click at [501, 132] on div "OEMU0030207002 Find Find & Ship Go!" at bounding box center [529, 131] width 261 height 25
click at [638, 133] on button "Go!" at bounding box center [642, 131] width 35 height 25
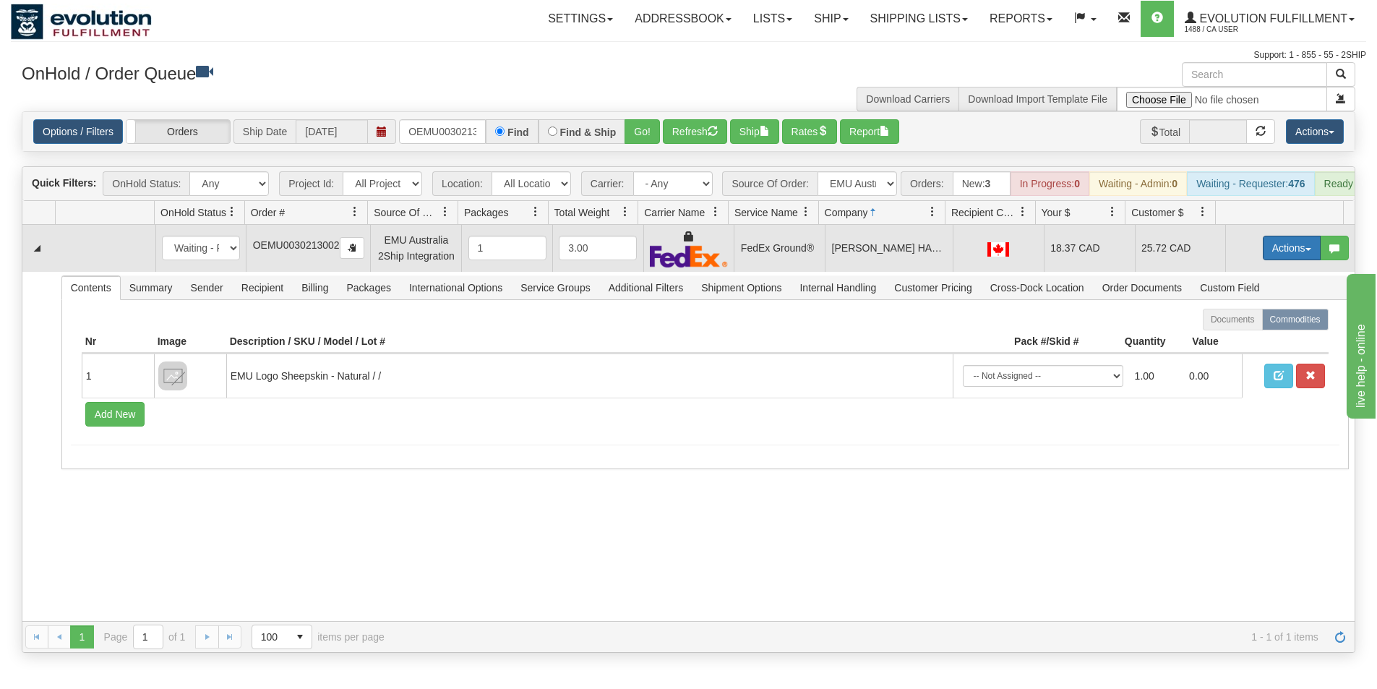
click at [1279, 252] on button "Actions" at bounding box center [1292, 248] width 58 height 25
click at [1227, 338] on span "Ship" at bounding box center [1234, 332] width 30 height 12
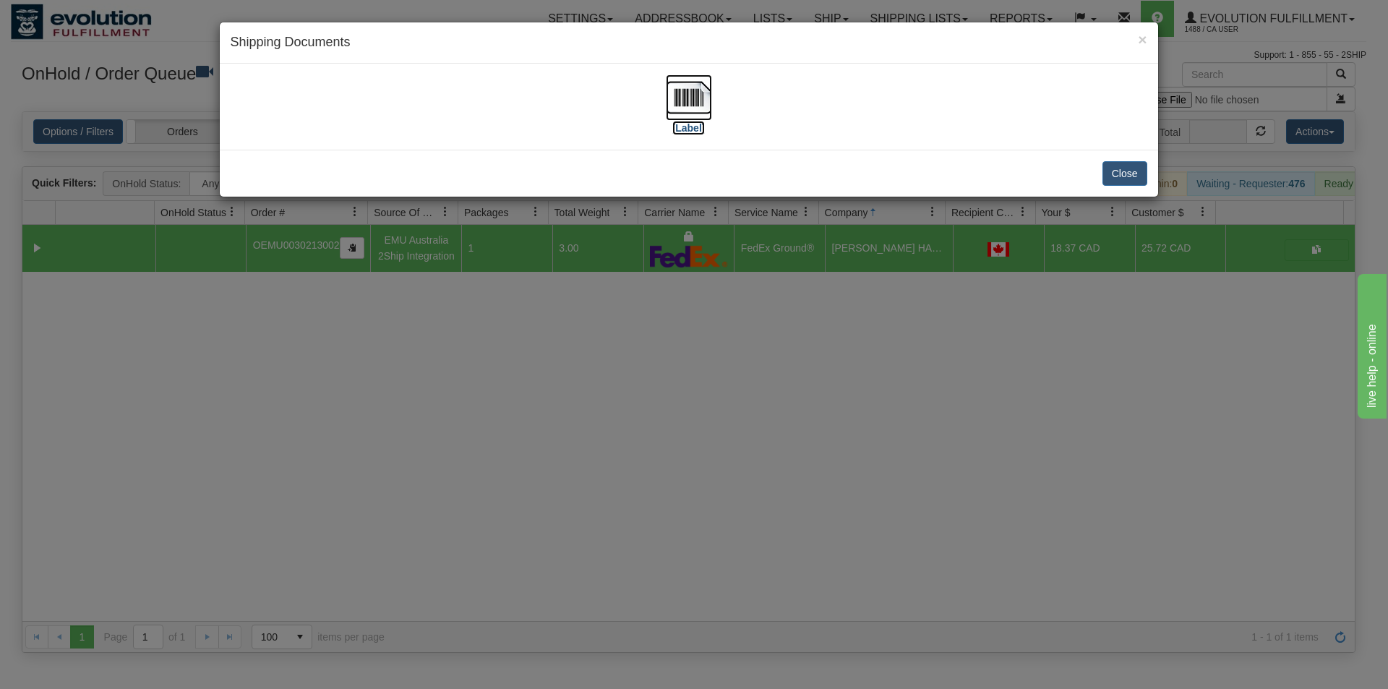
click at [687, 88] on img at bounding box center [689, 97] width 46 height 46
click at [663, 409] on div "× Shipping Documents [Label] Close" at bounding box center [694, 344] width 1388 height 689
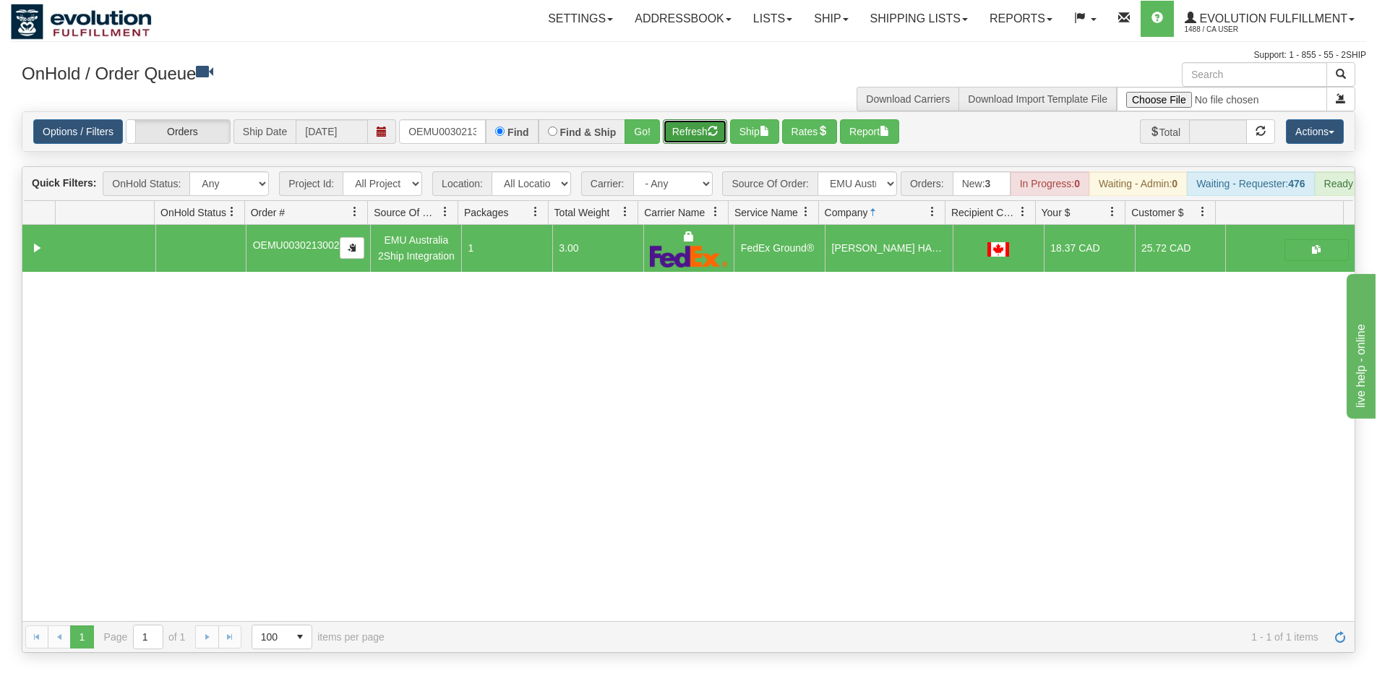
click at [697, 132] on button "Refresh" at bounding box center [695, 131] width 64 height 25
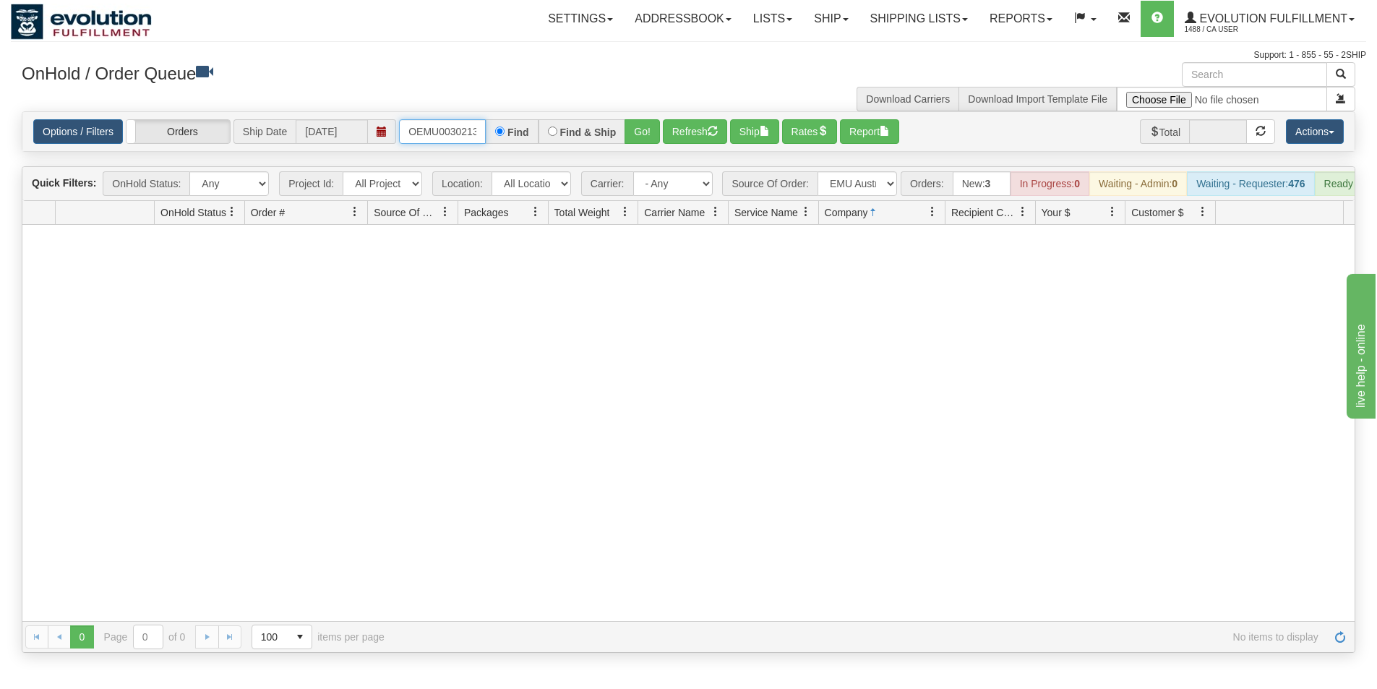
scroll to position [0, 19]
drag, startPoint x: 408, startPoint y: 129, endPoint x: 528, endPoint y: 144, distance: 120.9
click at [528, 144] on div "OEMU0030213002 Find Find & Ship Go!" at bounding box center [529, 131] width 261 height 25
click at [637, 140] on button "Go!" at bounding box center [642, 131] width 35 height 25
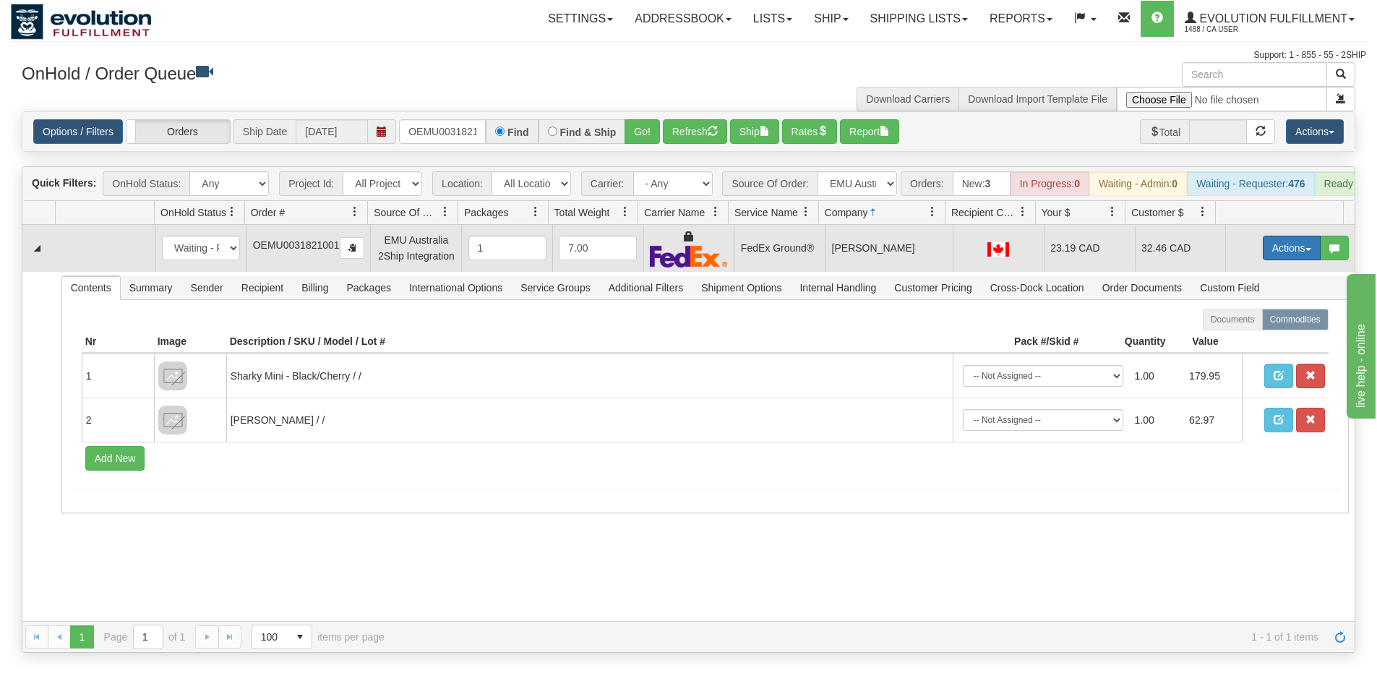
click at [1286, 258] on button "Actions" at bounding box center [1292, 248] width 58 height 25
click at [1261, 319] on span "Rate All Services" at bounding box center [1262, 313] width 87 height 12
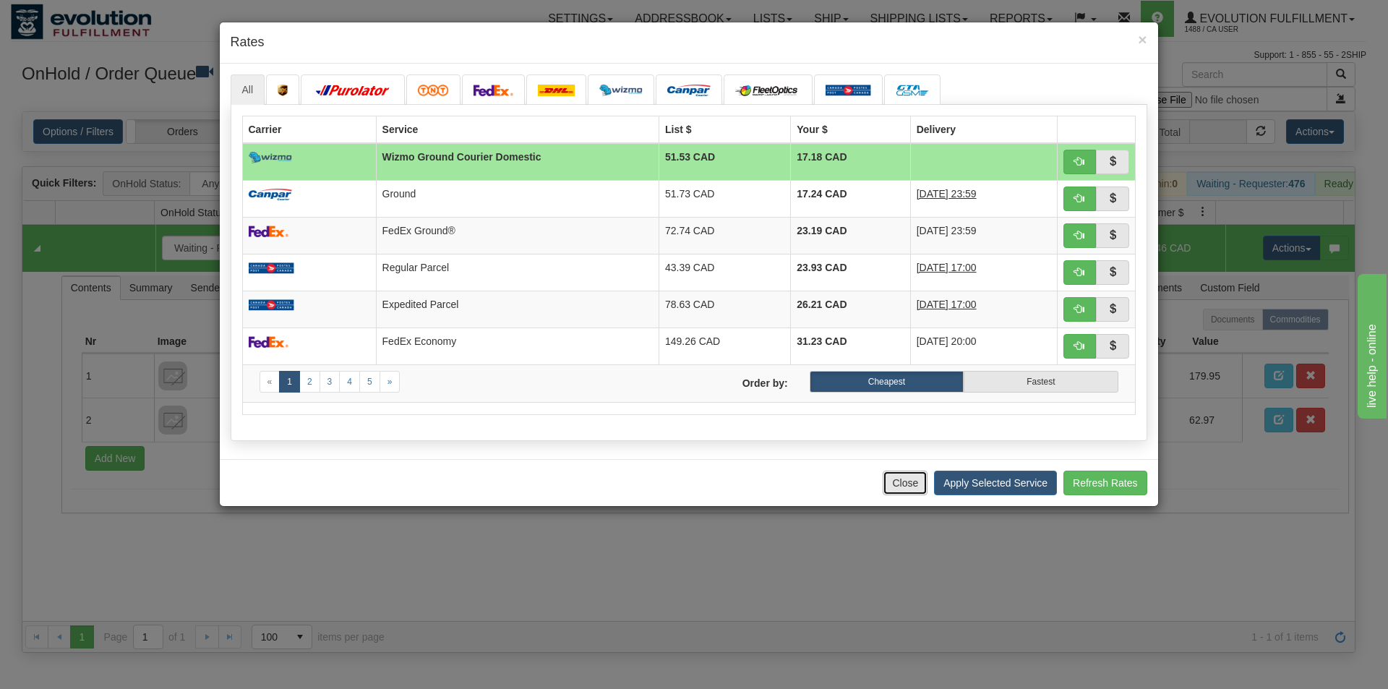
click at [909, 482] on button "Close" at bounding box center [905, 483] width 45 height 25
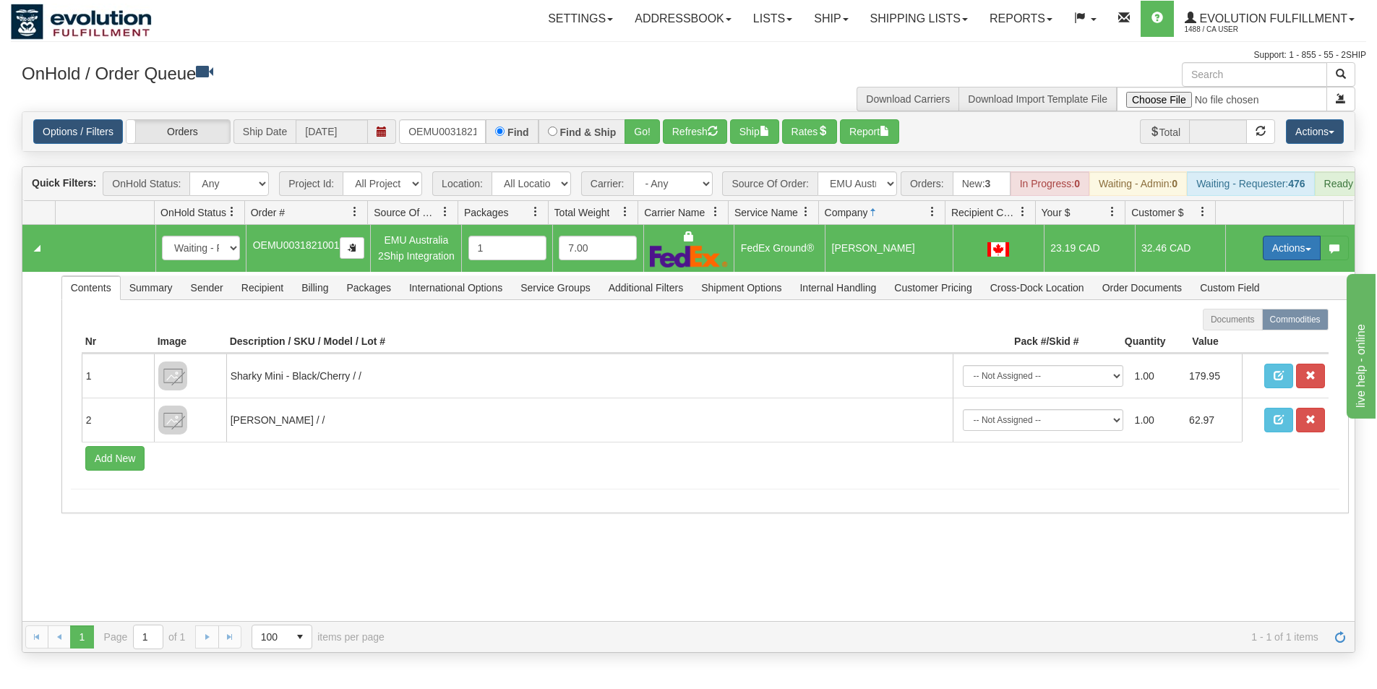
click at [1277, 254] on button "Actions" at bounding box center [1292, 248] width 58 height 25
click at [1229, 338] on span "Ship" at bounding box center [1234, 332] width 30 height 12
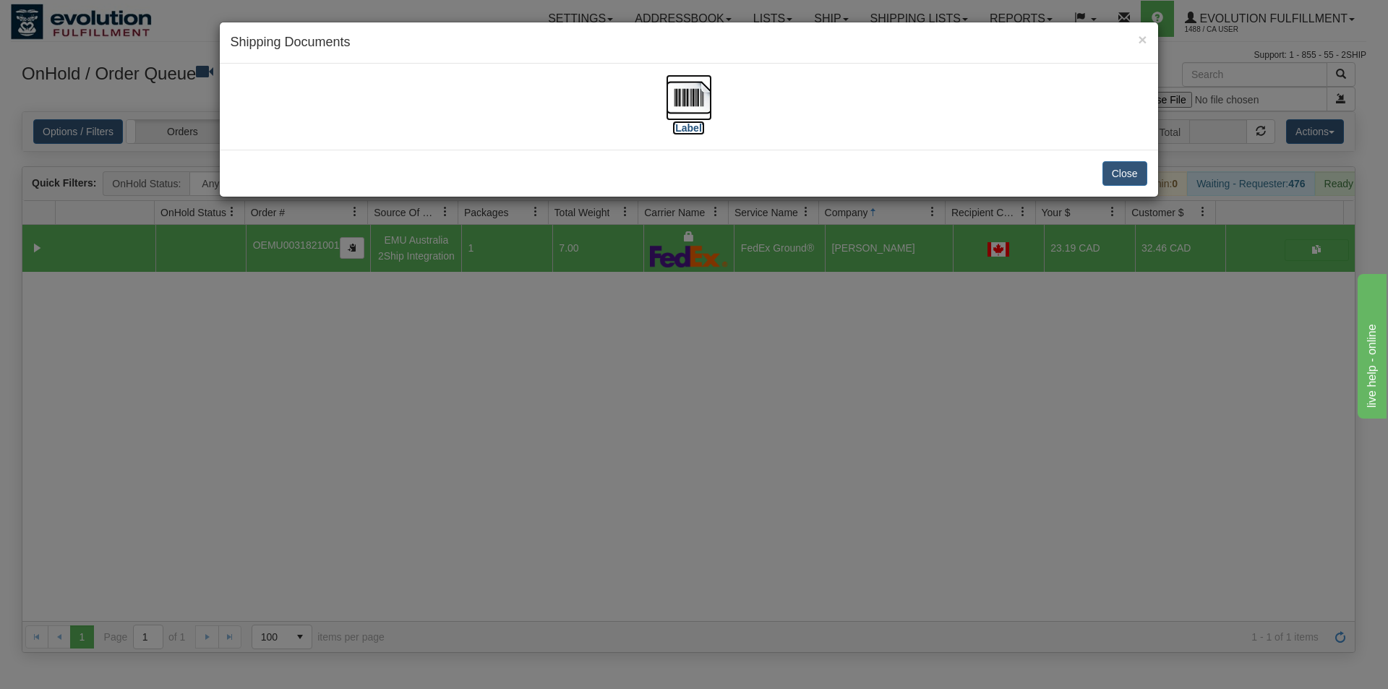
click at [688, 95] on img at bounding box center [689, 97] width 46 height 46
click at [588, 373] on div "× Shipping Documents [Label] Close" at bounding box center [694, 344] width 1388 height 689
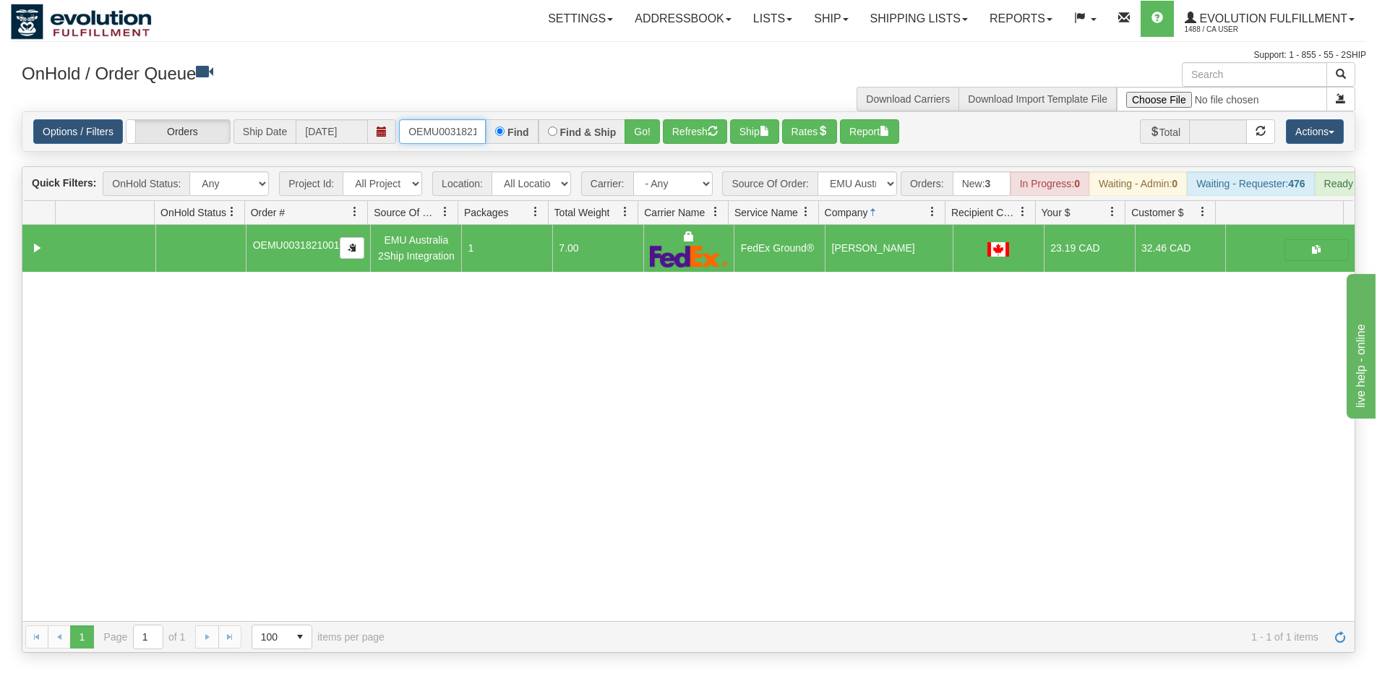
scroll to position [0, 19]
drag, startPoint x: 408, startPoint y: 132, endPoint x: 497, endPoint y: 137, distance: 89.1
click at [497, 137] on div "OEMU0031821001 Find Find & Ship Go!" at bounding box center [529, 131] width 261 height 25
click at [643, 137] on button "Go!" at bounding box center [642, 131] width 35 height 25
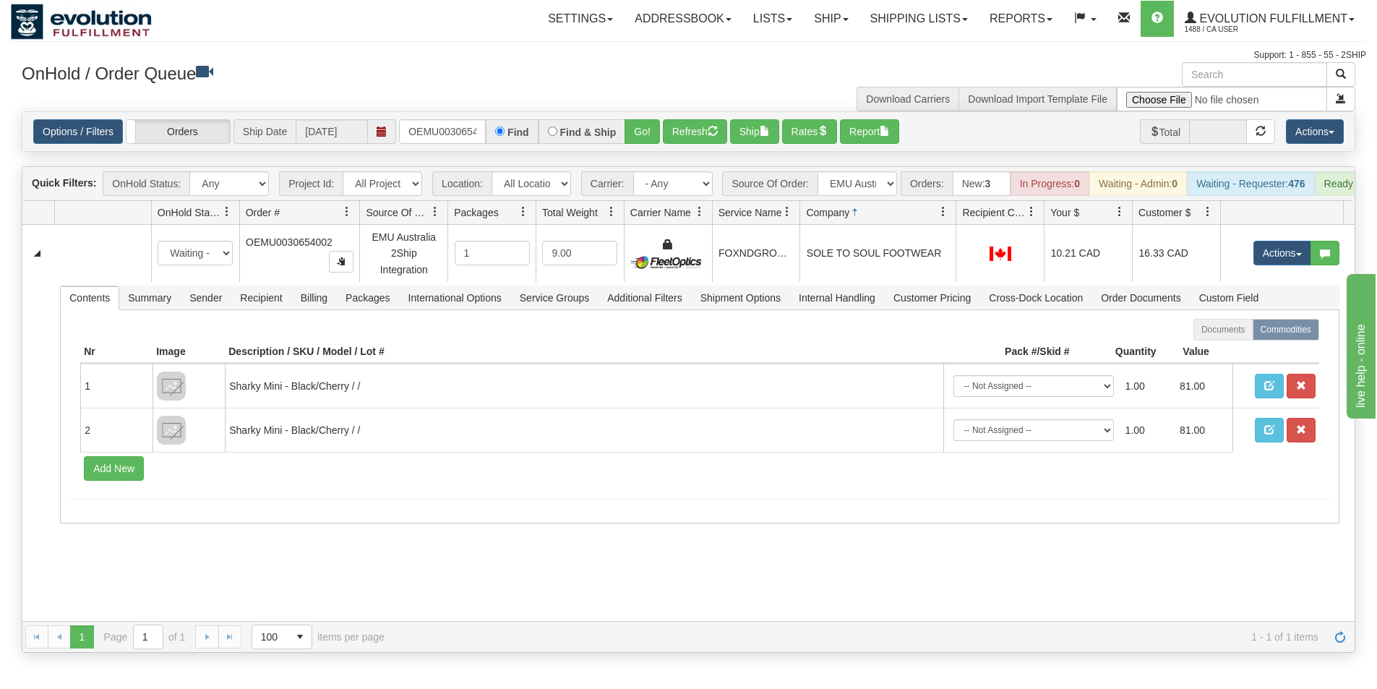
click at [948, 225] on div at bounding box center [944, 213] width 7 height 24
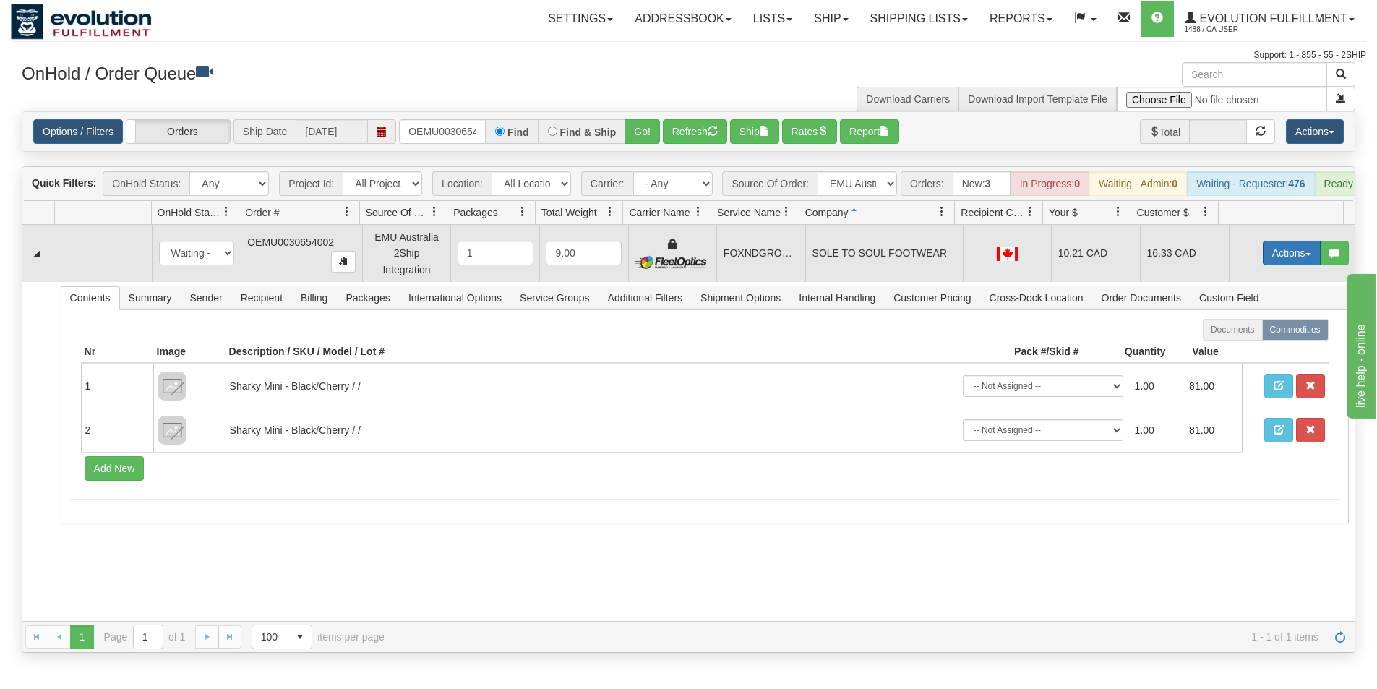
click at [1268, 265] on button "Actions" at bounding box center [1292, 253] width 58 height 25
click at [1229, 343] on span "Ship" at bounding box center [1234, 337] width 30 height 12
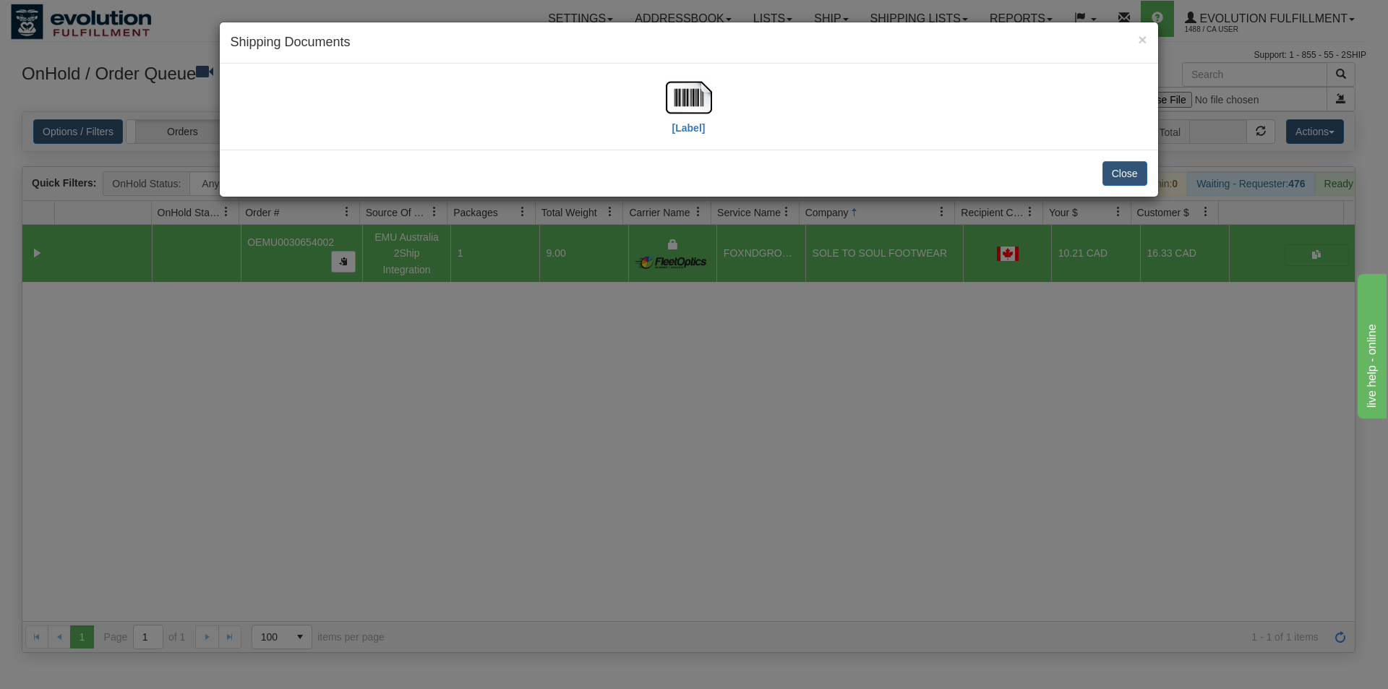
click at [717, 101] on div "[Label]" at bounding box center [689, 106] width 917 height 64
click at [699, 103] on img at bounding box center [689, 97] width 46 height 46
click at [563, 471] on div "× Shipping Documents [Label] Close" at bounding box center [694, 344] width 1388 height 689
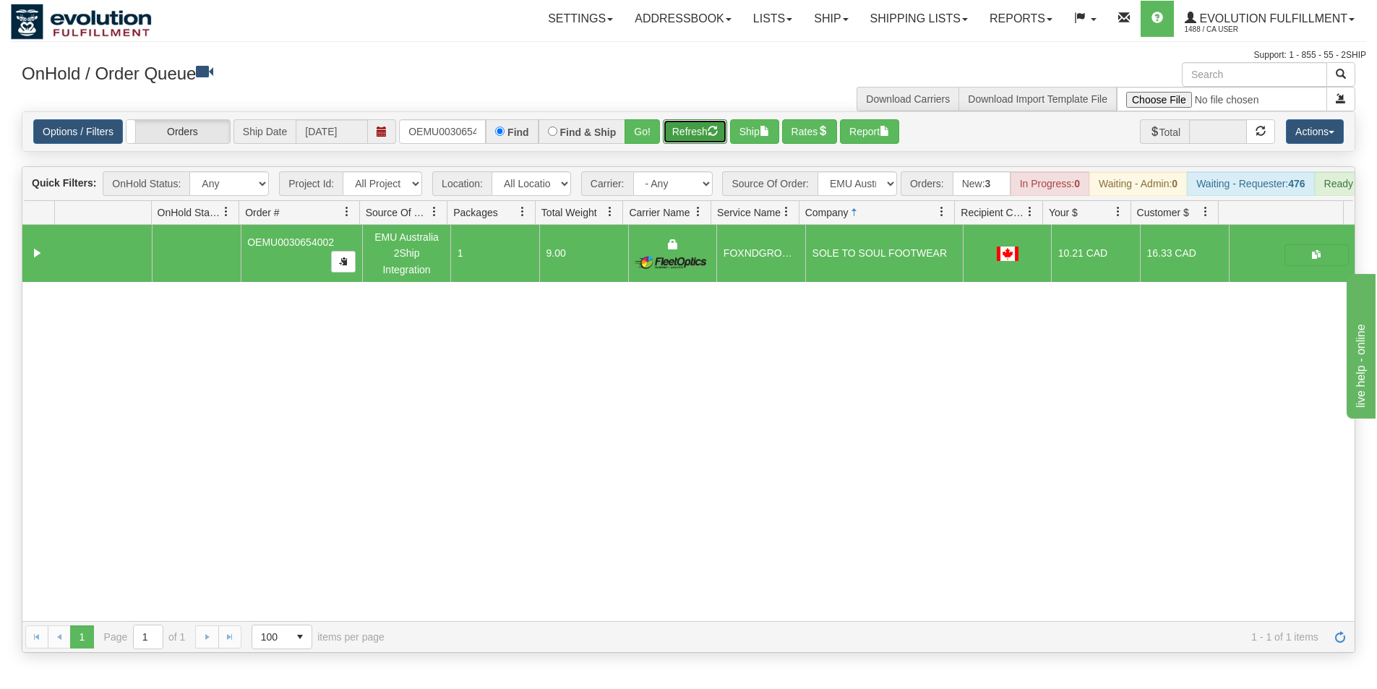
click at [685, 132] on button "Refresh" at bounding box center [695, 131] width 64 height 25
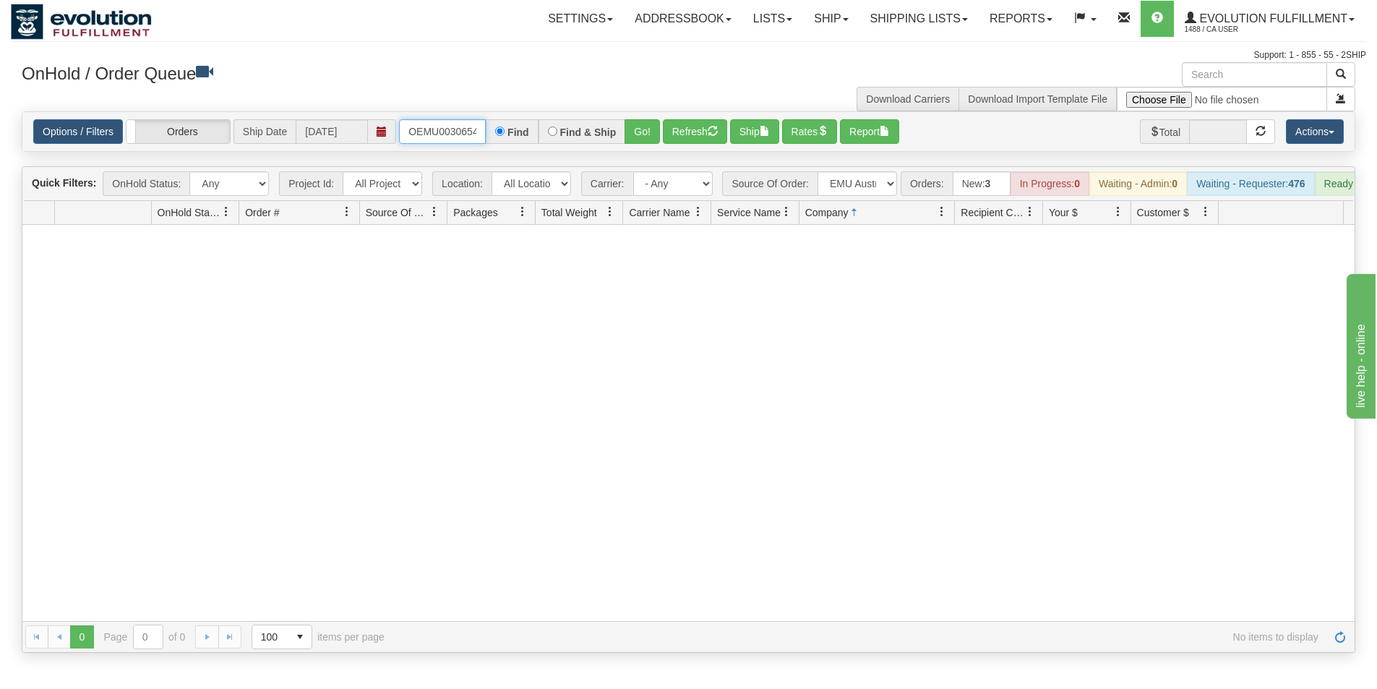
scroll to position [0, 19]
drag, startPoint x: 406, startPoint y: 131, endPoint x: 487, endPoint y: 133, distance: 81.0
click at [487, 134] on div "OEMU0030654002 Find Find & Ship Go!" at bounding box center [529, 131] width 261 height 25
click at [633, 140] on button "Go!" at bounding box center [642, 131] width 35 height 25
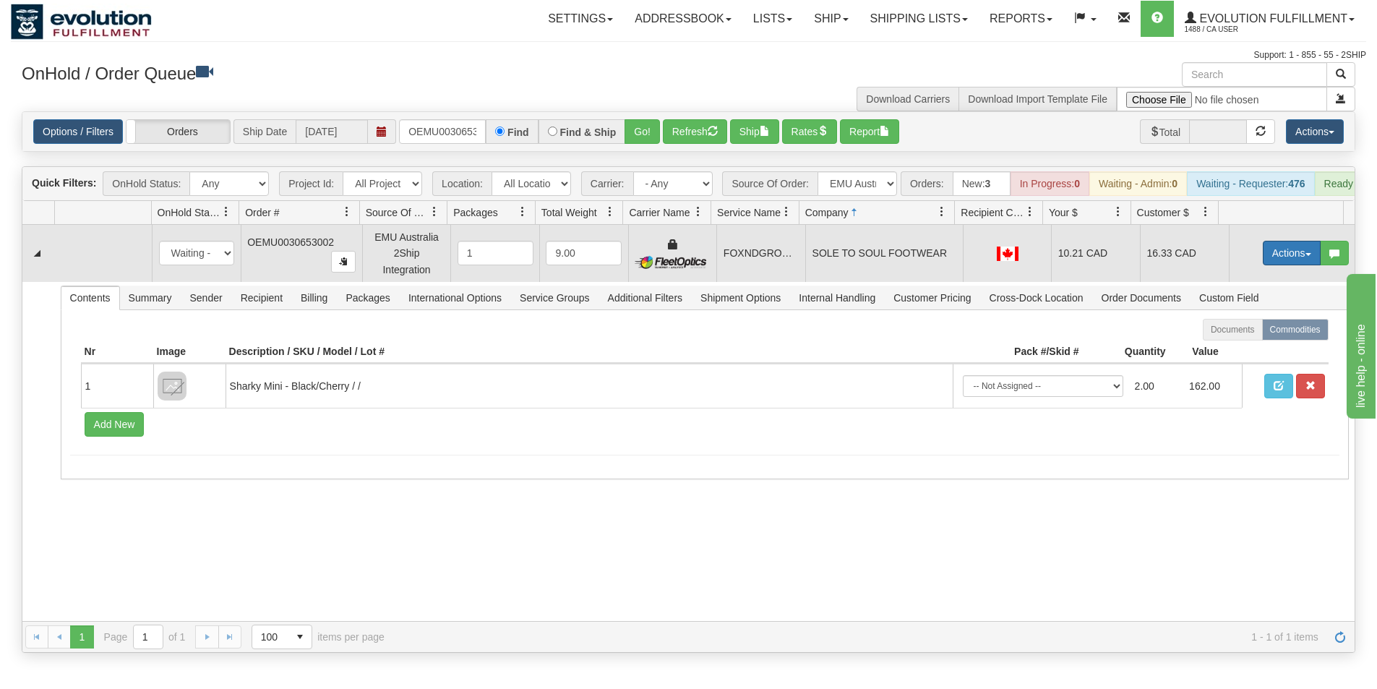
click at [1263, 265] on button "Actions" at bounding box center [1292, 253] width 58 height 25
click at [1224, 343] on span "Ship" at bounding box center [1234, 337] width 30 height 12
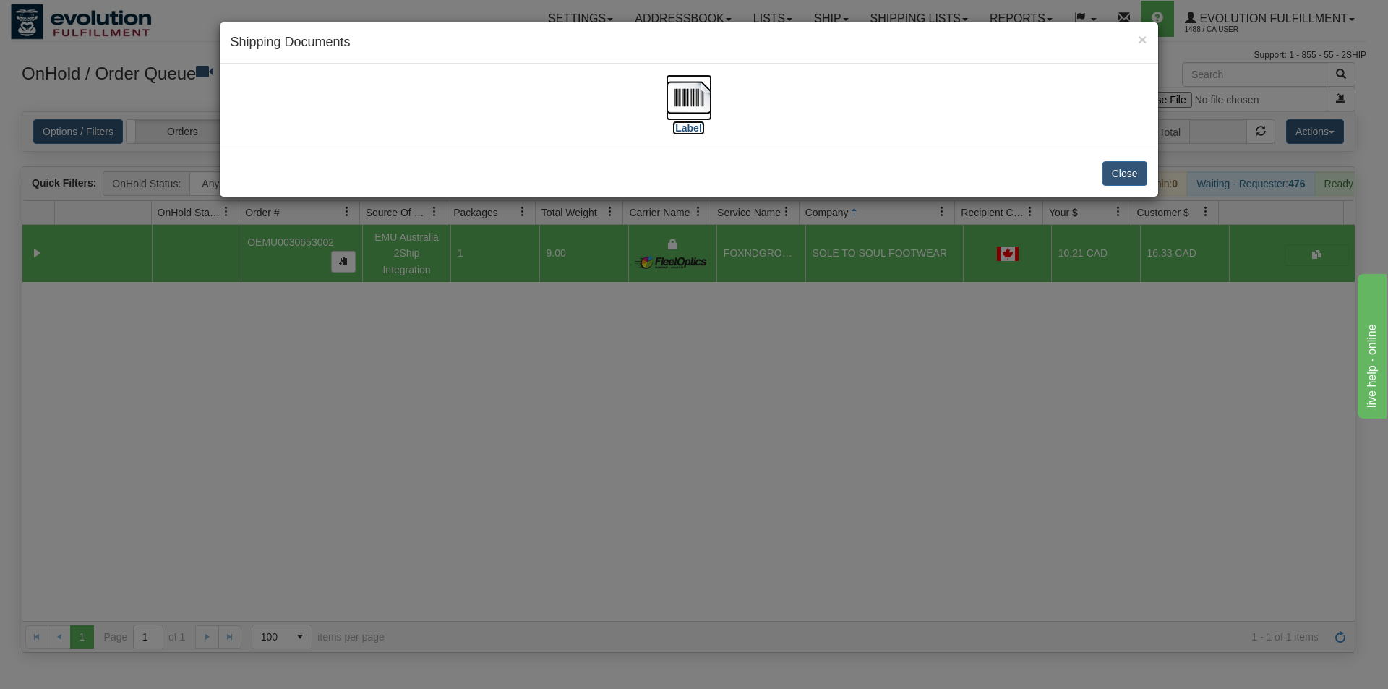
click at [687, 106] on img at bounding box center [689, 97] width 46 height 46
click at [704, 396] on div "× Shipping Documents [Label] Close" at bounding box center [694, 344] width 1388 height 689
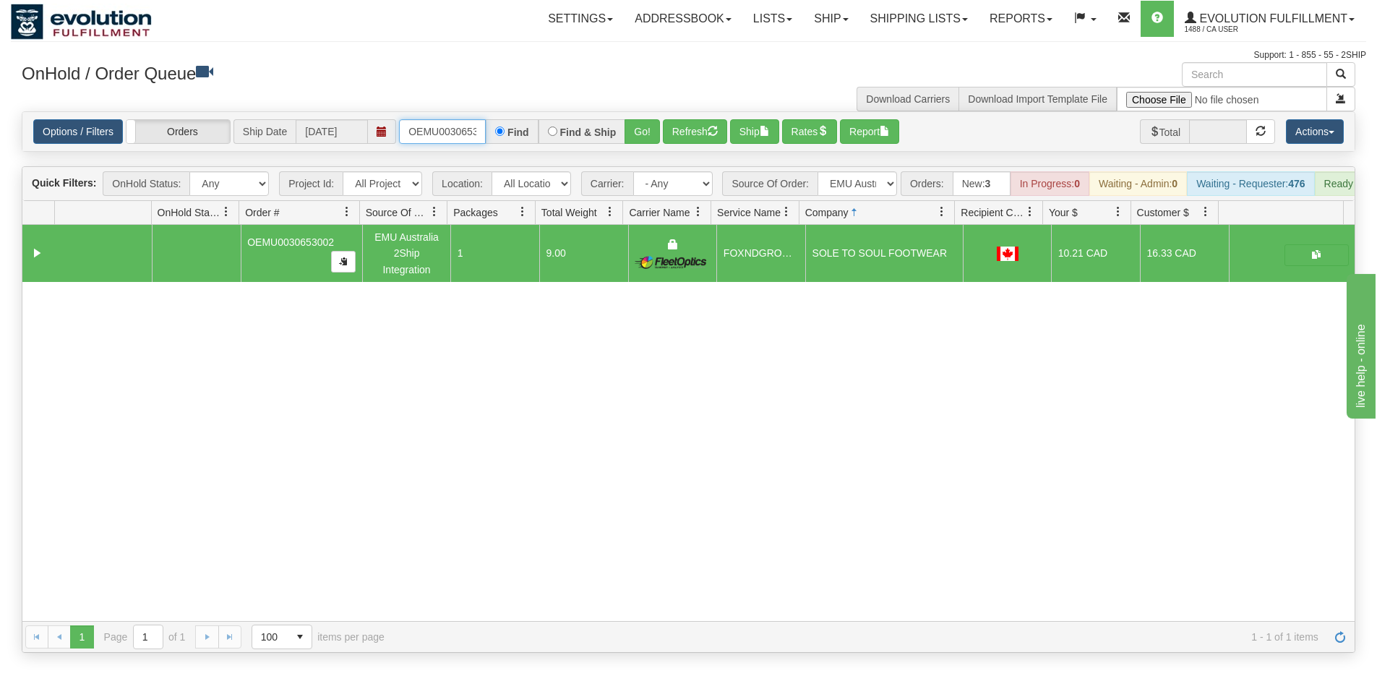
scroll to position [0, 19]
drag, startPoint x: 404, startPoint y: 127, endPoint x: 502, endPoint y: 129, distance: 97.6
click at [502, 129] on div "OEMU0030653002 Find Find & Ship Go!" at bounding box center [529, 131] width 261 height 25
click at [635, 127] on button "Go!" at bounding box center [642, 131] width 35 height 25
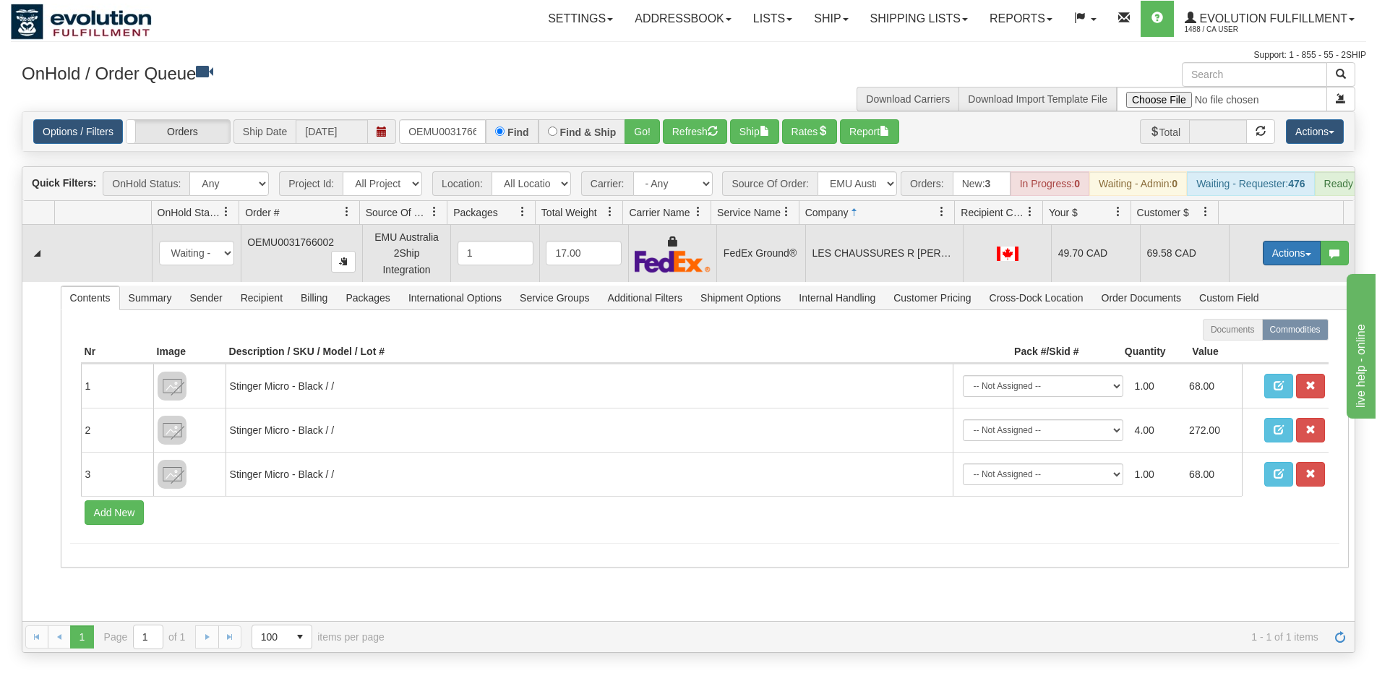
click at [1281, 265] on button "Actions" at bounding box center [1292, 253] width 58 height 25
click at [1241, 324] on span "Rate All Services" at bounding box center [1262, 318] width 87 height 12
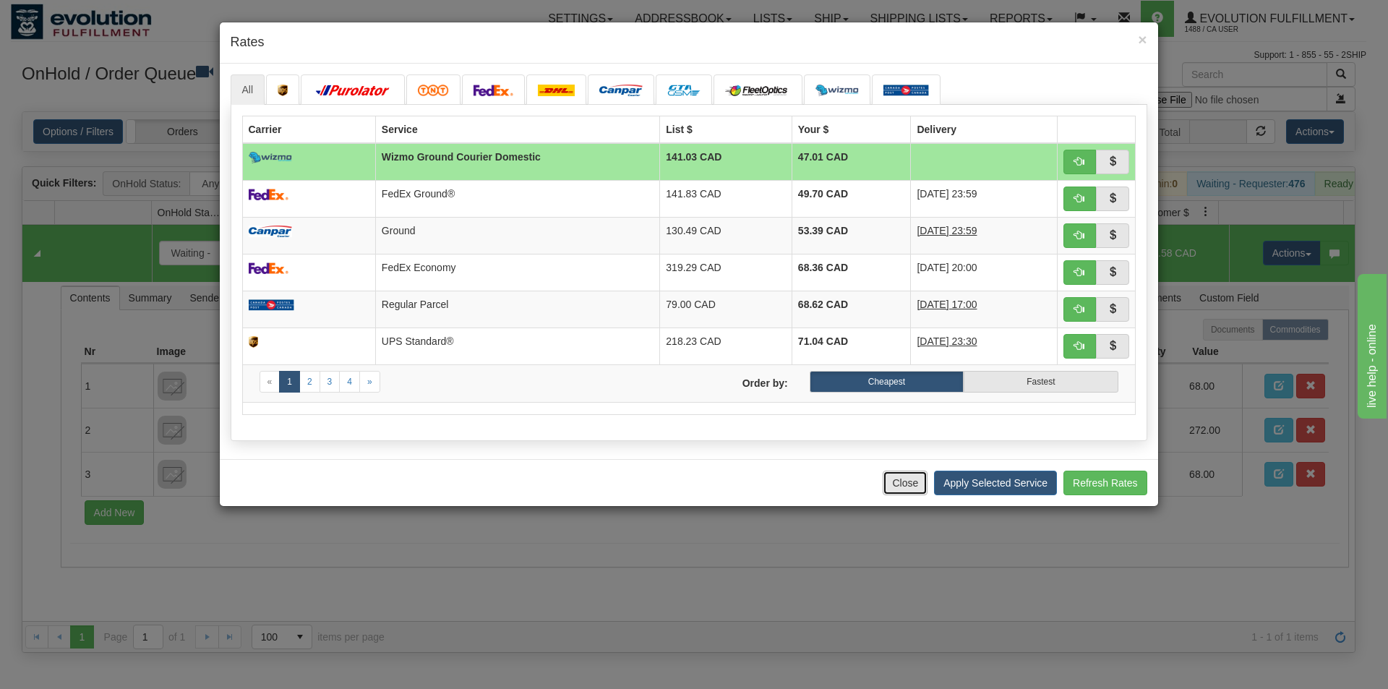
click at [905, 488] on button "Close" at bounding box center [905, 483] width 45 height 25
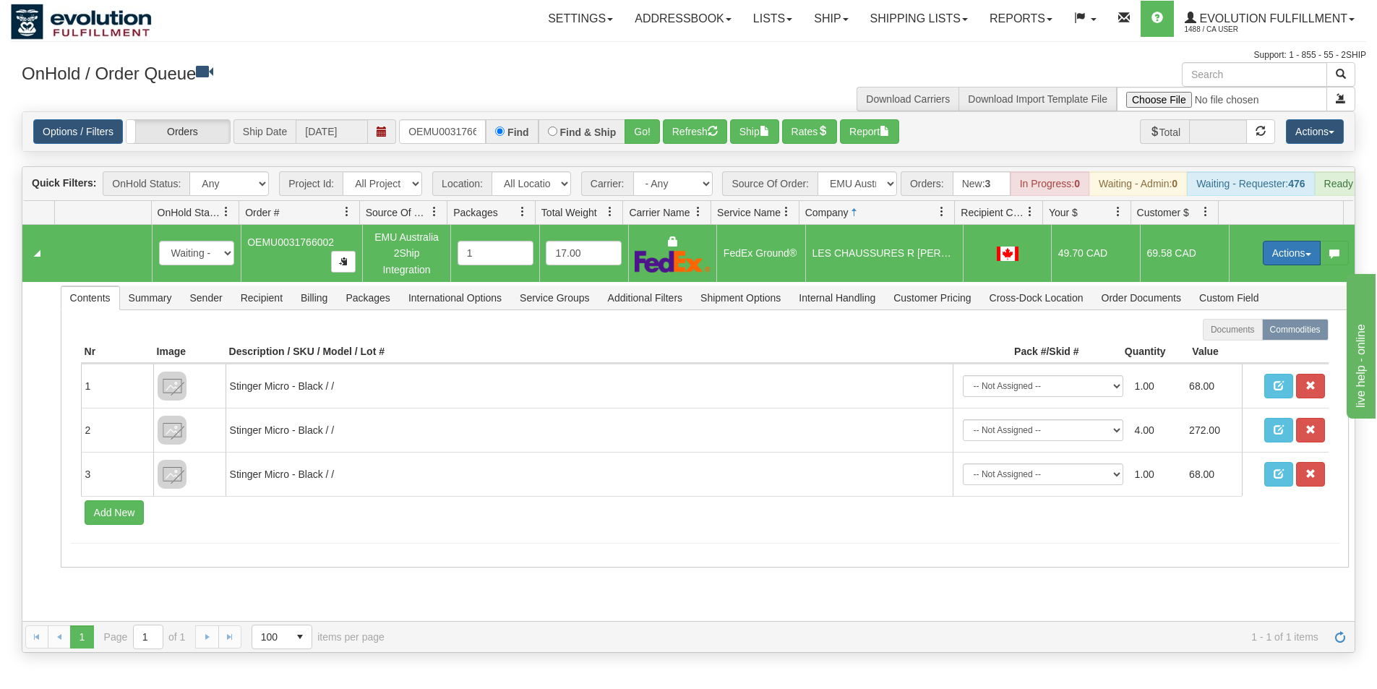
click at [1288, 257] on button "Actions" at bounding box center [1292, 253] width 58 height 25
click at [1229, 343] on span "Ship" at bounding box center [1234, 337] width 30 height 12
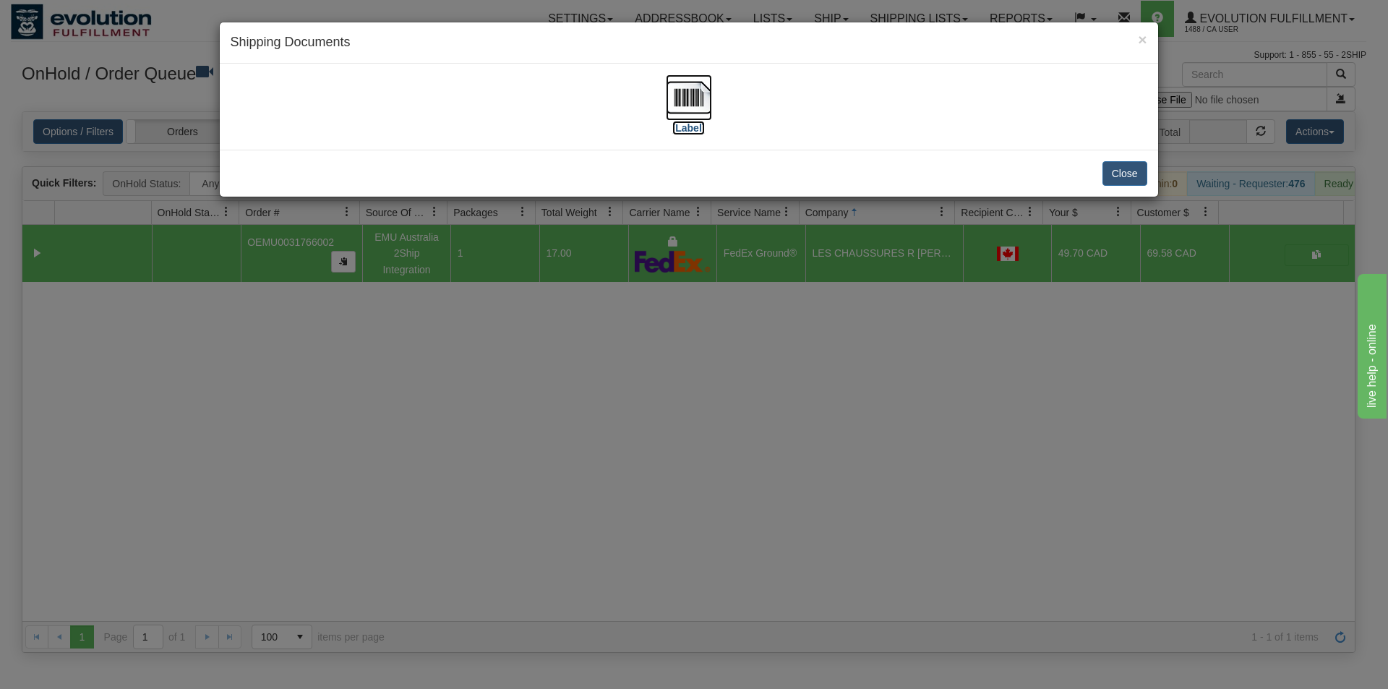
click at [696, 98] on img at bounding box center [689, 97] width 46 height 46
click at [581, 453] on div "× Shipping Documents [Label] Close" at bounding box center [694, 344] width 1388 height 689
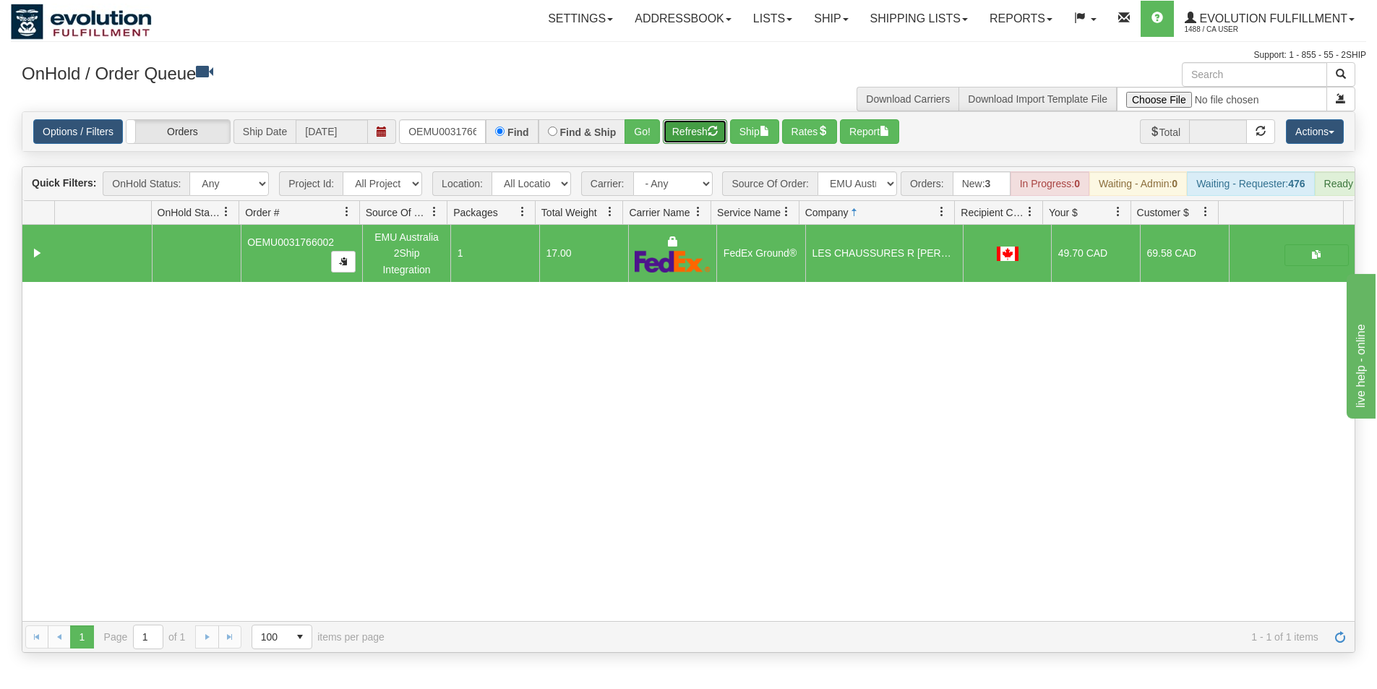
click at [692, 138] on button "Refresh" at bounding box center [695, 131] width 64 height 25
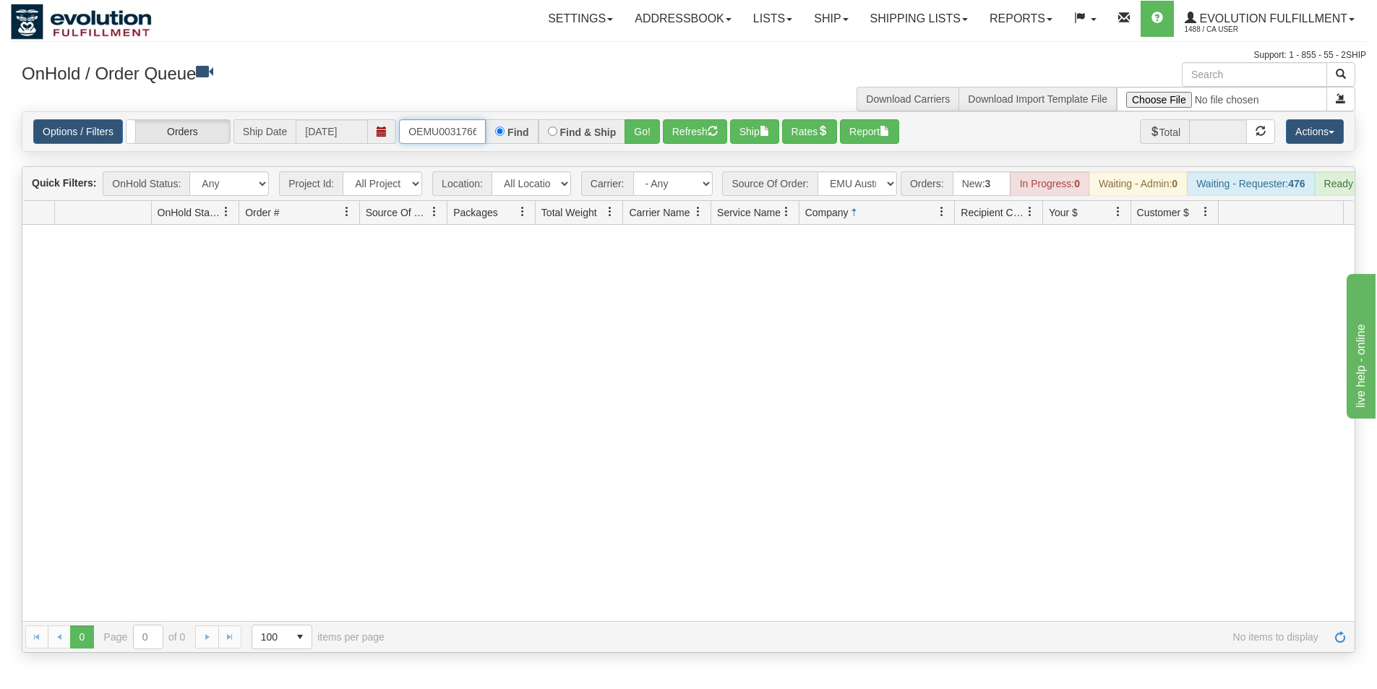
scroll to position [0, 19]
drag, startPoint x: 407, startPoint y: 131, endPoint x: 498, endPoint y: 140, distance: 91.6
click at [498, 140] on div "OEMU0031766002 Find Find & Ship Go!" at bounding box center [529, 131] width 261 height 25
click at [644, 132] on button "Go!" at bounding box center [642, 131] width 35 height 25
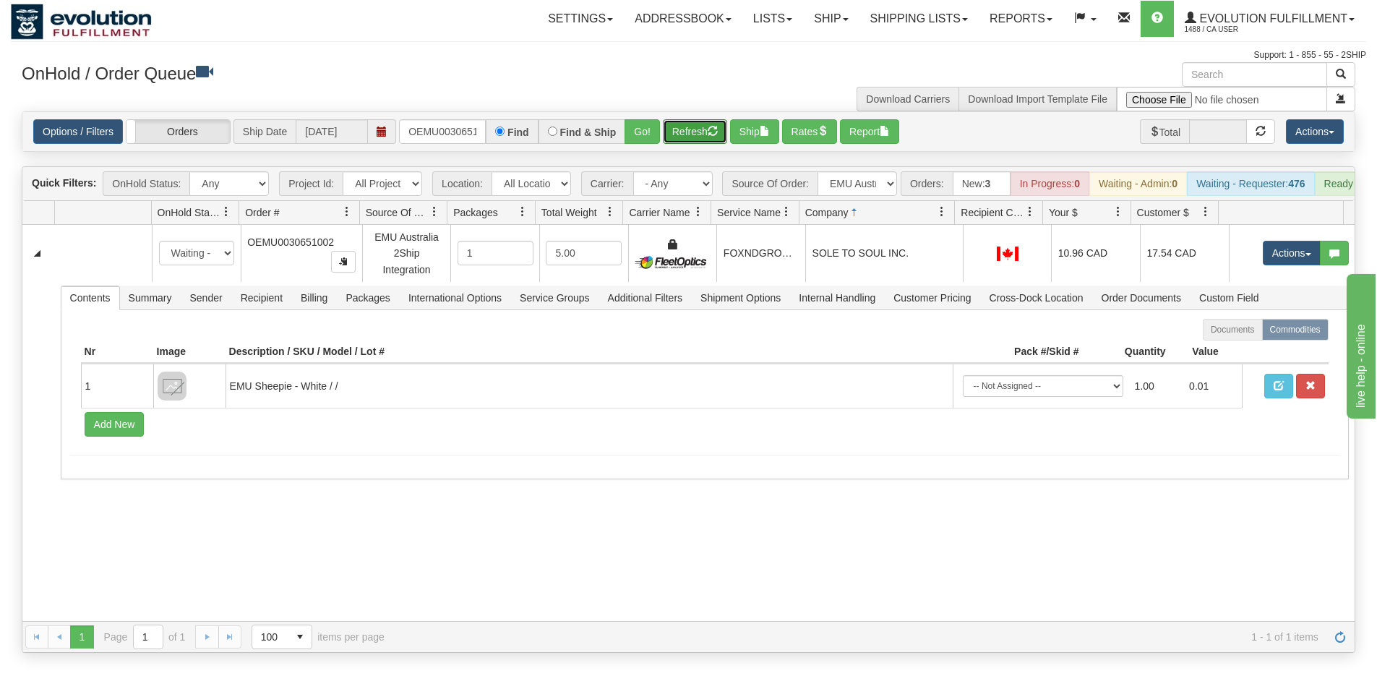
click at [689, 137] on button "Refresh" at bounding box center [695, 131] width 64 height 25
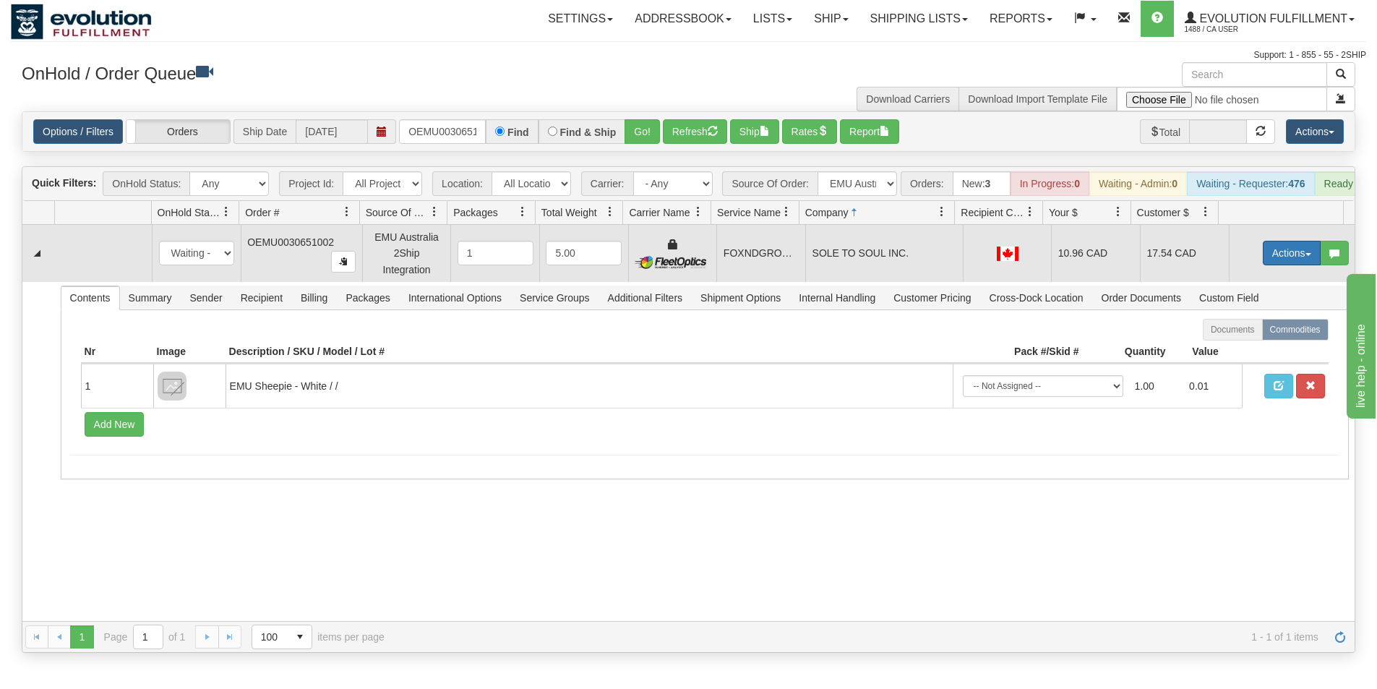
click at [1268, 264] on button "Actions" at bounding box center [1292, 253] width 58 height 25
click at [1231, 343] on span "Ship" at bounding box center [1234, 337] width 30 height 12
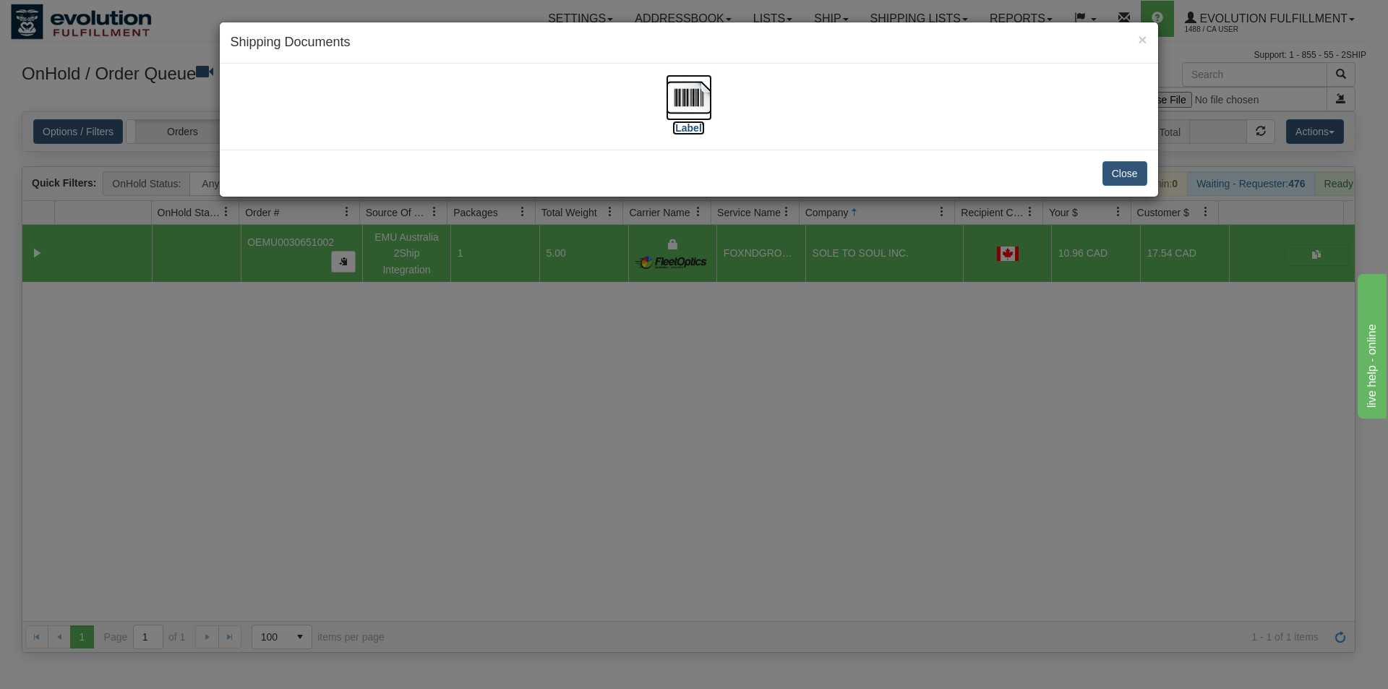
click at [694, 108] on img at bounding box center [689, 97] width 46 height 46
click at [556, 362] on div "× Shipping Documents [Label] Close" at bounding box center [694, 344] width 1388 height 689
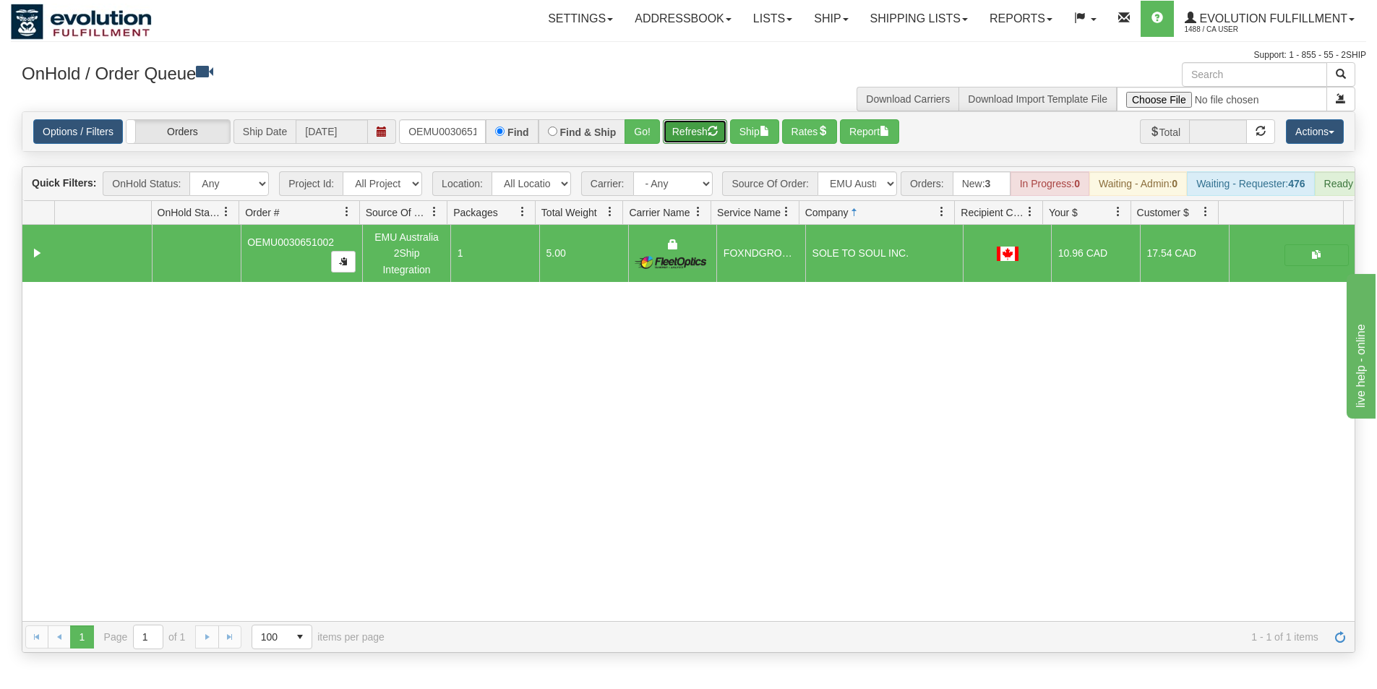
click at [684, 139] on button "Refresh" at bounding box center [695, 131] width 64 height 25
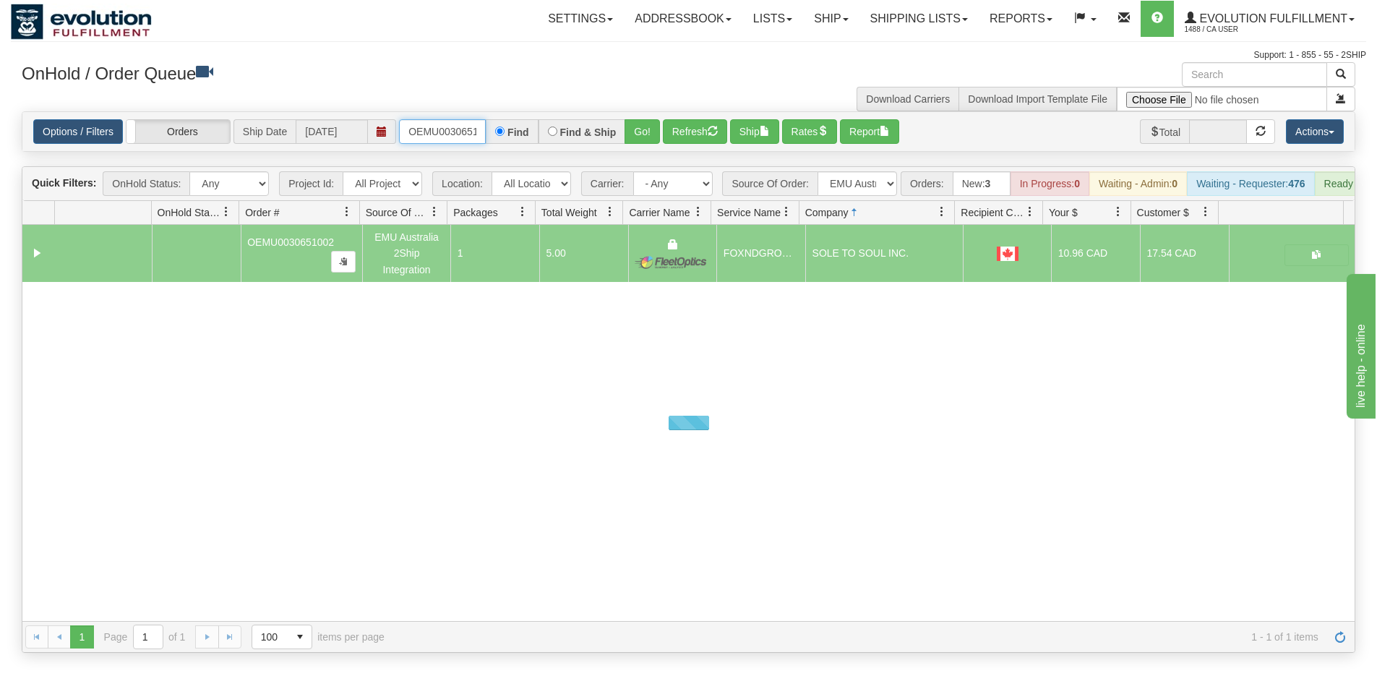
scroll to position [0, 19]
drag, startPoint x: 409, startPoint y: 128, endPoint x: 483, endPoint y: 132, distance: 74.6
click at [483, 132] on input "OEMU0030651002" at bounding box center [442, 131] width 87 height 25
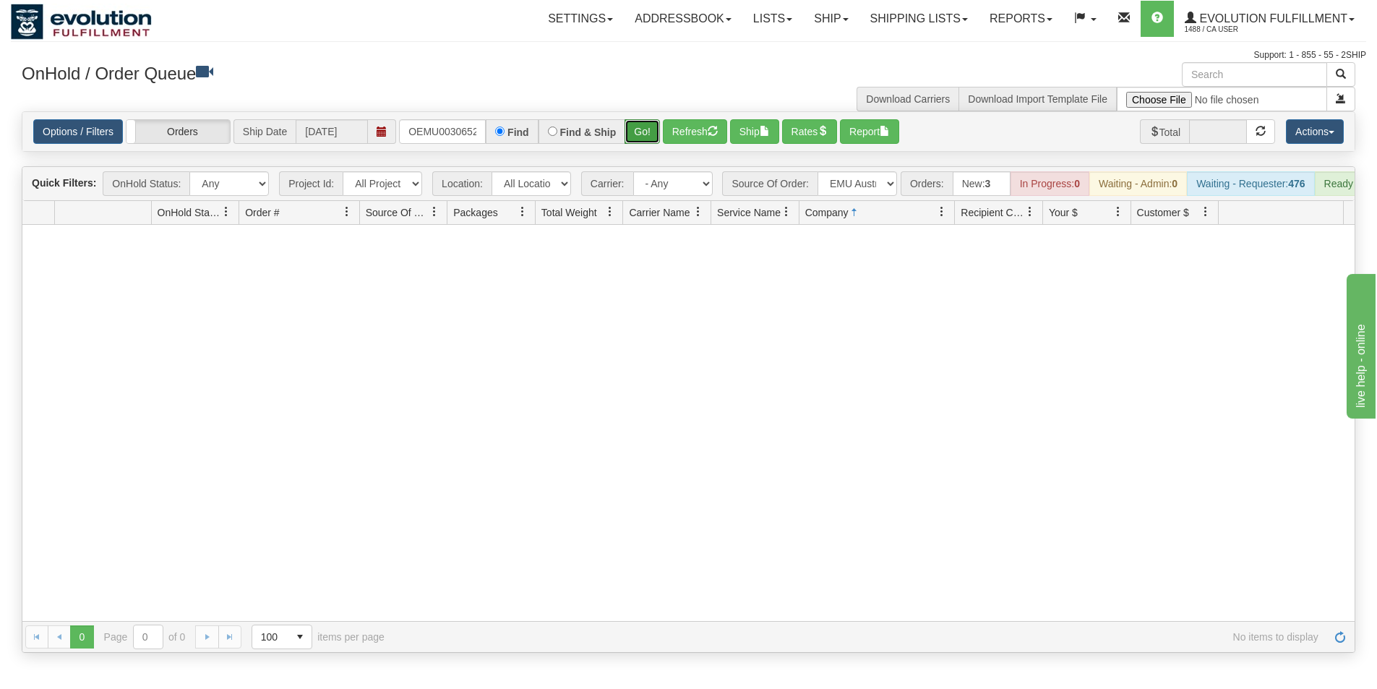
click at [639, 140] on button "Go!" at bounding box center [642, 131] width 35 height 25
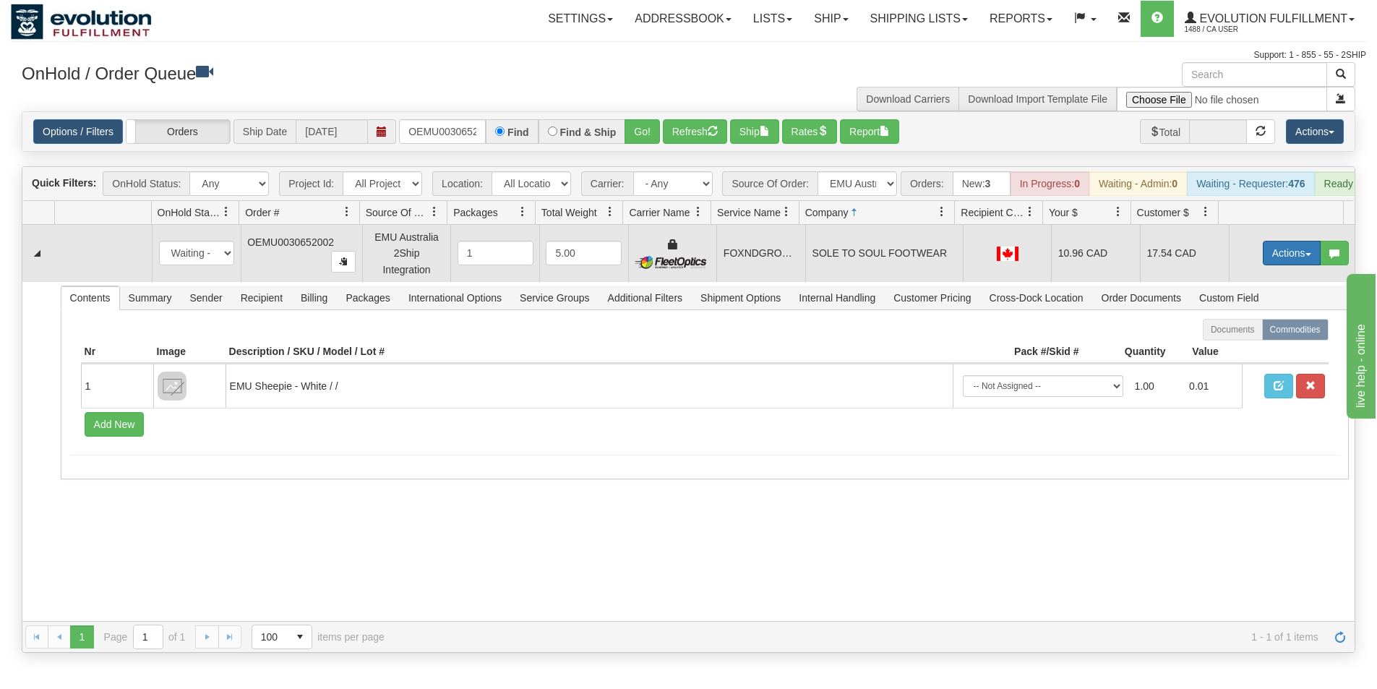
click at [1266, 260] on button "Actions" at bounding box center [1292, 253] width 58 height 25
click at [1230, 343] on span "Ship" at bounding box center [1234, 337] width 30 height 12
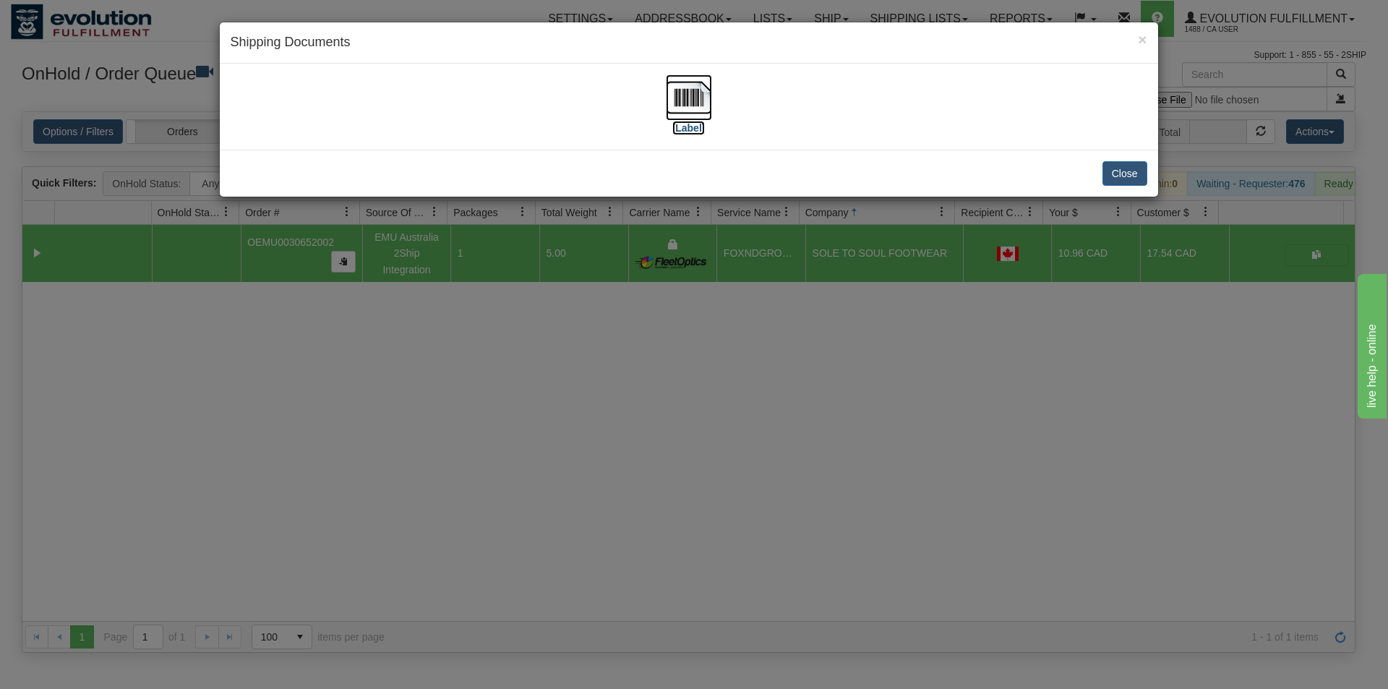
click at [671, 100] on img at bounding box center [689, 97] width 46 height 46
click at [527, 444] on div "× Shipping Documents [Label] Close" at bounding box center [694, 344] width 1388 height 689
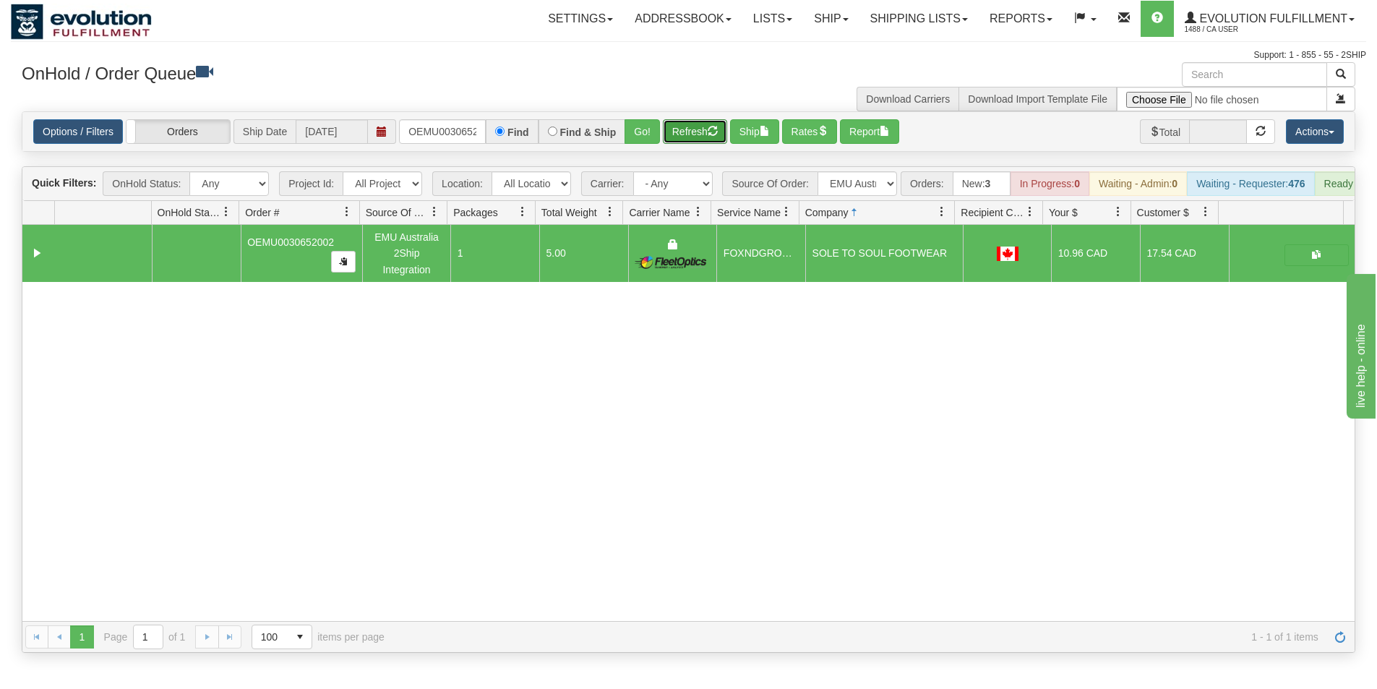
click at [691, 126] on button "Refresh" at bounding box center [695, 131] width 64 height 25
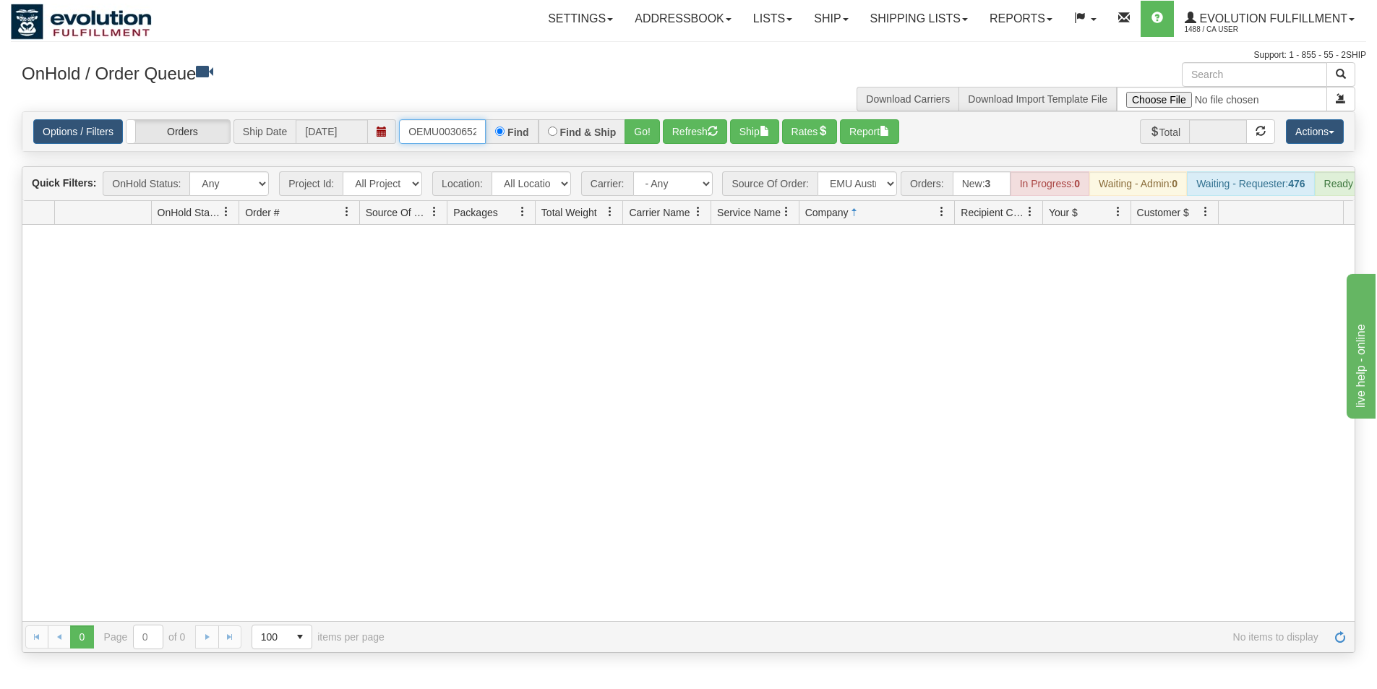
scroll to position [0, 19]
drag, startPoint x: 402, startPoint y: 133, endPoint x: 507, endPoint y: 144, distance: 105.4
click at [507, 144] on div "OEMU0030652002 Find Find & Ship Go!" at bounding box center [529, 131] width 261 height 25
type input "OEMU0031682001"
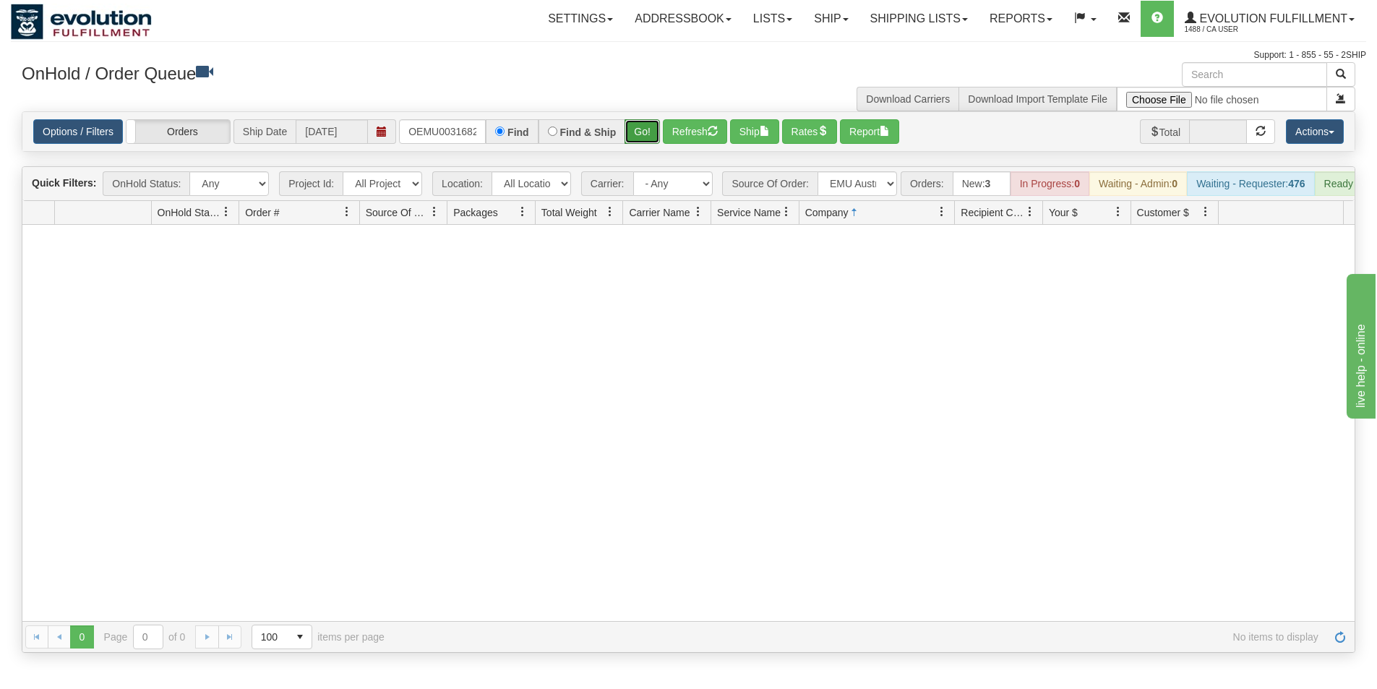
click at [633, 121] on button "Go!" at bounding box center [642, 131] width 35 height 25
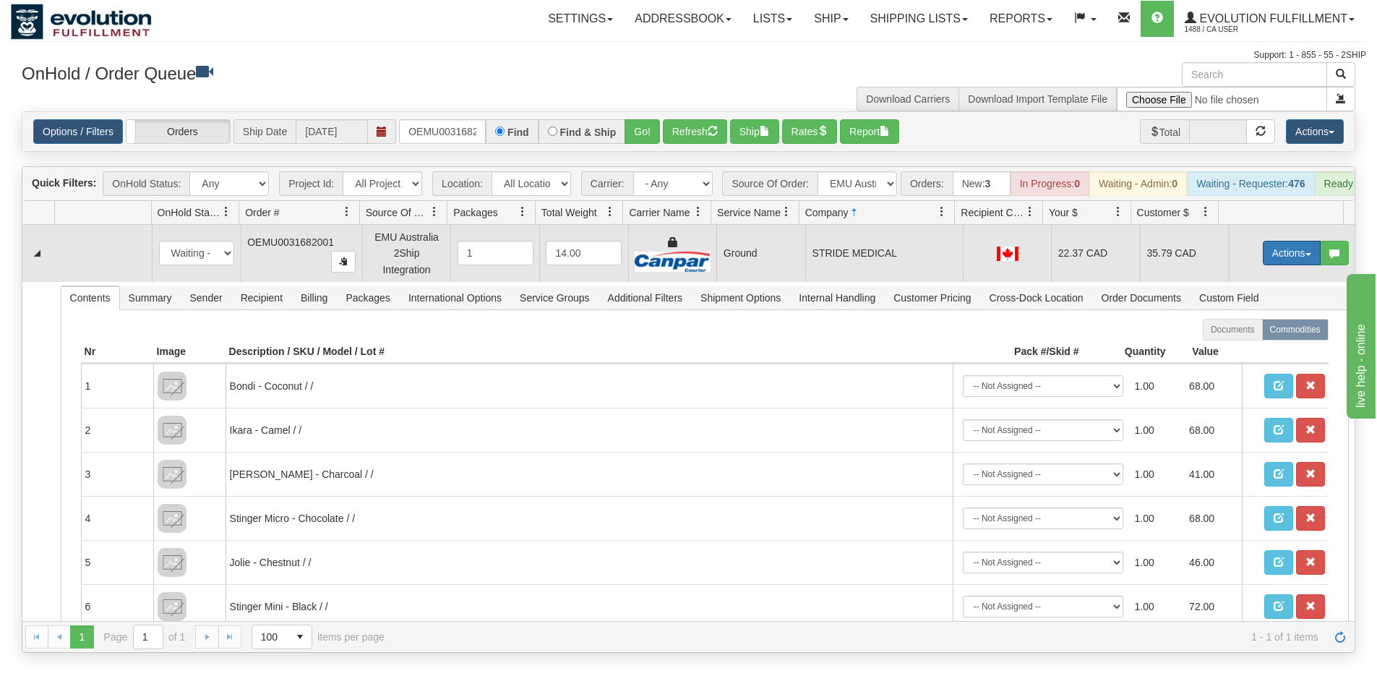
click at [1286, 265] on button "Actions" at bounding box center [1292, 253] width 58 height 25
click at [1240, 345] on link "Ship" at bounding box center [1263, 337] width 116 height 19
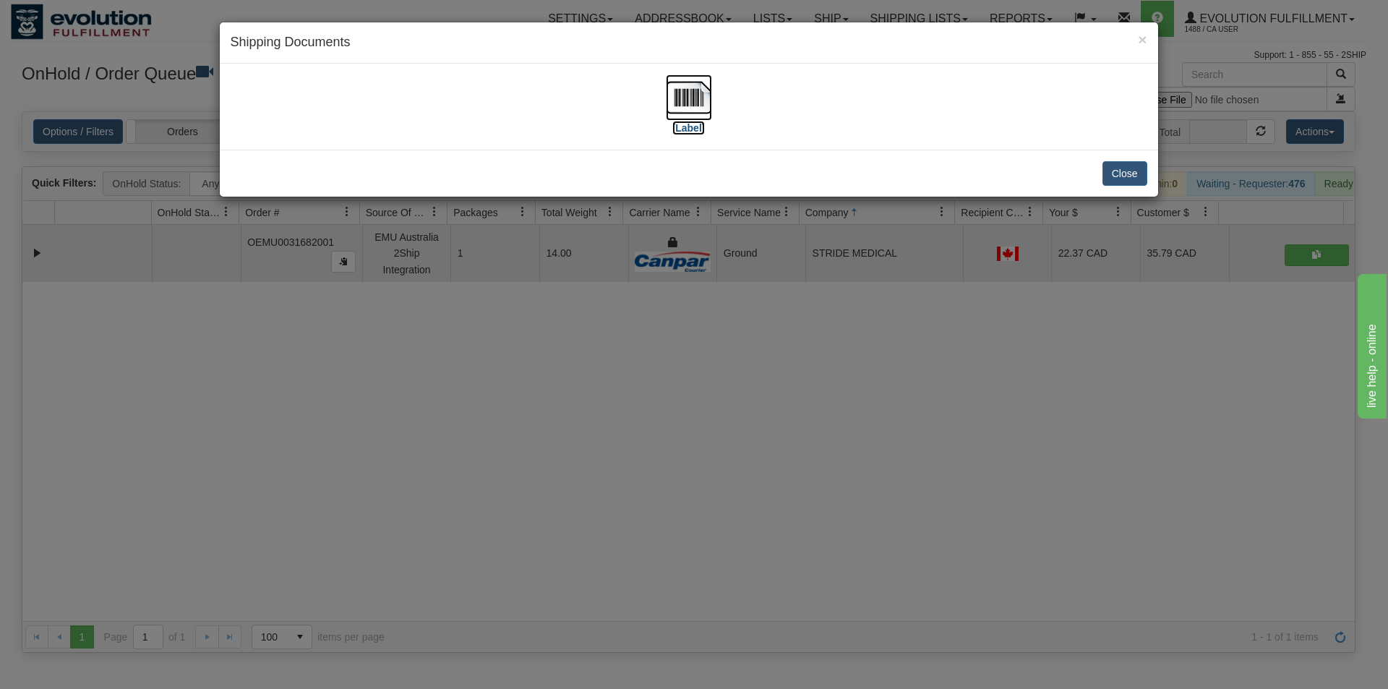
click at [703, 93] on img at bounding box center [689, 97] width 46 height 46
click at [631, 450] on div "× Shipping Documents [Label] Close" at bounding box center [694, 344] width 1388 height 689
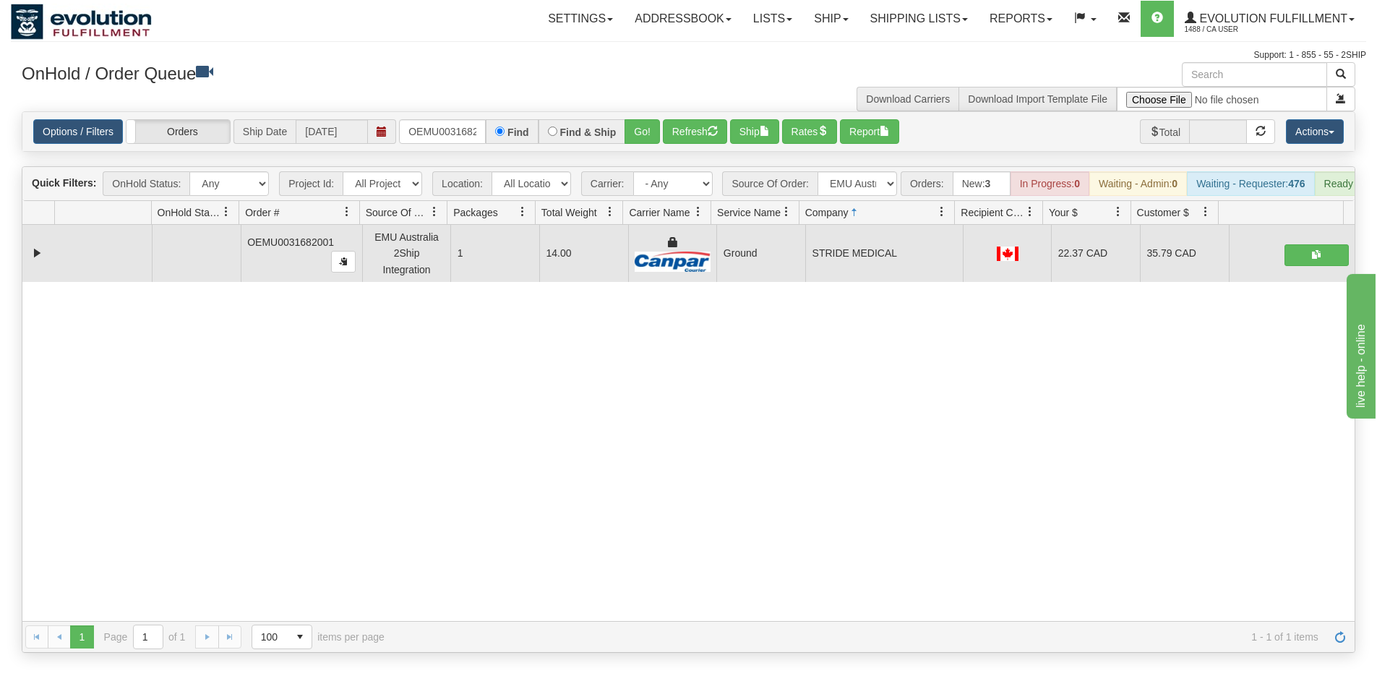
click at [681, 109] on div "OnHold / Order Queue Download Carriers Download Import Template File" at bounding box center [689, 86] width 1356 height 49
click at [686, 132] on button "Refresh" at bounding box center [695, 131] width 64 height 25
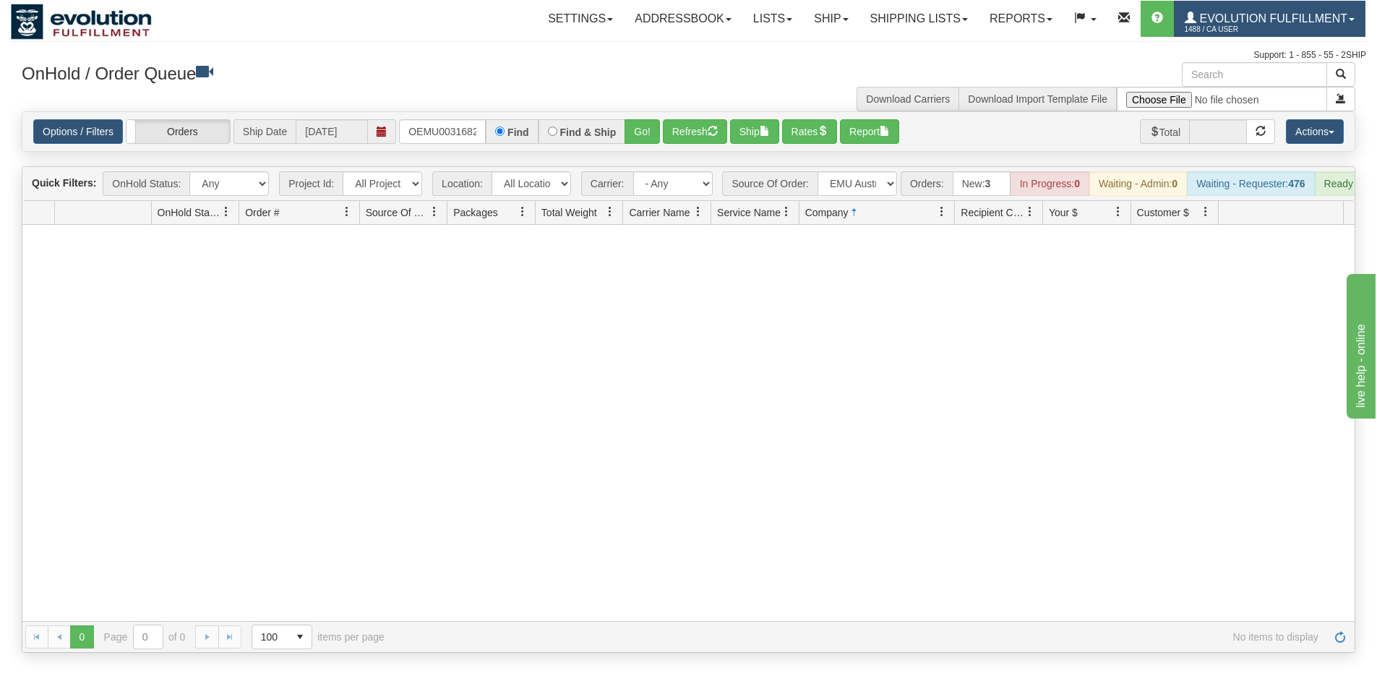
click at [1286, 22] on span "1488 / CA User" at bounding box center [1239, 29] width 108 height 14
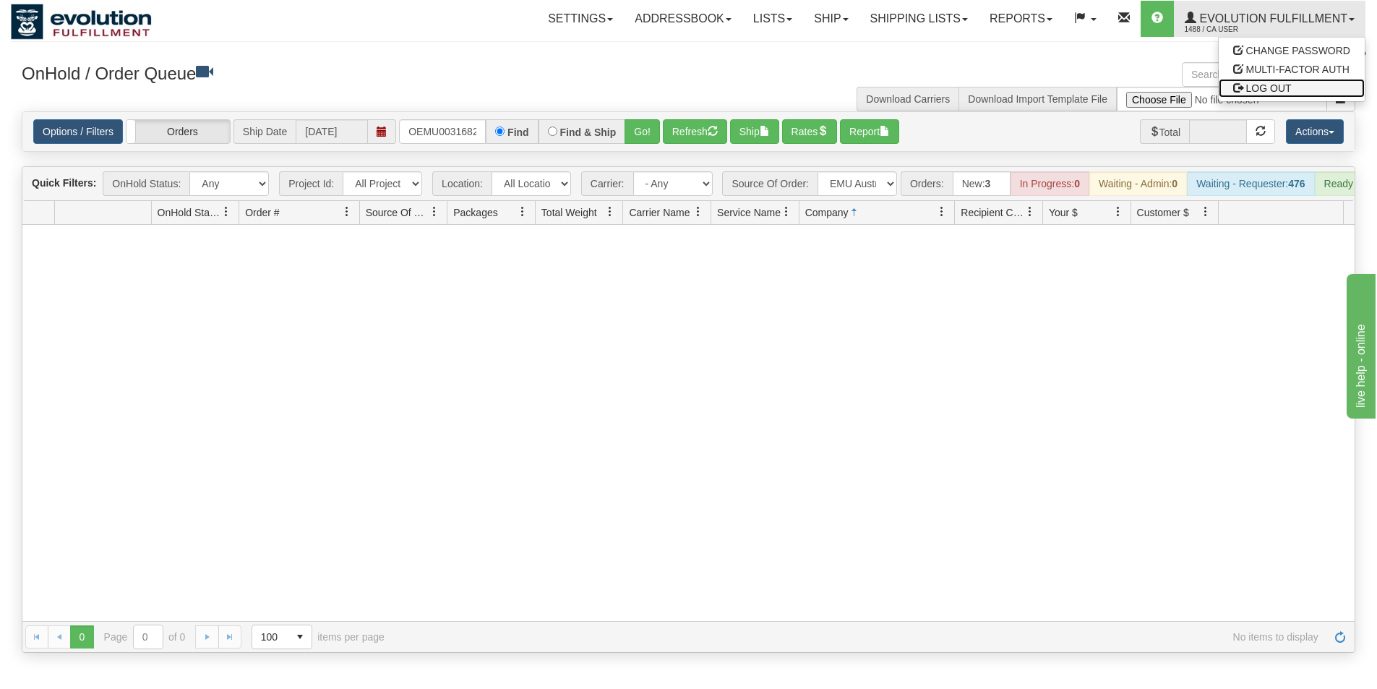
click at [1278, 87] on span "LOG OUT" at bounding box center [1270, 88] width 46 height 12
